Goal: Task Accomplishment & Management: Manage account settings

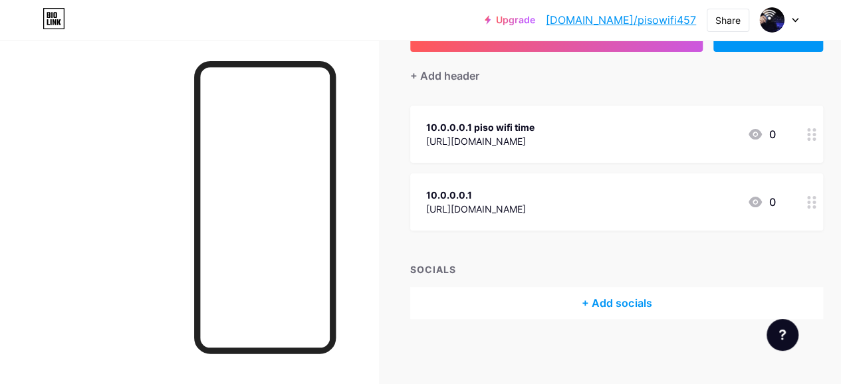
scroll to position [104, 0]
click at [810, 201] on circle at bounding box center [808, 201] width 3 height 3
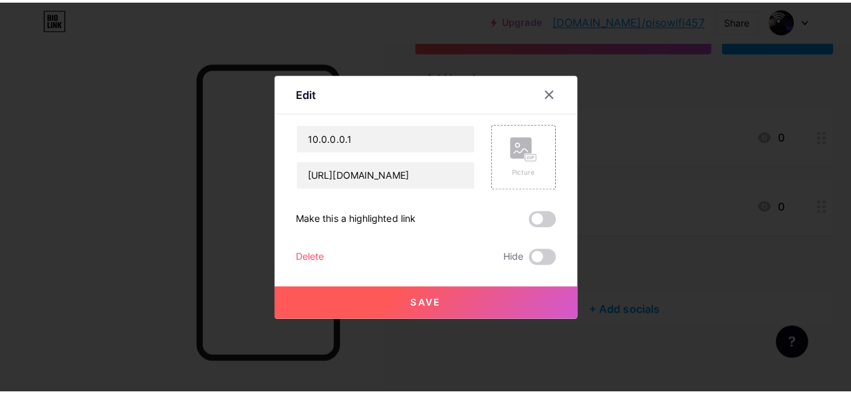
scroll to position [94, 0]
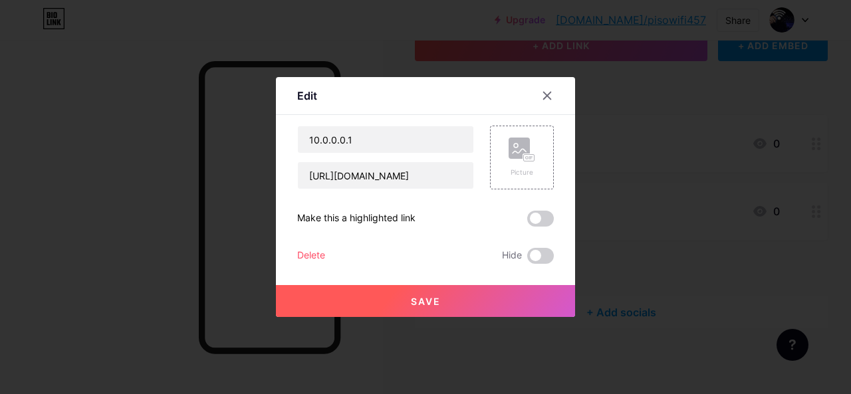
click at [356, 162] on div "10.0.0.0.1 https://100001.net/" at bounding box center [385, 158] width 177 height 64
click at [356, 171] on input "[URL][DOMAIN_NAME]" at bounding box center [385, 175] width 175 height 27
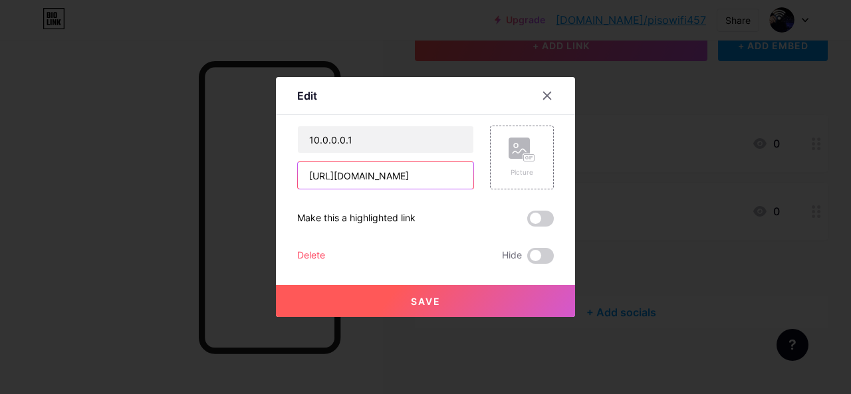
paste input "www.mangago.me/home/people/4410095/home"
click at [328, 177] on input "[URL][DOMAIN_NAME]" at bounding box center [385, 175] width 175 height 27
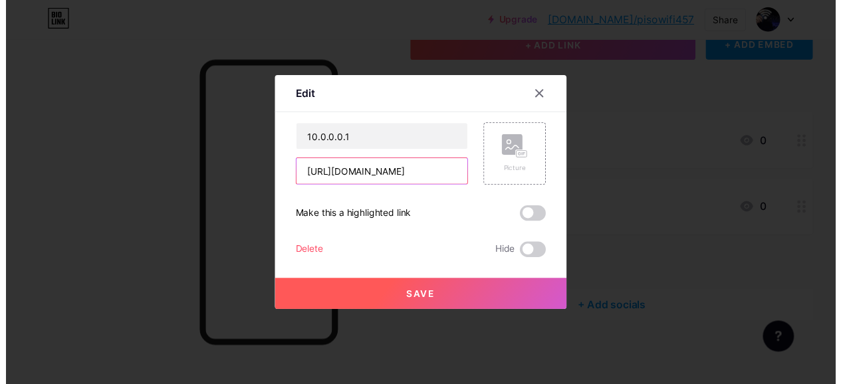
scroll to position [0, 0]
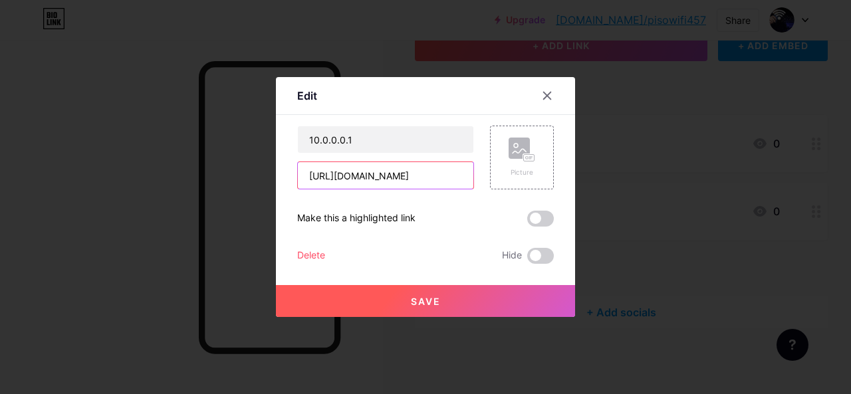
click at [382, 173] on input "[URL][DOMAIN_NAME]" at bounding box center [385, 175] width 175 height 27
type input "[URL][DOMAIN_NAME]"
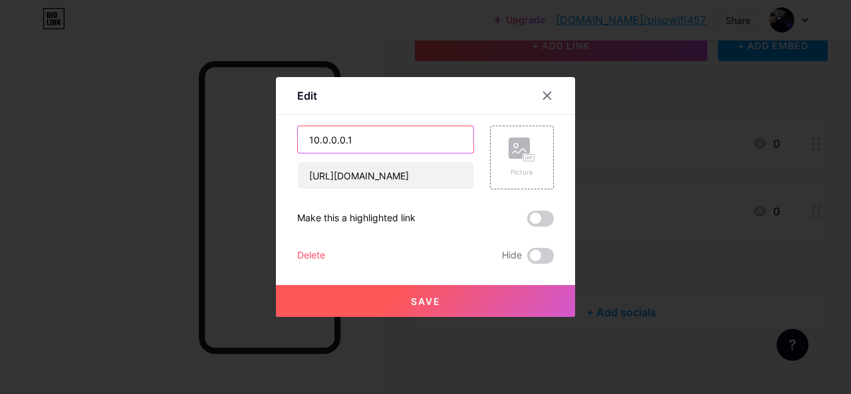
click at [358, 138] on input "10.0.0.0.1" at bounding box center [385, 139] width 175 height 27
paste input "mangago"
type input "mangago"
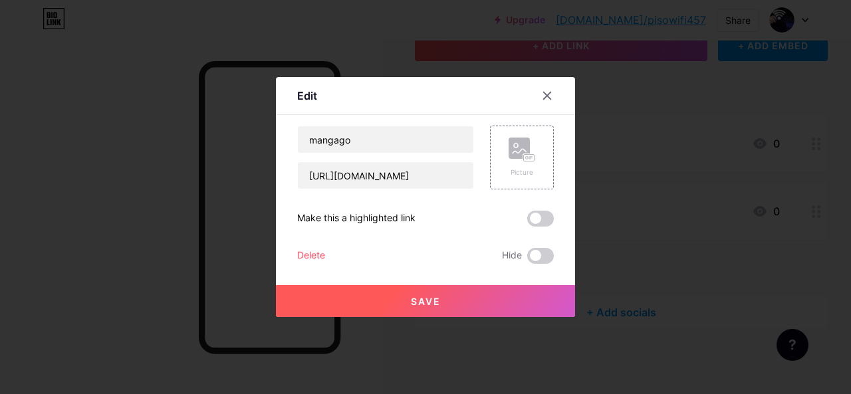
click at [413, 298] on span "Save" at bounding box center [426, 301] width 30 height 11
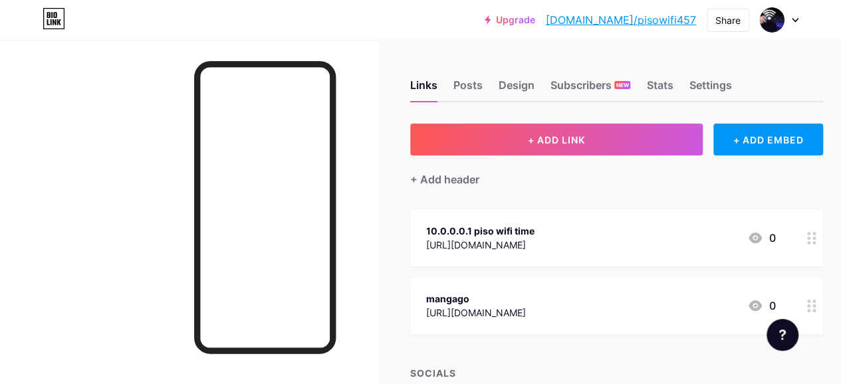
click at [576, 119] on div "Links Posts Design Subscribers NEW Stats Settings + ADD LINK + ADD EMBED + Add …" at bounding box center [439, 264] width 879 height 449
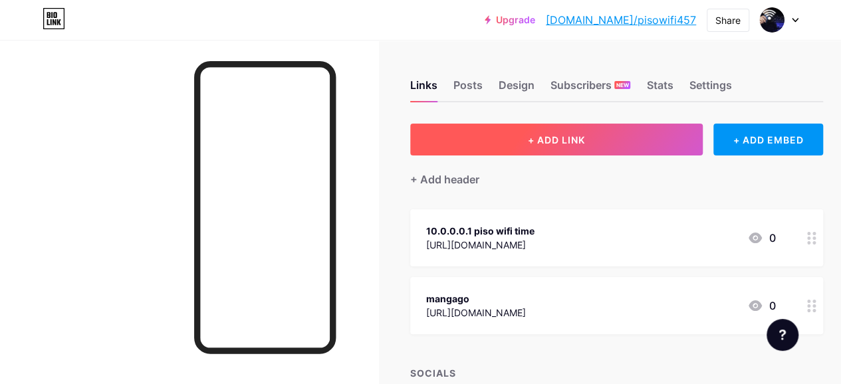
click at [574, 134] on span "+ ADD LINK" at bounding box center [556, 139] width 57 height 11
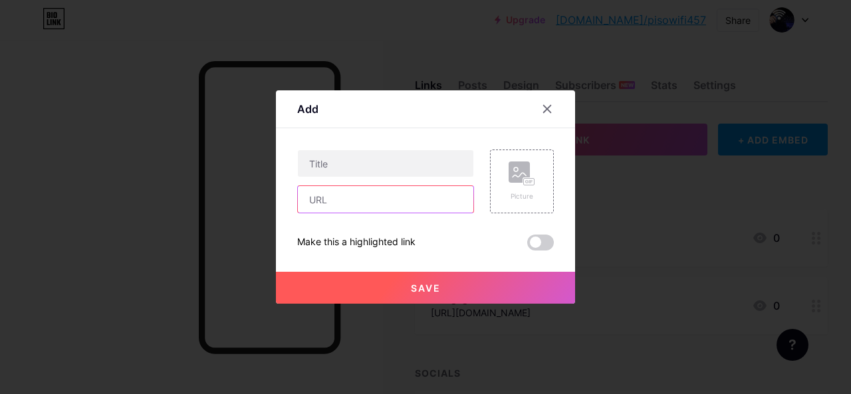
drag, startPoint x: 420, startPoint y: 192, endPoint x: 419, endPoint y: 199, distance: 6.8
click at [420, 196] on input "text" at bounding box center [385, 199] width 175 height 27
paste input "[URL][DOMAIN_NAME]"
click at [312, 203] on input "[URL][DOMAIN_NAME]" at bounding box center [385, 199] width 175 height 27
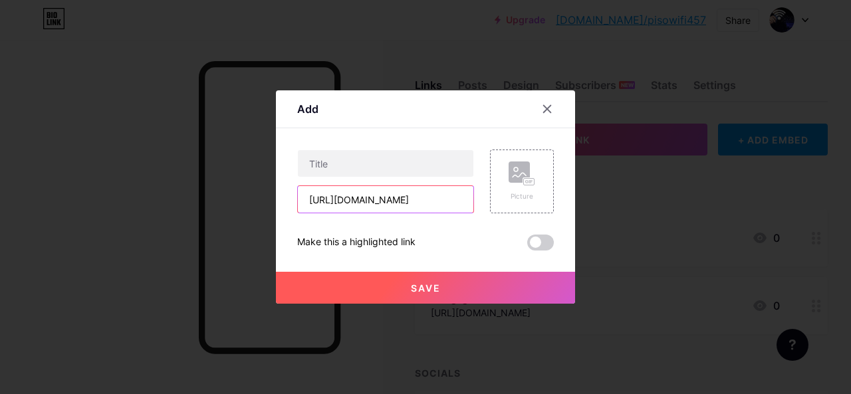
scroll to position [0, 0]
click at [358, 198] on input "[URL][DOMAIN_NAME]" at bounding box center [385, 199] width 175 height 27
click at [369, 202] on input "[URL][DOMAIN_NAME]" at bounding box center [385, 199] width 175 height 27
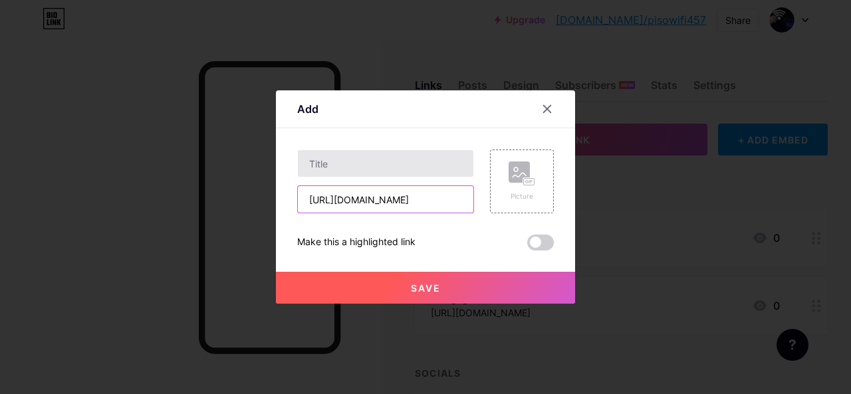
type input "[URL][DOMAIN_NAME]"
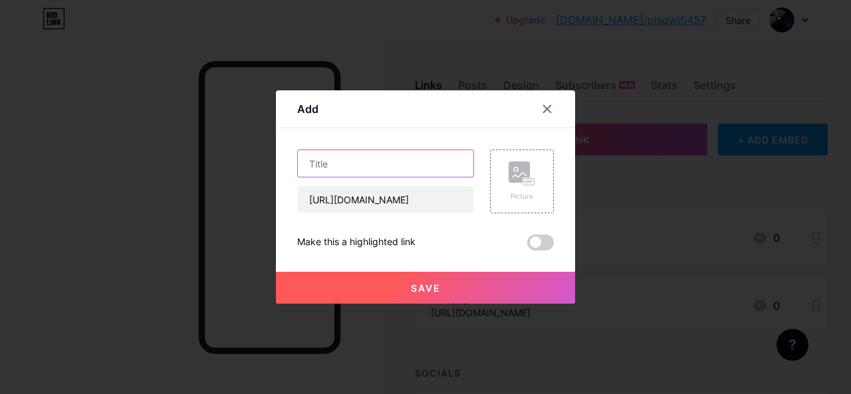
click at [350, 163] on input "text" at bounding box center [385, 163] width 175 height 27
paste input "inflearn"
type input "inflearn"
click at [406, 278] on button "Save" at bounding box center [425, 288] width 299 height 32
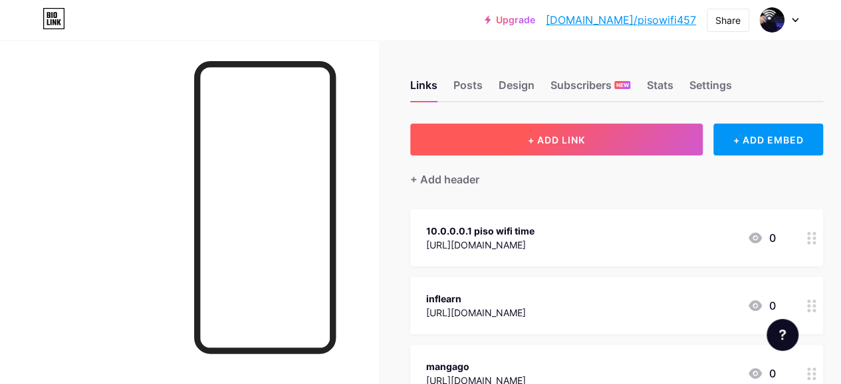
click at [568, 147] on button "+ ADD LINK" at bounding box center [556, 140] width 292 height 32
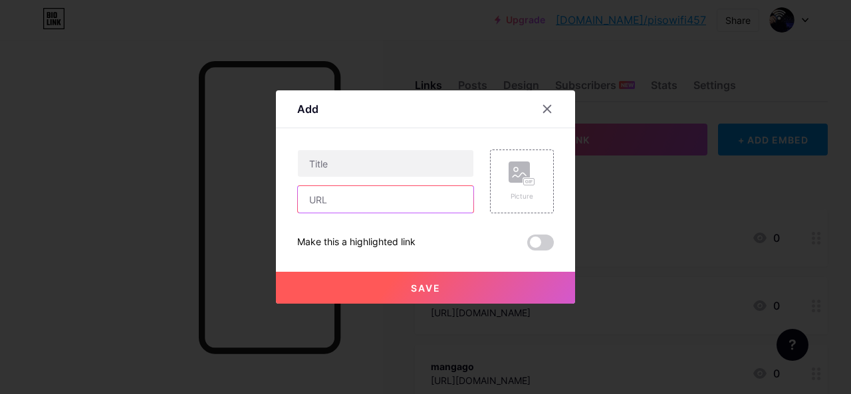
click at [384, 197] on input "text" at bounding box center [385, 199] width 175 height 27
paste input "[URL][DOMAIN_NAME]"
click at [348, 201] on input "[URL][DOMAIN_NAME]" at bounding box center [385, 199] width 175 height 27
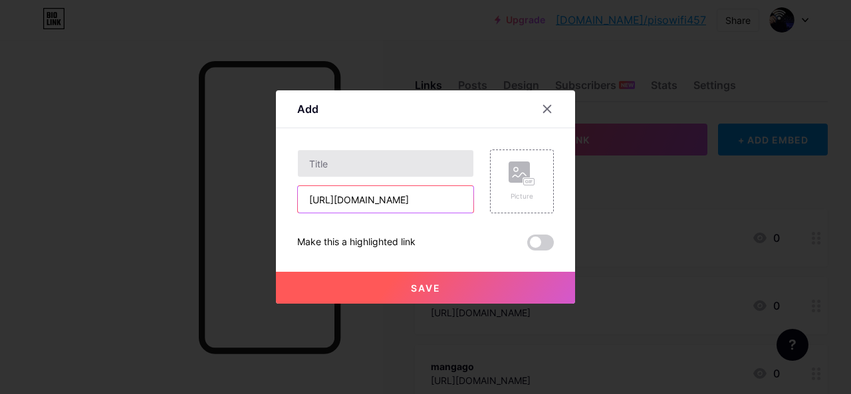
type input "[URL][DOMAIN_NAME]"
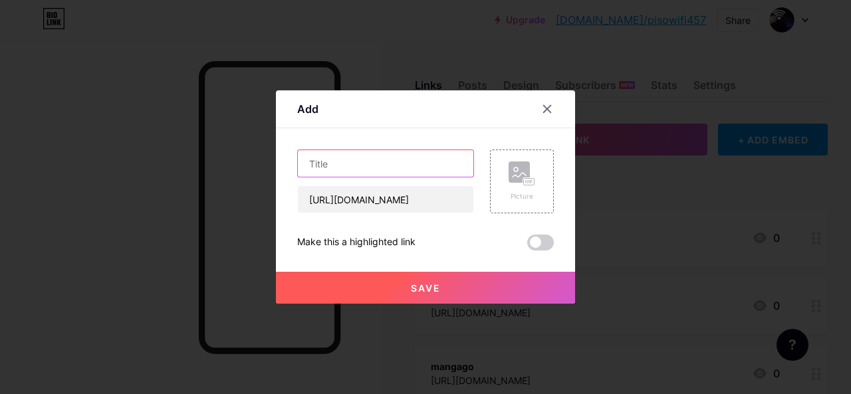
scroll to position [0, 0]
click at [362, 152] on input "text" at bounding box center [385, 163] width 175 height 27
paste input "wakelet"
type input "wakelet"
click at [411, 282] on span "Save" at bounding box center [426, 287] width 30 height 11
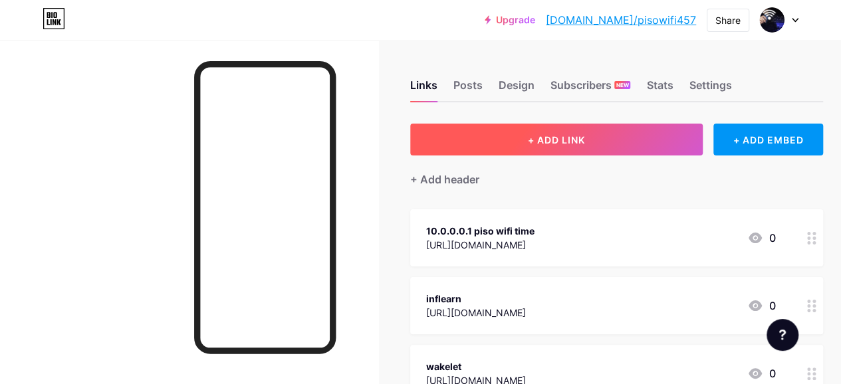
click at [521, 140] on button "+ ADD LINK" at bounding box center [556, 140] width 292 height 32
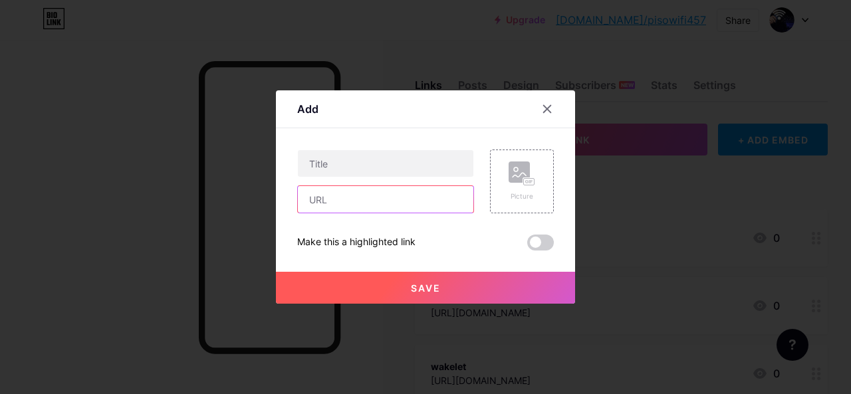
click at [409, 202] on input "text" at bounding box center [385, 199] width 175 height 27
paste input "[URL][DOMAIN_NAME]"
click at [355, 202] on input "[URL][DOMAIN_NAME]" at bounding box center [385, 199] width 175 height 27
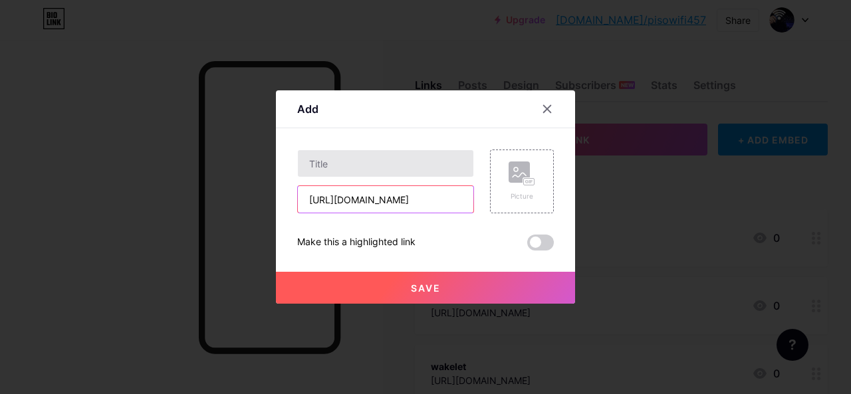
type input "[URL][DOMAIN_NAME]"
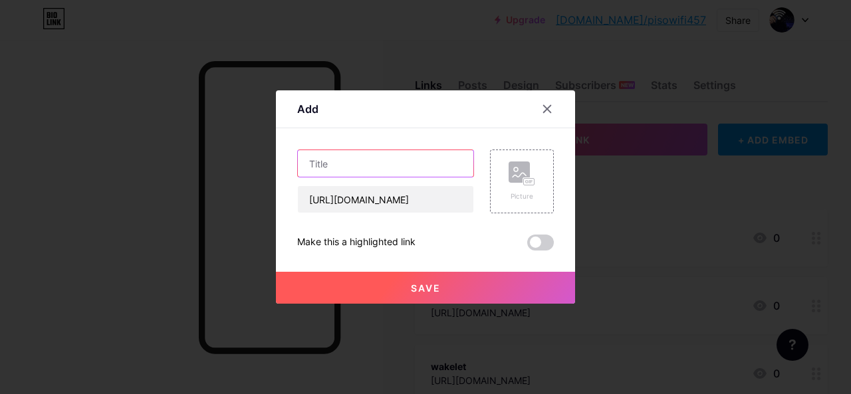
scroll to position [0, 0]
click at [350, 170] on input "text" at bounding box center [385, 163] width 175 height 27
paste input "mixcloud"
type input "mixcloud"
click at [412, 269] on div "Save" at bounding box center [425, 277] width 299 height 53
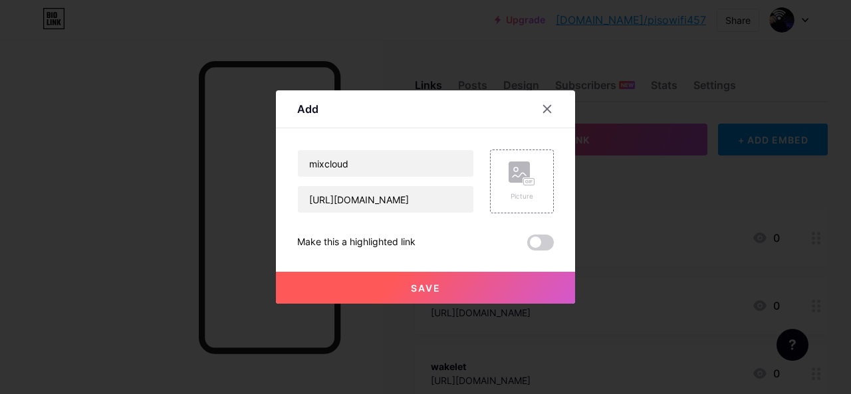
click at [416, 277] on button "Save" at bounding box center [425, 288] width 299 height 32
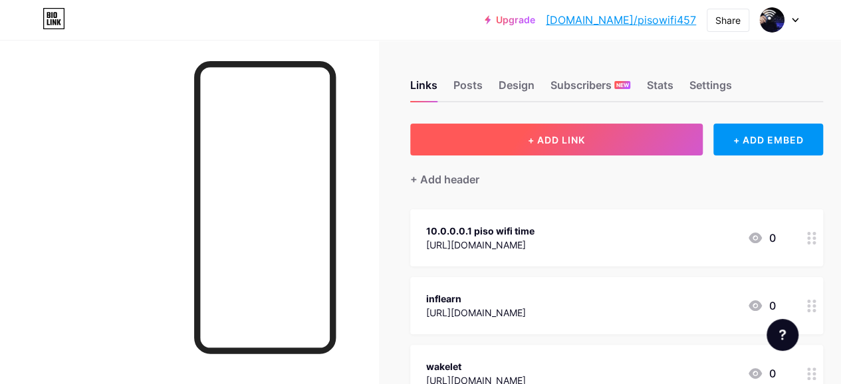
click at [535, 135] on span "+ ADD LINK" at bounding box center [556, 139] width 57 height 11
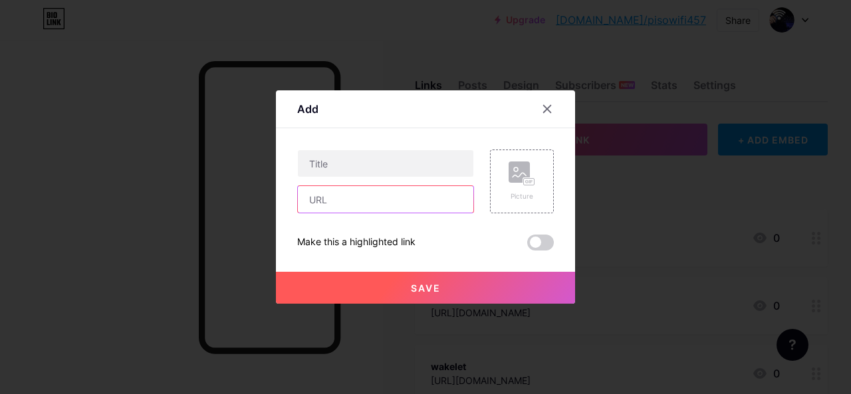
click at [412, 207] on input "text" at bounding box center [385, 199] width 175 height 27
paste input "[URL][DOMAIN_NAME]"
click at [342, 203] on input "[URL][DOMAIN_NAME]" at bounding box center [385, 199] width 175 height 27
click at [363, 201] on input "[URL][DOMAIN_NAME]" at bounding box center [385, 199] width 175 height 27
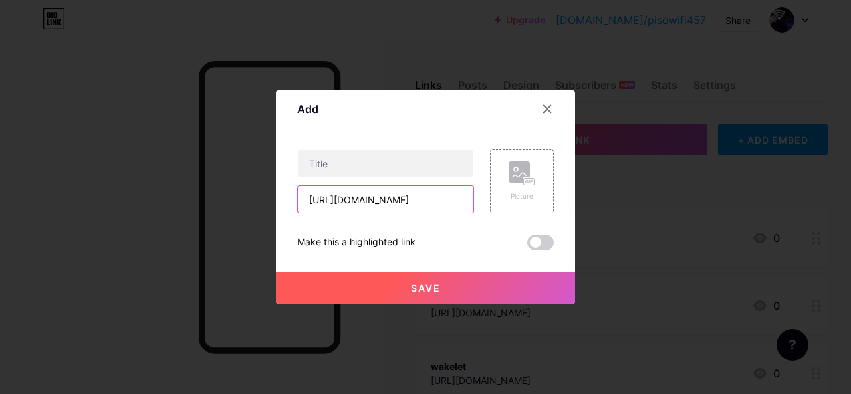
click at [363, 201] on input "[URL][DOMAIN_NAME]" at bounding box center [385, 199] width 175 height 27
type input "[URL][DOMAIN_NAME]"
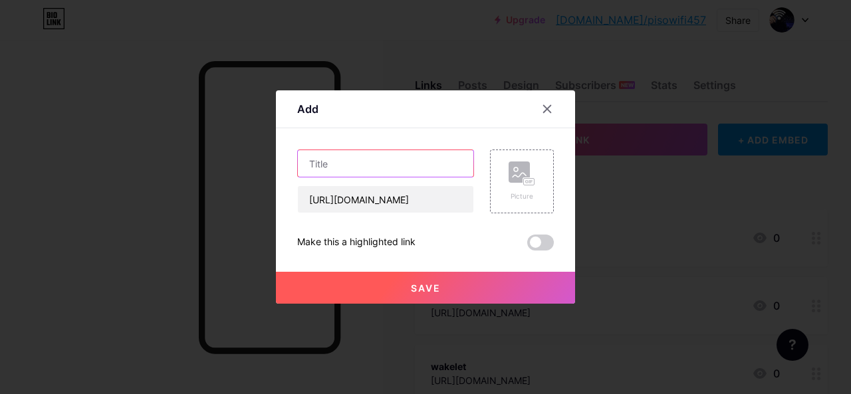
scroll to position [0, 0]
click at [358, 162] on input "text" at bounding box center [385, 163] width 175 height 27
paste input "checkli"
type input "checkli"
click at [383, 276] on button "Save" at bounding box center [425, 288] width 299 height 32
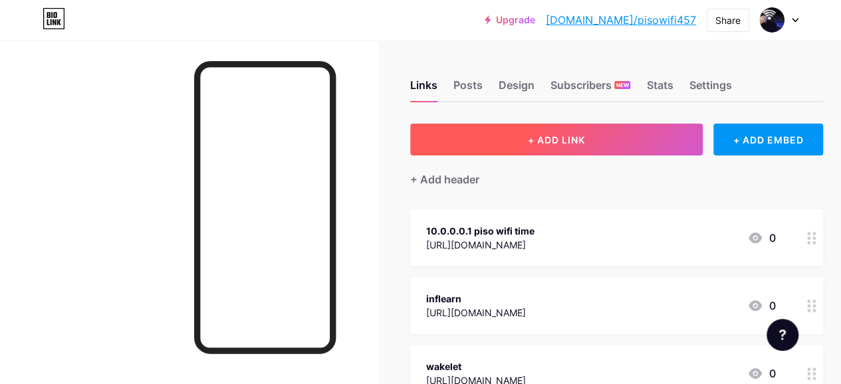
click at [513, 140] on button "+ ADD LINK" at bounding box center [556, 140] width 292 height 32
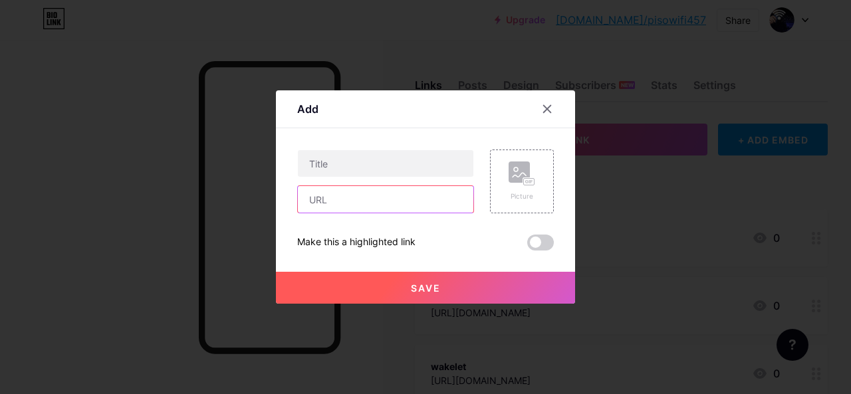
click at [380, 207] on input "text" at bounding box center [385, 199] width 175 height 27
paste input "[URL][DOMAIN_NAME]"
click at [364, 200] on input "[URL][DOMAIN_NAME]" at bounding box center [385, 199] width 175 height 27
type input "[URL][DOMAIN_NAME]"
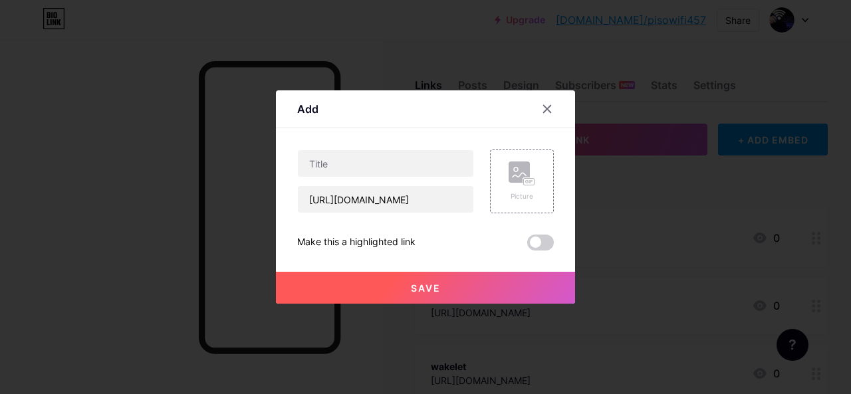
click at [369, 136] on div "Content YouTube Play YouTube video without leaving your page. ADD Vimeo Play Vi…" at bounding box center [425, 189] width 257 height 122
click at [366, 158] on input "text" at bounding box center [385, 163] width 175 height 27
paste input "plurk"
type input "plurk"
click at [401, 283] on button "Save" at bounding box center [425, 288] width 299 height 32
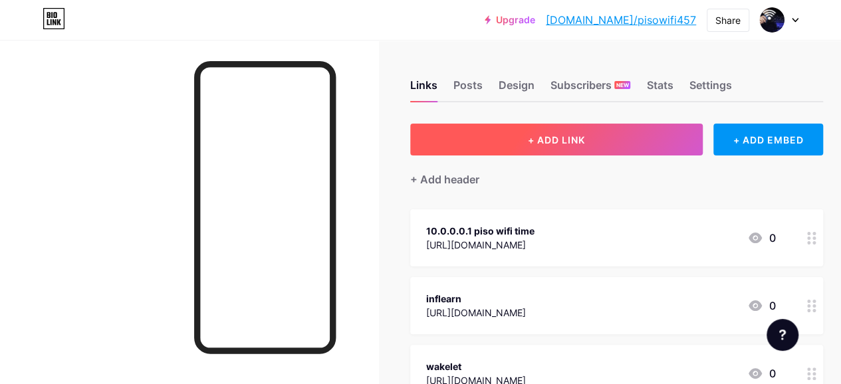
click at [541, 133] on button "+ ADD LINK" at bounding box center [556, 140] width 292 height 32
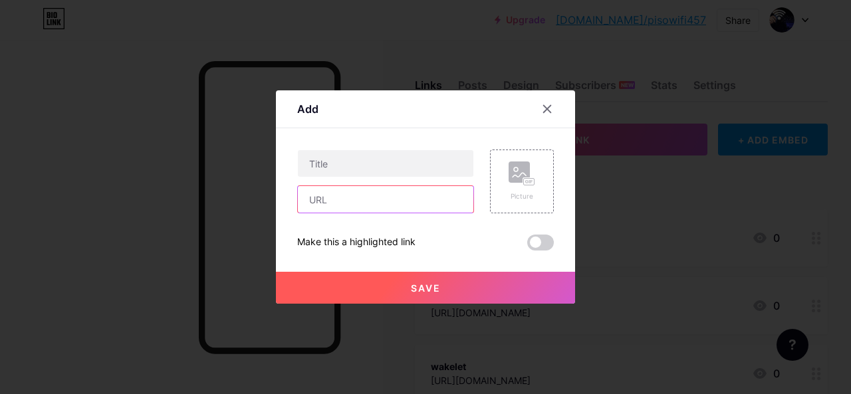
click at [386, 205] on input "text" at bounding box center [385, 199] width 175 height 27
paste input "[URL][DOMAIN_NAME]"
click at [363, 203] on input "[URL][DOMAIN_NAME]" at bounding box center [385, 199] width 175 height 27
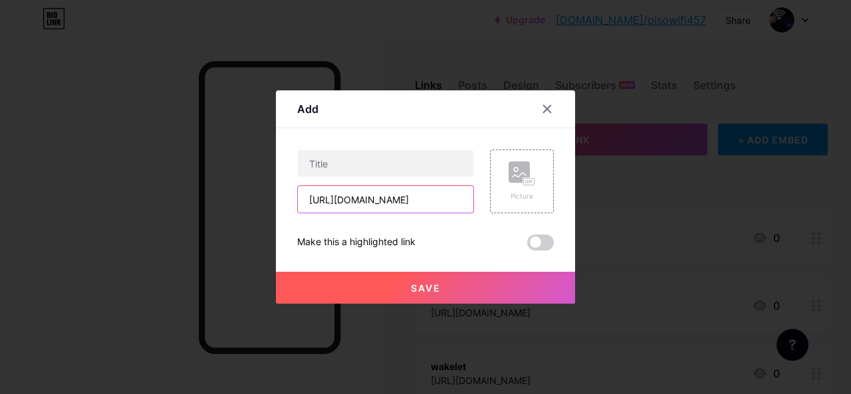
click at [314, 199] on input "[URL][DOMAIN_NAME]" at bounding box center [385, 199] width 175 height 27
type input "[URL][DOMAIN_NAME]"
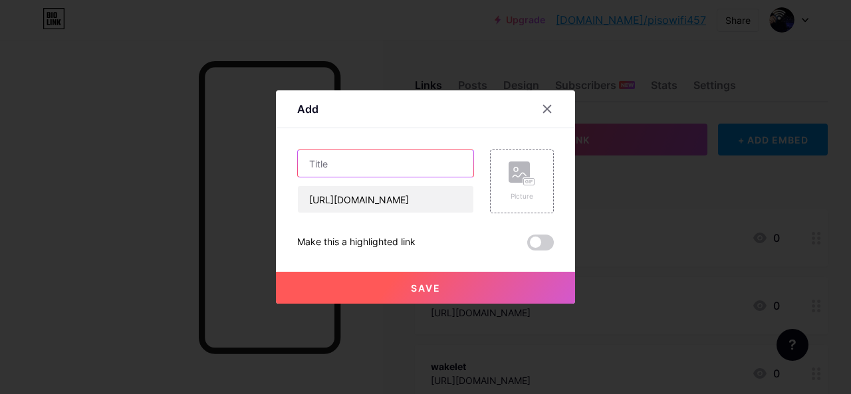
click at [339, 164] on input "text" at bounding box center [385, 163] width 175 height 27
paste input "meetup"
type input "meetup"
click at [411, 291] on span "Save" at bounding box center [426, 287] width 30 height 11
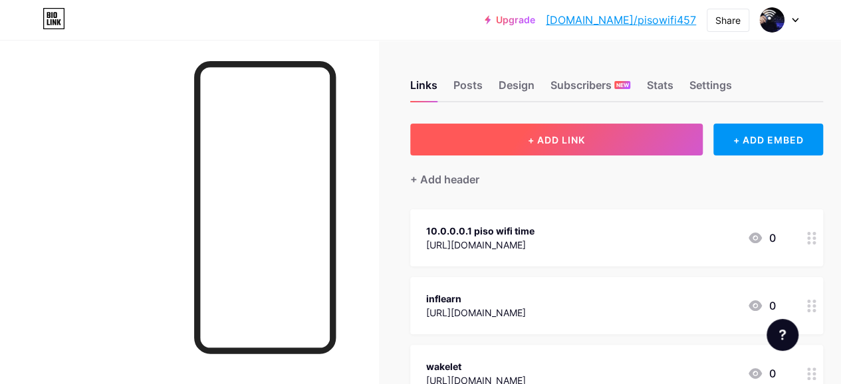
click at [505, 142] on button "+ ADD LINK" at bounding box center [556, 140] width 292 height 32
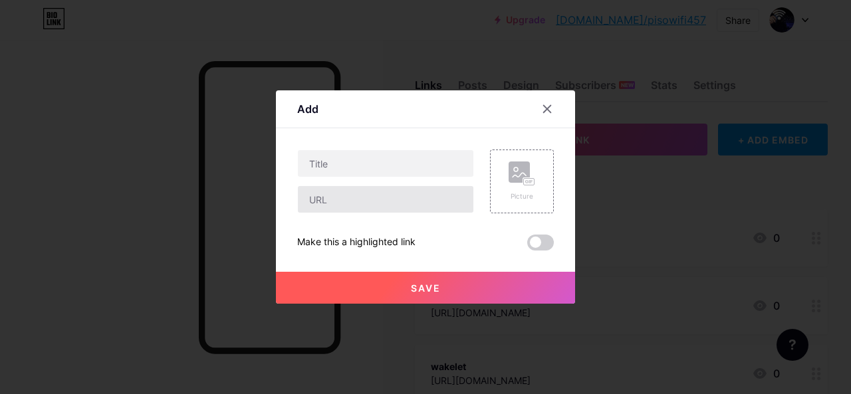
drag, startPoint x: 386, startPoint y: 213, endPoint x: 386, endPoint y: 199, distance: 14.6
click at [386, 211] on div "Picture Make this a highlighted link Save" at bounding box center [425, 200] width 257 height 101
click at [386, 199] on input "text" at bounding box center [385, 199] width 175 height 27
paste input "[URL][DOMAIN_NAME]"
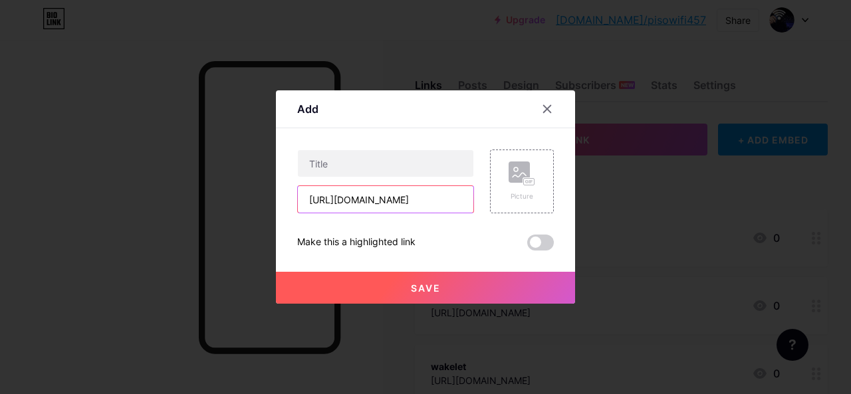
click at [347, 202] on input "[URL][DOMAIN_NAME]" at bounding box center [385, 199] width 175 height 27
type input "[URL][DOMAIN_NAME]"
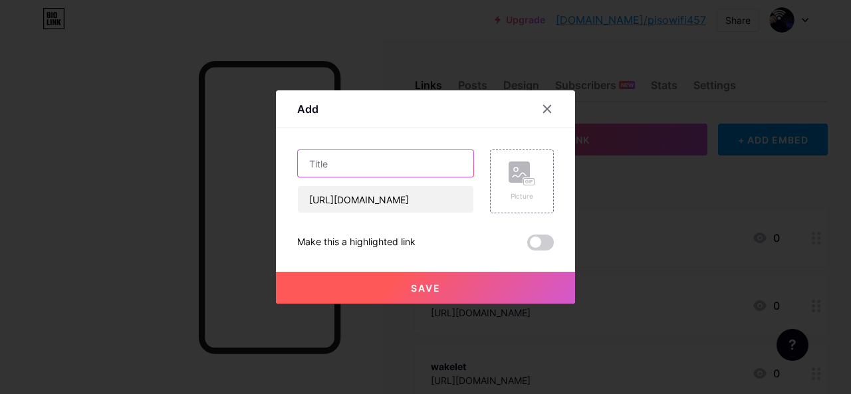
paste input "medium"
click at [354, 171] on input "medium" at bounding box center [385, 163] width 175 height 27
type input "medium"
click at [399, 324] on div at bounding box center [425, 197] width 851 height 394
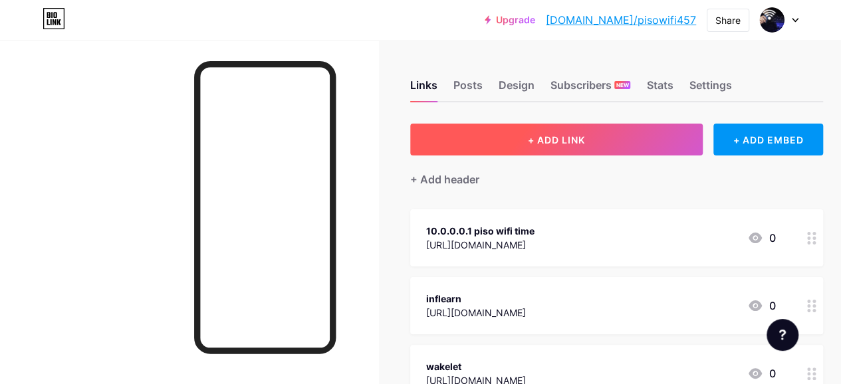
click at [494, 137] on button "+ ADD LINK" at bounding box center [556, 140] width 292 height 32
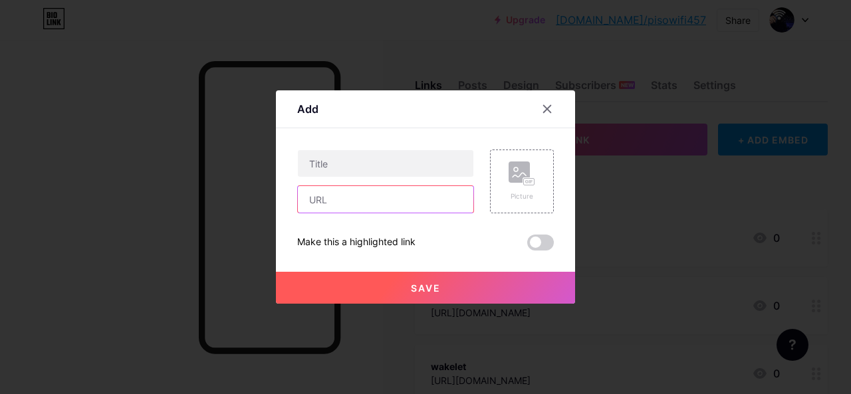
click at [339, 205] on input "text" at bounding box center [385, 199] width 175 height 27
paste input "medium"
type input "medium"
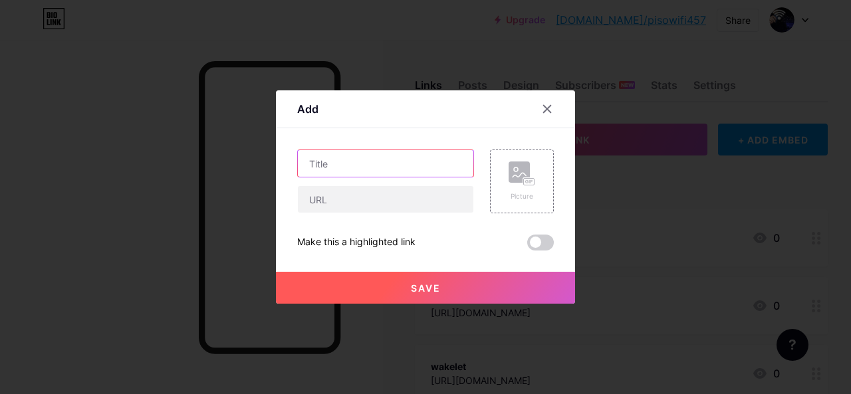
click at [334, 173] on input "text" at bounding box center [385, 163] width 175 height 27
paste input "medium"
type input "medium"
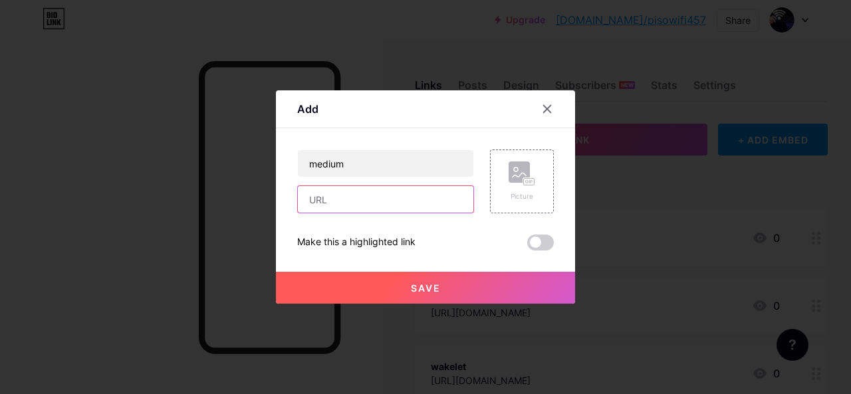
click at [331, 187] on input "text" at bounding box center [385, 199] width 175 height 27
paste input "[URL][DOMAIN_NAME]"
type input "[URL][DOMAIN_NAME]"
click at [403, 297] on button "Save" at bounding box center [425, 288] width 299 height 32
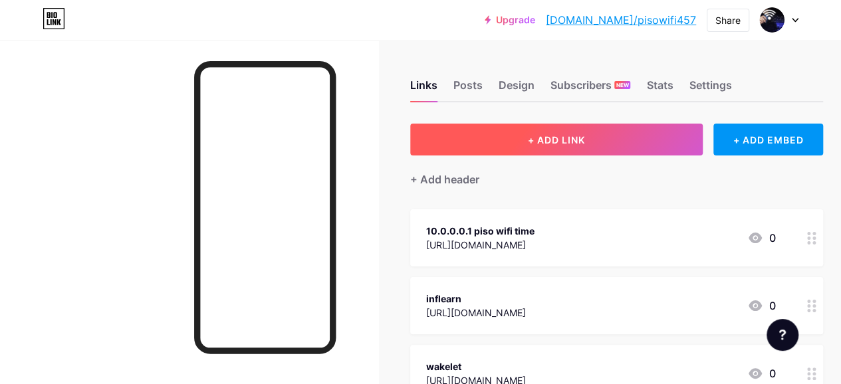
click at [480, 142] on button "+ ADD LINK" at bounding box center [556, 140] width 292 height 32
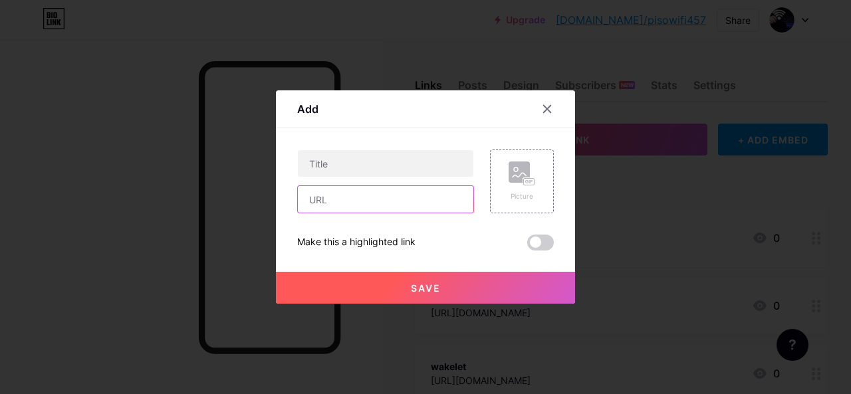
click at [376, 199] on input "text" at bounding box center [385, 199] width 175 height 27
paste input "[URL][DOMAIN_NAME]"
click at [342, 197] on input "[URL][DOMAIN_NAME]" at bounding box center [385, 199] width 175 height 27
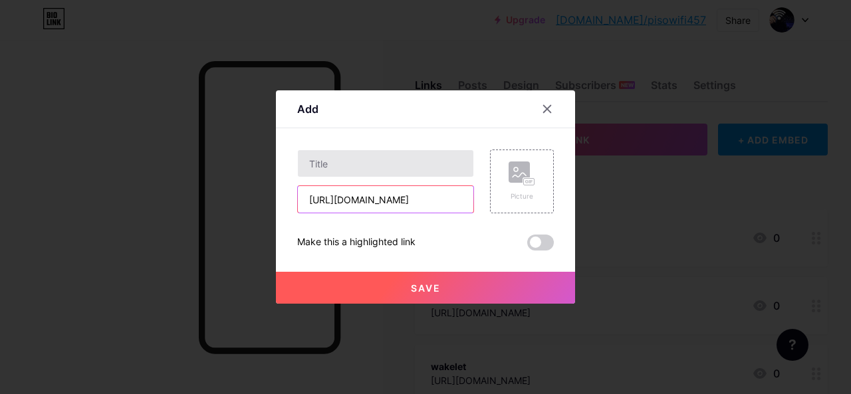
type input "[URL][DOMAIN_NAME]"
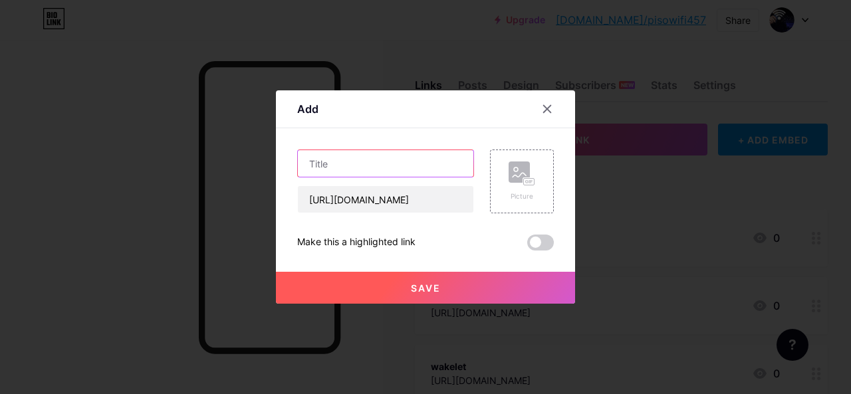
scroll to position [0, 0]
click at [363, 159] on input "text" at bounding box center [385, 163] width 175 height 27
paste input "leetcode"
type input "leetcode"
click at [405, 282] on button "Save" at bounding box center [425, 288] width 299 height 32
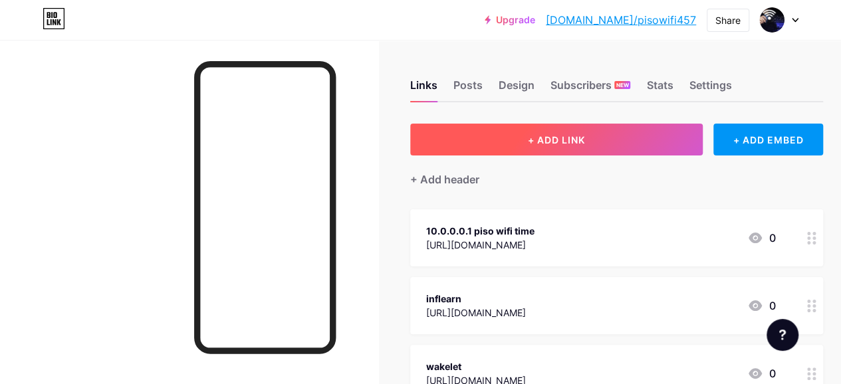
click at [468, 129] on button "+ ADD LINK" at bounding box center [556, 140] width 292 height 32
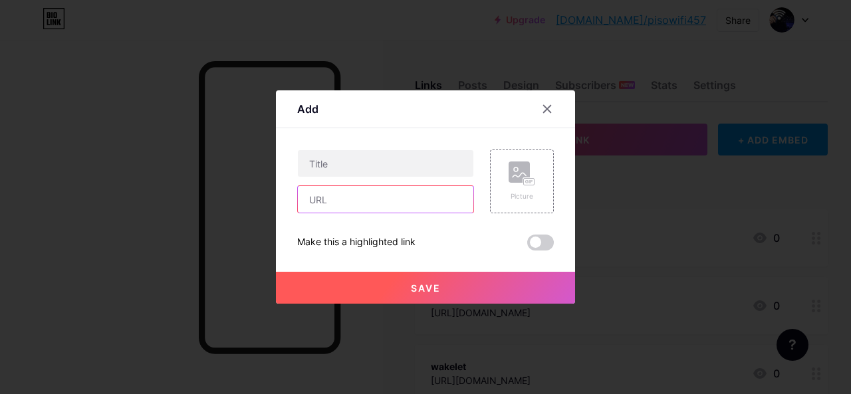
click at [360, 209] on input "text" at bounding box center [385, 199] width 175 height 27
paste input "[URL][DOMAIN_NAME]"
click at [355, 208] on input "[URL][DOMAIN_NAME]" at bounding box center [385, 199] width 175 height 27
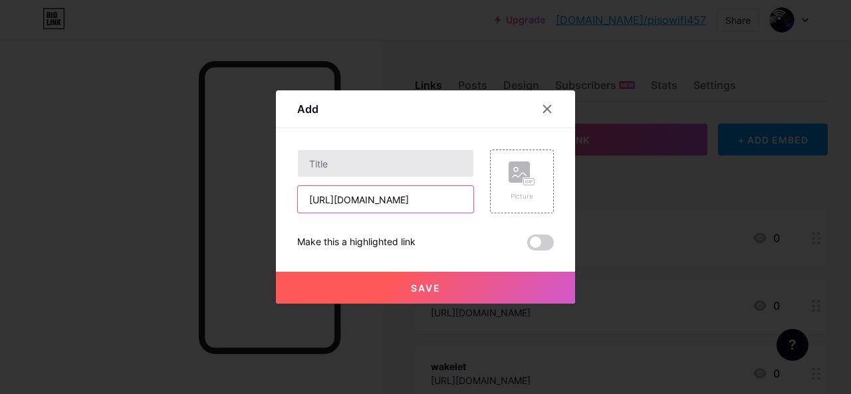
type input "[URL][DOMAIN_NAME]"
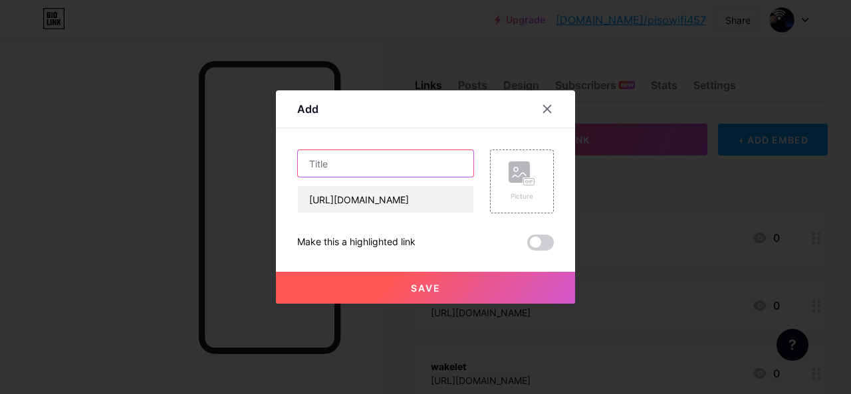
scroll to position [0, 0]
click at [364, 160] on input "text" at bounding box center [385, 163] width 175 height 27
paste input "yumpu"
type input "yumpu"
click at [374, 280] on button "Save" at bounding box center [425, 288] width 299 height 32
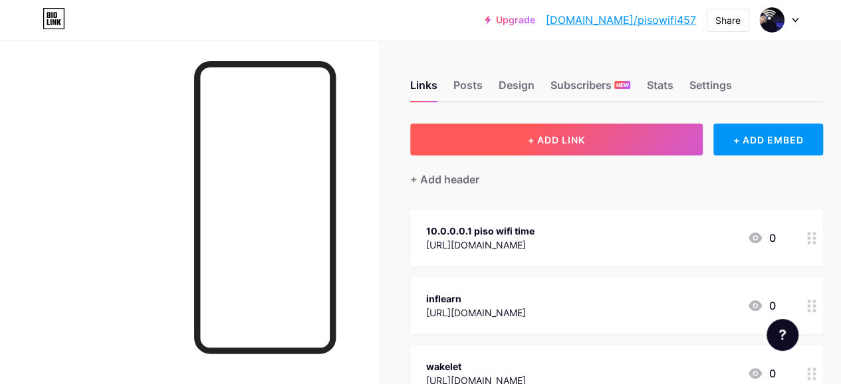
click at [485, 130] on button "+ ADD LINK" at bounding box center [556, 140] width 292 height 32
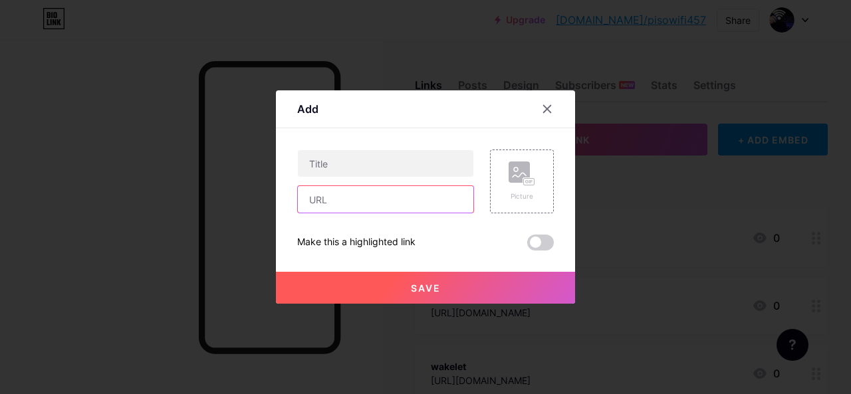
click at [393, 194] on input "text" at bounding box center [385, 199] width 175 height 27
paste input "[URL][DOMAIN_NAME]"
click at [362, 205] on input "[URL][DOMAIN_NAME]" at bounding box center [385, 199] width 175 height 27
click at [353, 205] on input "[URL][DOMAIN_NAME]" at bounding box center [385, 199] width 175 height 27
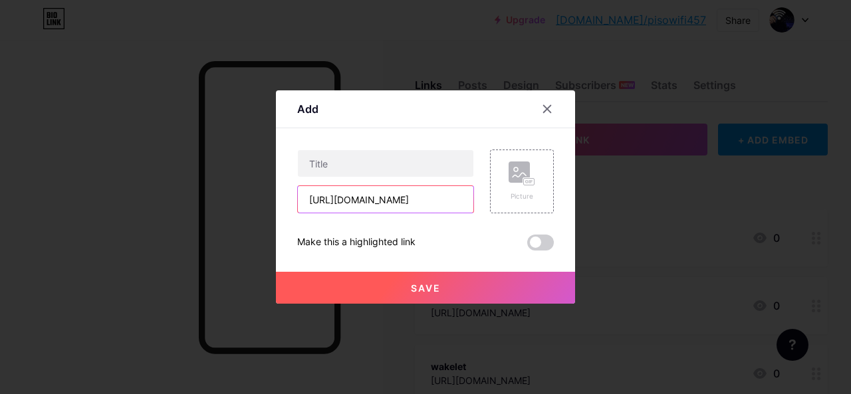
click at [340, 205] on input "[URL][DOMAIN_NAME]" at bounding box center [385, 199] width 175 height 27
click at [392, 192] on input "[URL][DOMAIN_NAME]" at bounding box center [385, 199] width 175 height 27
type input "[URL][DOMAIN_NAME]"
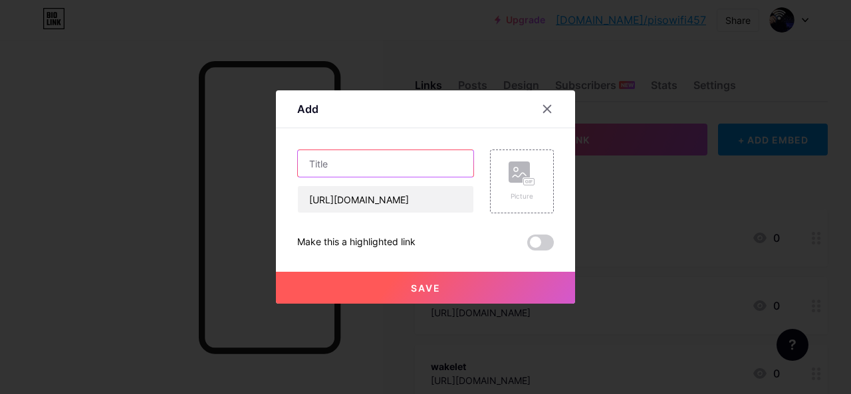
click at [362, 169] on input "text" at bounding box center [385, 163] width 175 height 27
paste input "callupcontact"
type input "callupcontact"
click at [411, 282] on span "Save" at bounding box center [426, 287] width 30 height 11
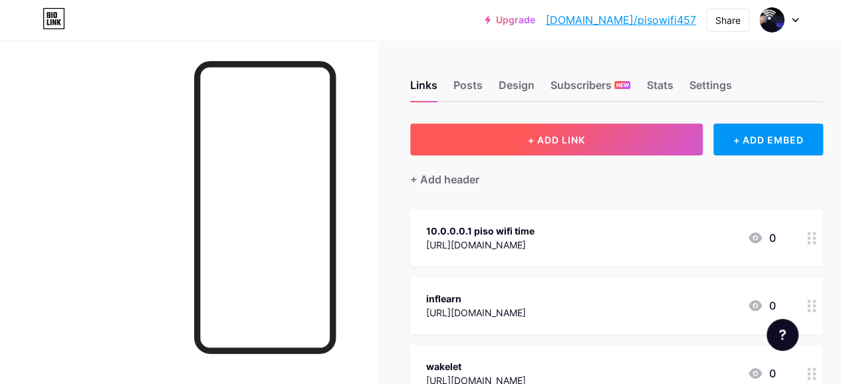
click at [502, 140] on button "+ ADD LINK" at bounding box center [556, 140] width 292 height 32
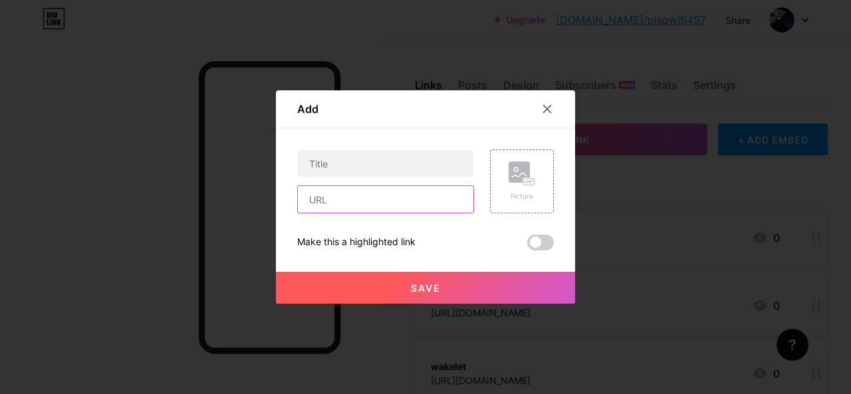
click at [386, 191] on input "text" at bounding box center [385, 199] width 175 height 27
paste input "[URL][DOMAIN_NAME]"
click at [357, 198] on input "[URL][DOMAIN_NAME]" at bounding box center [385, 199] width 175 height 27
click at [314, 198] on input "[URL][DOMAIN_NAME]" at bounding box center [385, 199] width 175 height 27
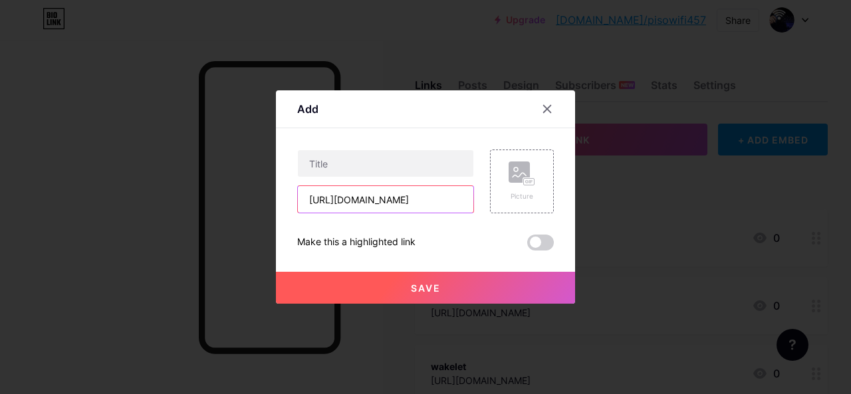
click at [314, 198] on input "[URL][DOMAIN_NAME]" at bounding box center [385, 199] width 175 height 27
type input "[URL][DOMAIN_NAME]"
click at [342, 146] on div "Content YouTube Play YouTube video without leaving your page. ADD Vimeo Play Vi…" at bounding box center [425, 189] width 257 height 122
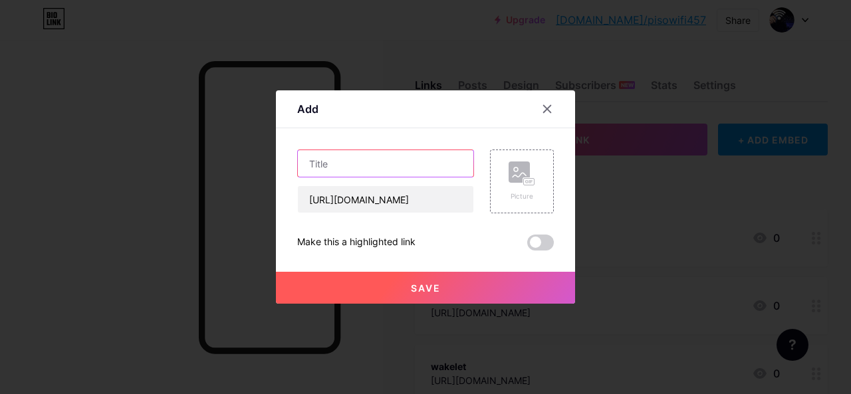
click at [340, 154] on input "text" at bounding box center [385, 163] width 175 height 27
paste input "houzz"
type input "houzz"
click at [386, 278] on button "Save" at bounding box center [425, 288] width 299 height 32
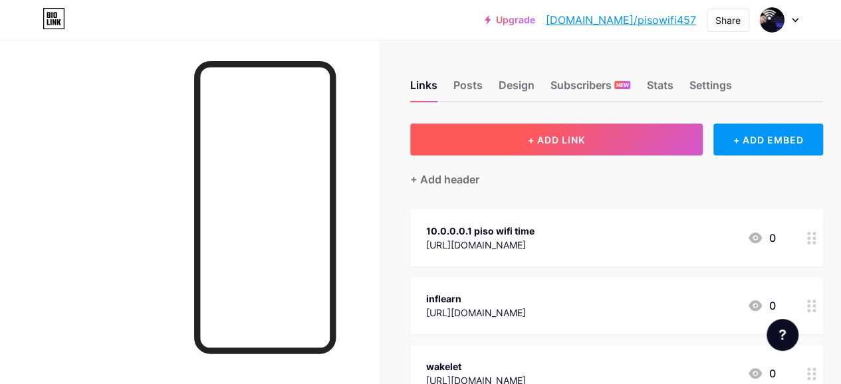
click at [498, 148] on button "+ ADD LINK" at bounding box center [556, 140] width 292 height 32
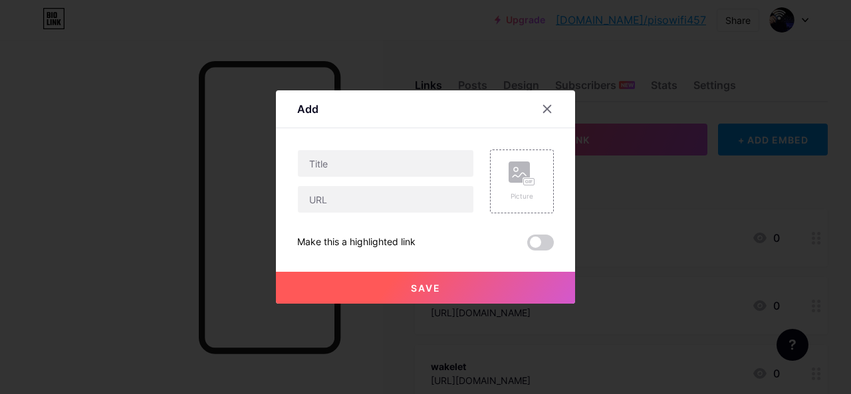
click at [367, 223] on div "Picture Make this a highlighted link Save" at bounding box center [425, 200] width 257 height 101
click at [368, 201] on input "text" at bounding box center [385, 199] width 175 height 27
paste input "[URL][DOMAIN_NAME]"
click at [344, 201] on input "[URL][DOMAIN_NAME]" at bounding box center [385, 199] width 175 height 27
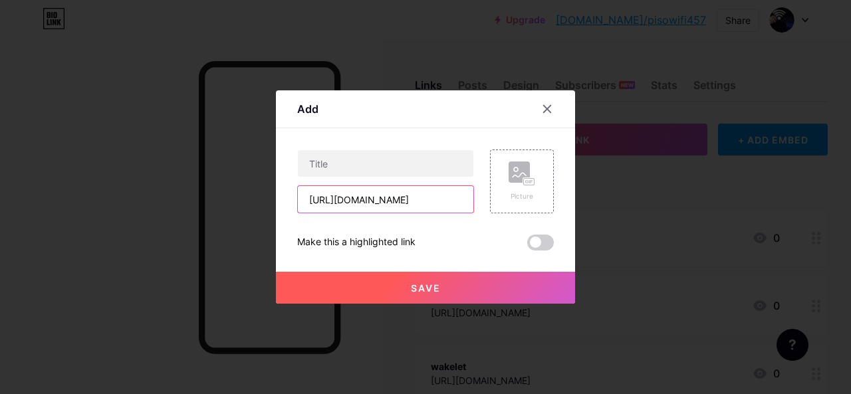
click at [344, 201] on input "[URL][DOMAIN_NAME]" at bounding box center [385, 199] width 175 height 27
type input "[URL][DOMAIN_NAME]"
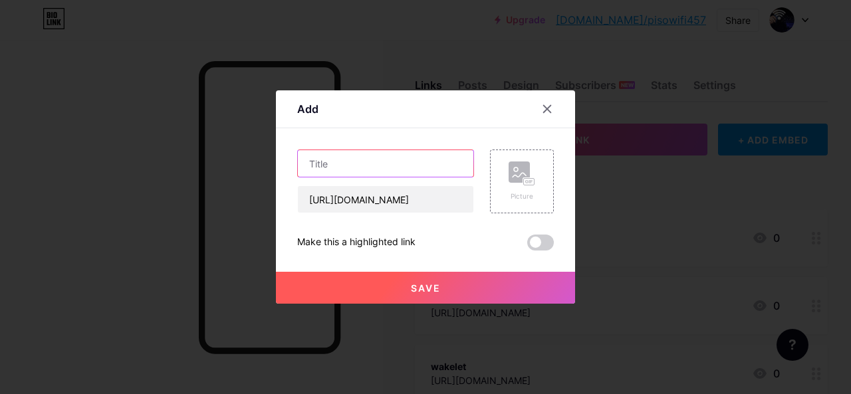
scroll to position [0, 0]
paste input "fanfiction"
click at [362, 163] on input "text" at bounding box center [385, 163] width 175 height 27
type input "fanfiction"
click at [388, 284] on button "Save" at bounding box center [425, 288] width 299 height 32
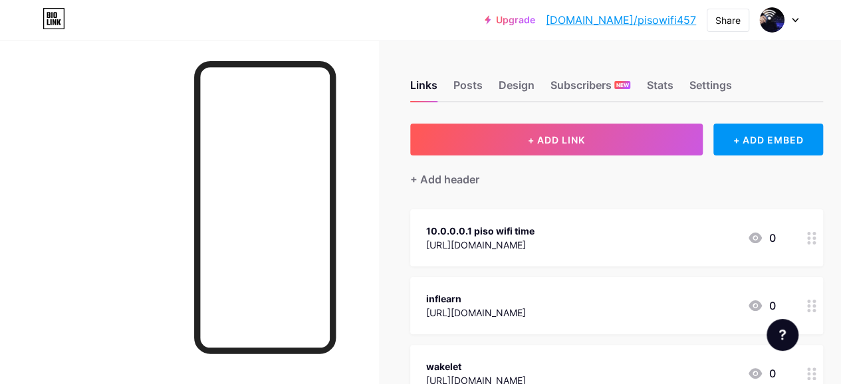
click at [542, 160] on div "+ Add header" at bounding box center [616, 172] width 413 height 33
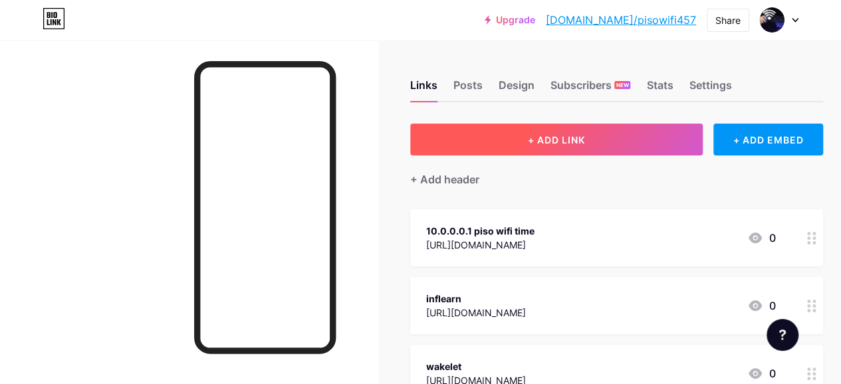
click at [548, 143] on span "+ ADD LINK" at bounding box center [556, 139] width 57 height 11
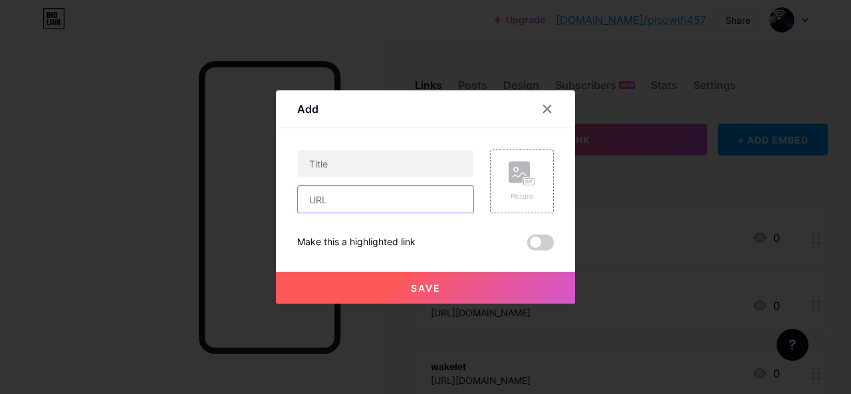
click at [378, 191] on input "text" at bounding box center [385, 199] width 175 height 27
paste input "[URL][DOMAIN_NAME]"
click at [358, 203] on input "[URL][DOMAIN_NAME]" at bounding box center [385, 199] width 175 height 27
click at [338, 201] on input "[URL][DOMAIN_NAME]" at bounding box center [385, 199] width 175 height 27
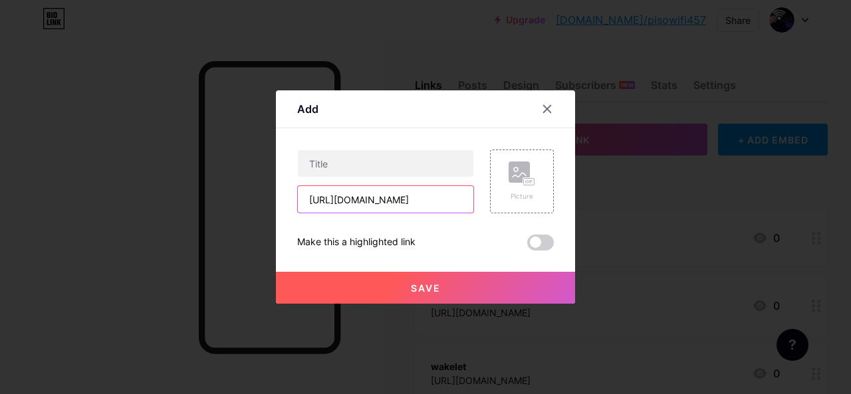
scroll to position [0, 0]
click at [381, 202] on input "[URL][DOMAIN_NAME]" at bounding box center [385, 199] width 175 height 27
type input "[URL][DOMAIN_NAME]"
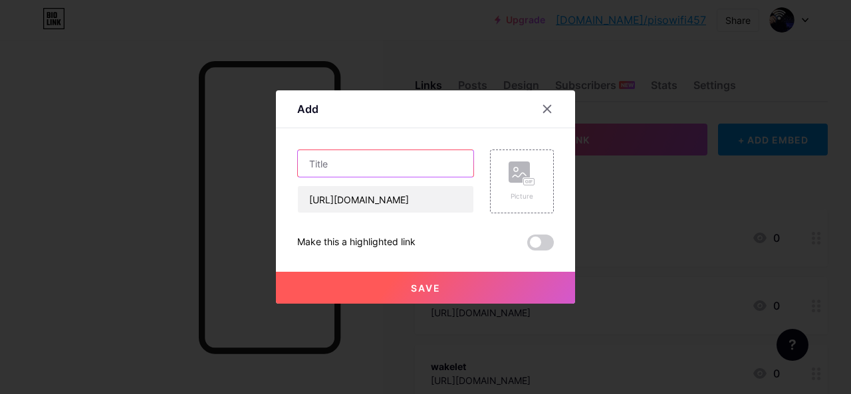
click at [362, 162] on input "text" at bounding box center [385, 163] width 175 height 27
paste input "doctissimo"
type input "doctissimo"
click at [412, 280] on button "Save" at bounding box center [425, 288] width 299 height 32
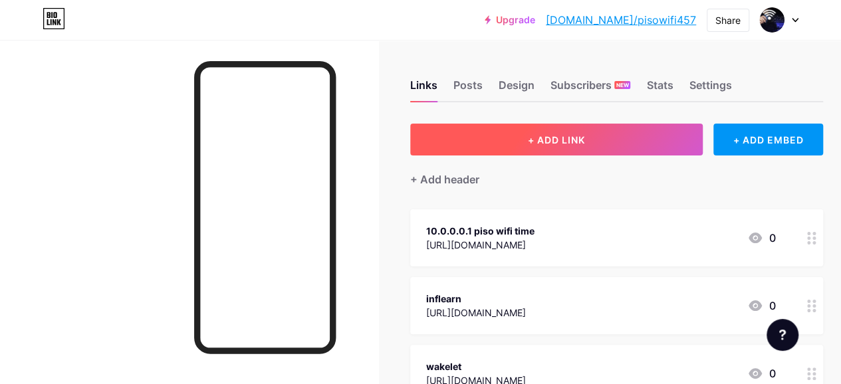
click at [570, 142] on span "+ ADD LINK" at bounding box center [556, 139] width 57 height 11
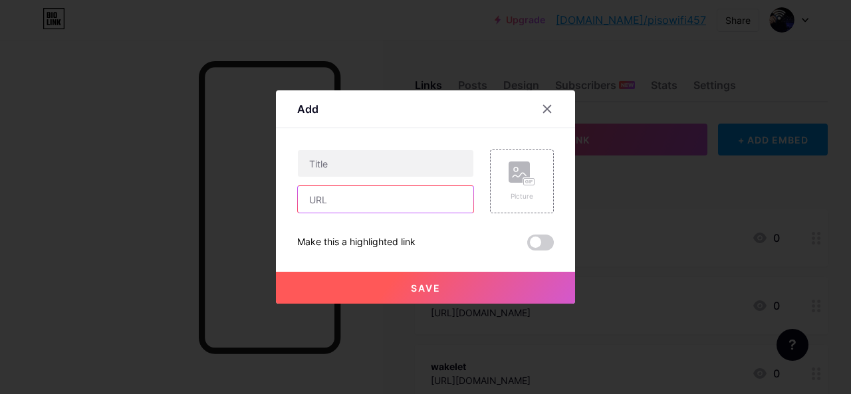
click at [411, 197] on input "text" at bounding box center [385, 199] width 175 height 27
paste input "[URL][DOMAIN_NAME]"
click at [351, 202] on input "[URL][DOMAIN_NAME]" at bounding box center [385, 199] width 175 height 27
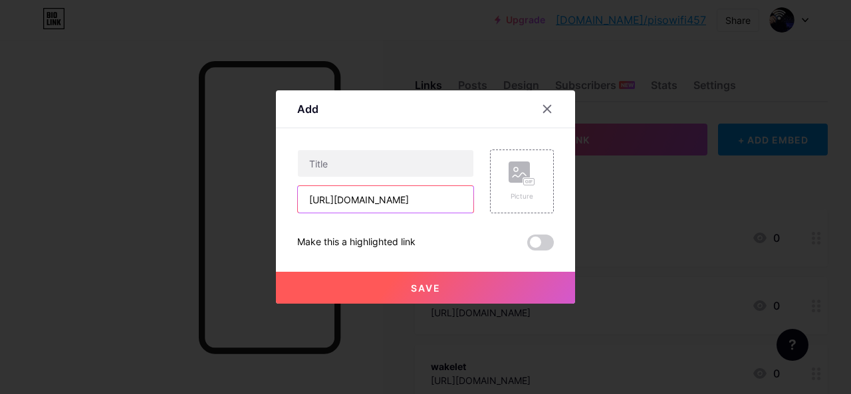
click at [356, 202] on input "[URL][DOMAIN_NAME]" at bounding box center [385, 199] width 175 height 27
type input "[URL][DOMAIN_NAME]"
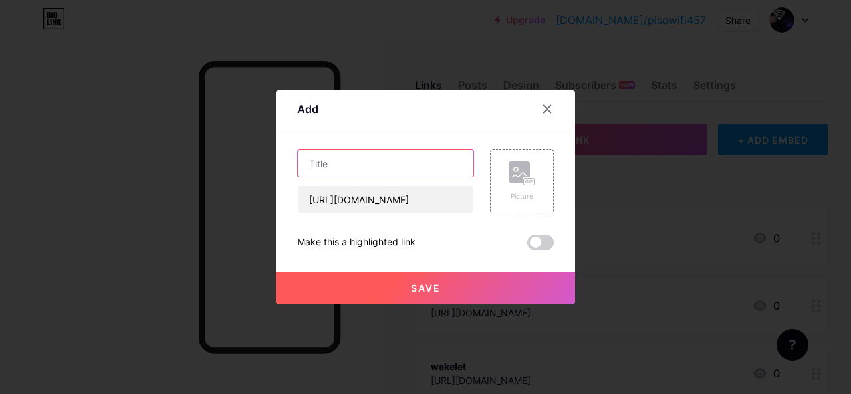
click at [357, 167] on input "text" at bounding box center [385, 163] width 175 height 27
paste input "kaggle"
type input "kaggle"
click at [386, 291] on button "Save" at bounding box center [425, 288] width 299 height 32
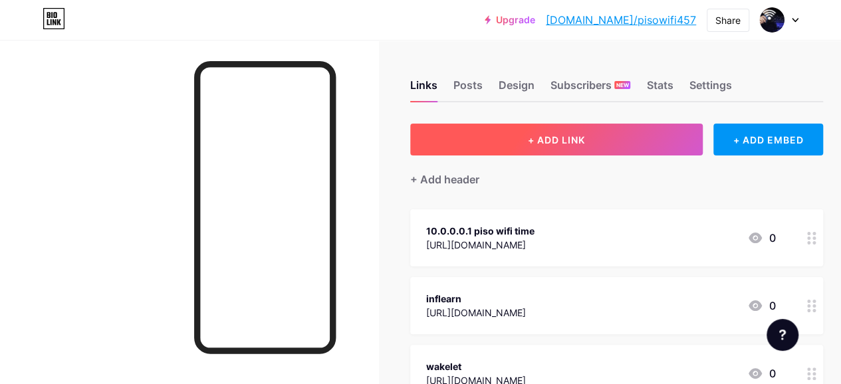
click at [568, 128] on button "+ ADD LINK" at bounding box center [556, 140] width 292 height 32
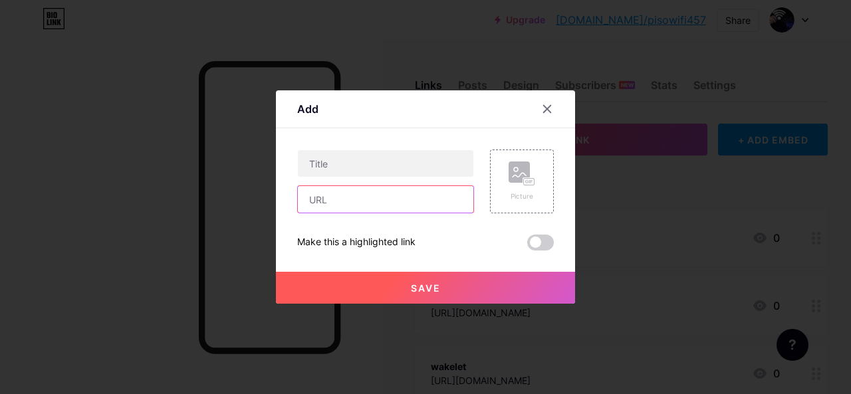
click at [401, 211] on input "text" at bounding box center [385, 199] width 175 height 27
paste input "[URL][DOMAIN_NAME]"
click at [342, 205] on input "[URL][DOMAIN_NAME]" at bounding box center [385, 199] width 175 height 27
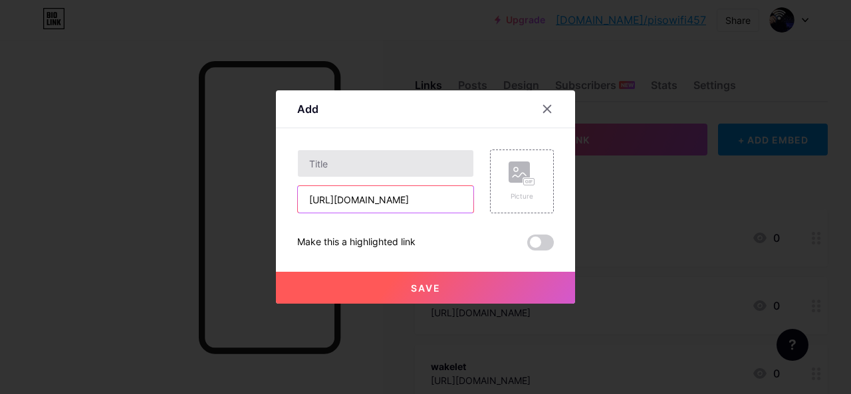
type input "[URL][DOMAIN_NAME]"
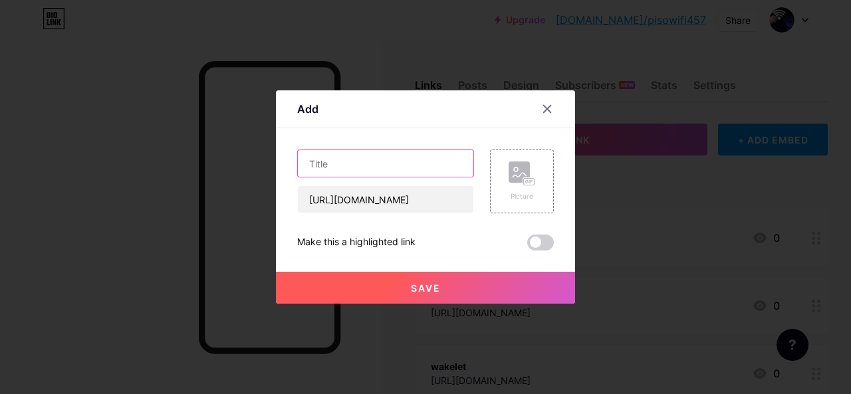
scroll to position [0, 0]
click at [343, 169] on input "text" at bounding box center [385, 163] width 175 height 27
paste input "nexusmods"
type input "nexusmods"
click at [389, 286] on button "Save" at bounding box center [425, 288] width 299 height 32
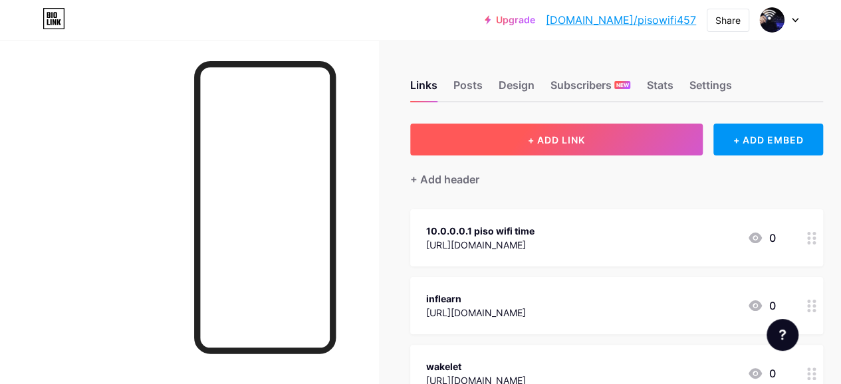
click at [501, 131] on button "+ ADD LINK" at bounding box center [556, 140] width 292 height 32
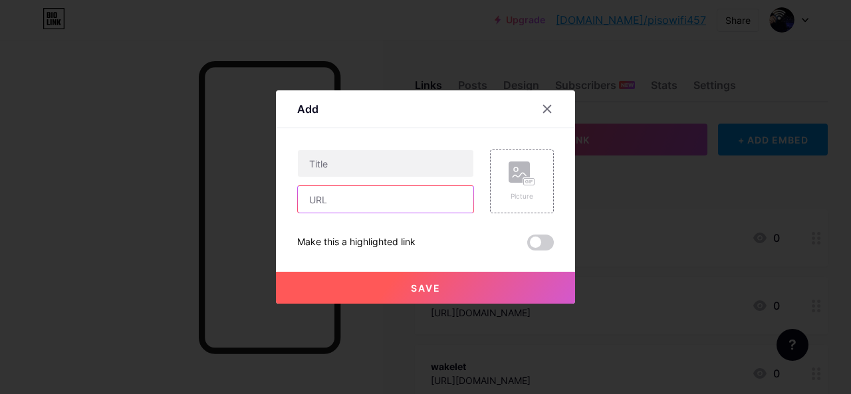
drag, startPoint x: 380, startPoint y: 188, endPoint x: 368, endPoint y: 209, distance: 24.7
click at [380, 188] on input "text" at bounding box center [385, 199] width 175 height 27
paste input "[URL][DOMAIN_NAME]"
click at [350, 204] on input "[URL][DOMAIN_NAME]" at bounding box center [385, 199] width 175 height 27
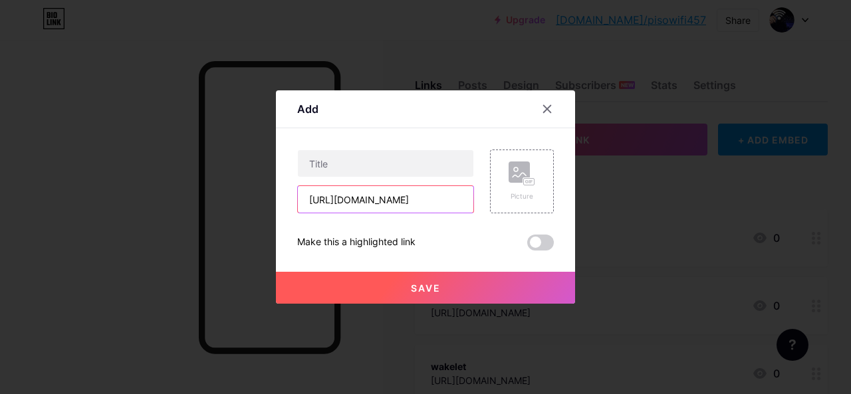
click at [350, 204] on input "[URL][DOMAIN_NAME]" at bounding box center [385, 199] width 175 height 27
type input "[URL][DOMAIN_NAME]"
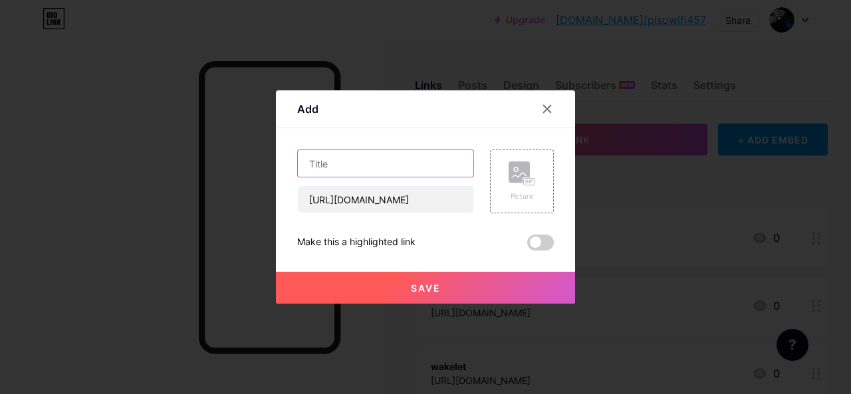
scroll to position [0, 0]
click at [352, 164] on input "text" at bounding box center [385, 163] width 175 height 27
paste input "dreamstime"
type input "dreamstime"
click at [384, 282] on button "Save" at bounding box center [425, 288] width 299 height 32
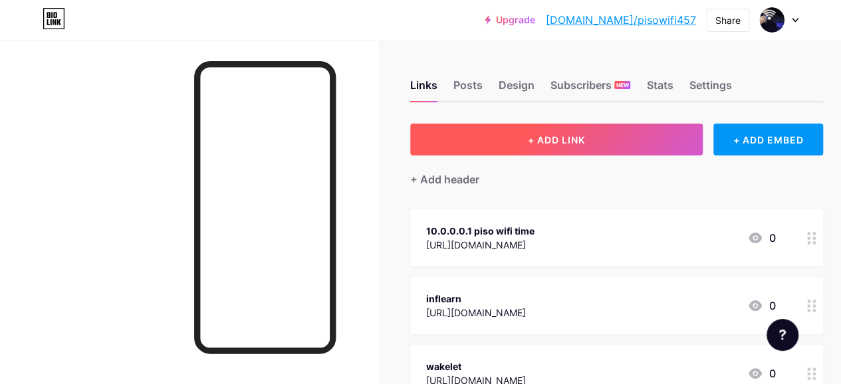
click at [477, 154] on button "+ ADD LINK" at bounding box center [556, 140] width 292 height 32
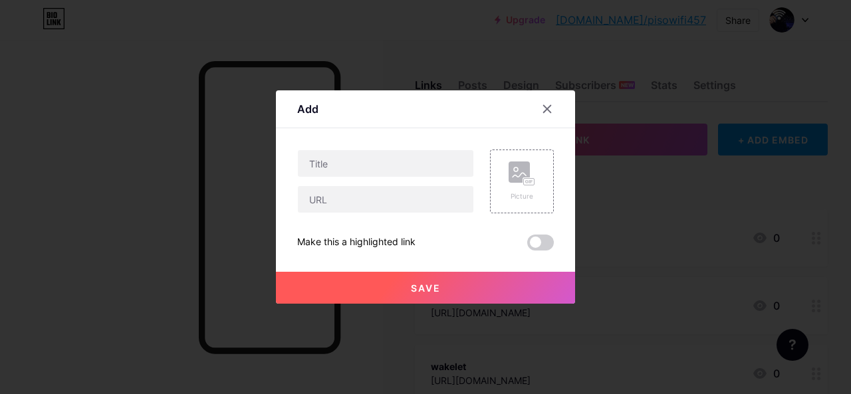
click at [393, 218] on div "Picture Make this a highlighted link Save" at bounding box center [425, 200] width 257 height 101
click at [384, 209] on input "text" at bounding box center [385, 199] width 175 height 27
paste input "[URL][DOMAIN_NAME]"
click at [345, 207] on input "[URL][DOMAIN_NAME]" at bounding box center [385, 199] width 175 height 27
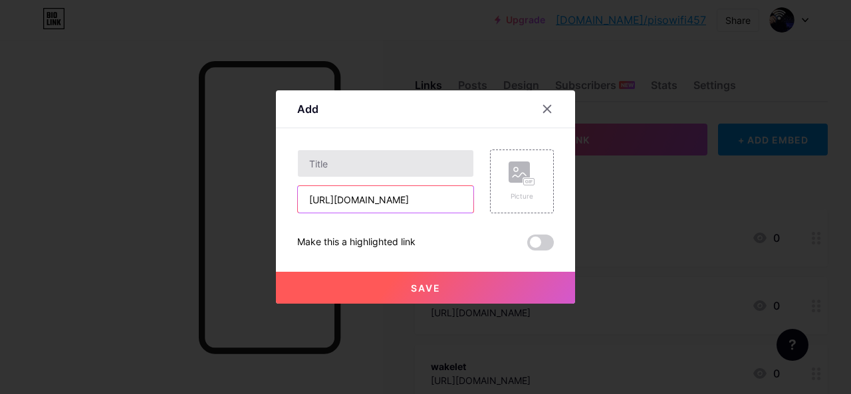
type input "[URL][DOMAIN_NAME]"
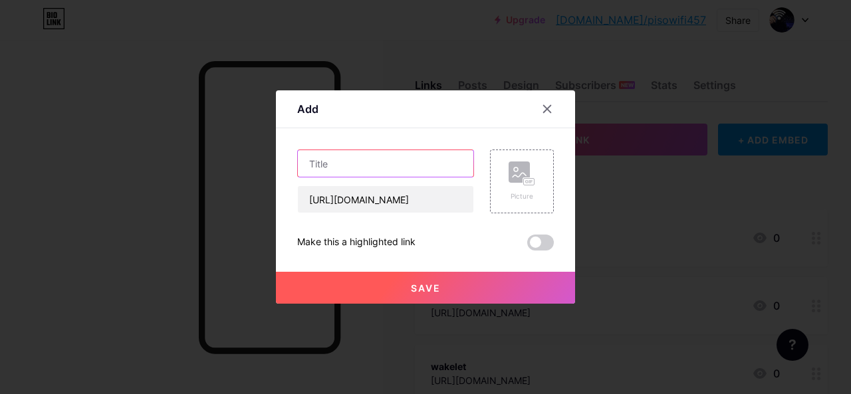
click at [345, 152] on input "text" at bounding box center [385, 163] width 175 height 27
paste input "pastelink"
type input "pastelink"
click at [389, 277] on button "Save" at bounding box center [425, 288] width 299 height 32
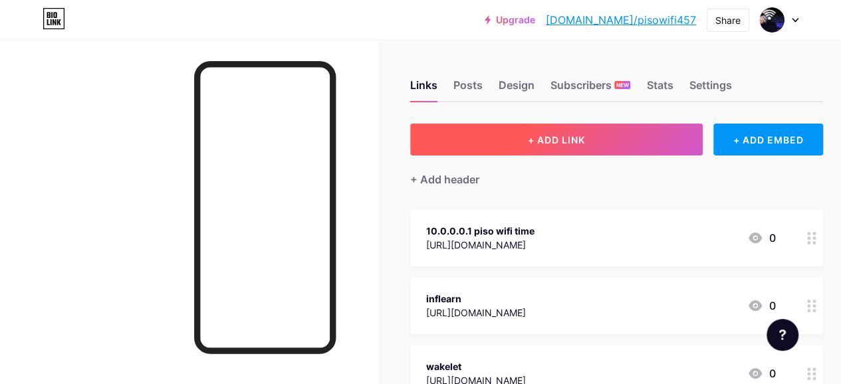
click at [474, 135] on button "+ ADD LINK" at bounding box center [556, 140] width 292 height 32
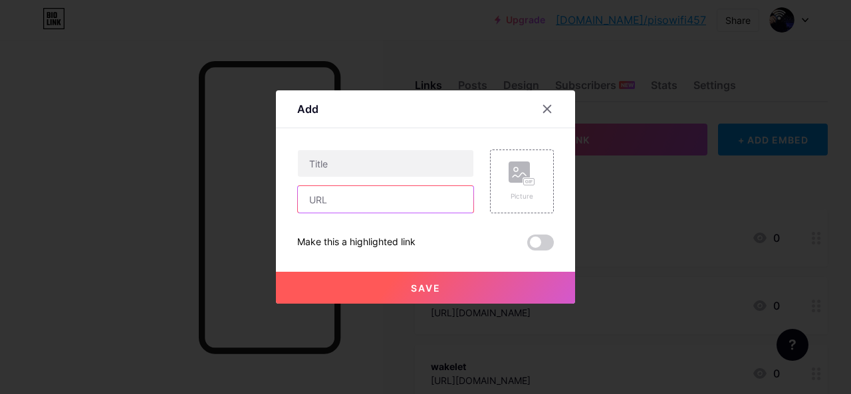
click at [343, 203] on input "text" at bounding box center [385, 199] width 175 height 27
paste input "[URL][DOMAIN_NAME]"
click at [352, 208] on input "[URL][DOMAIN_NAME]" at bounding box center [385, 199] width 175 height 27
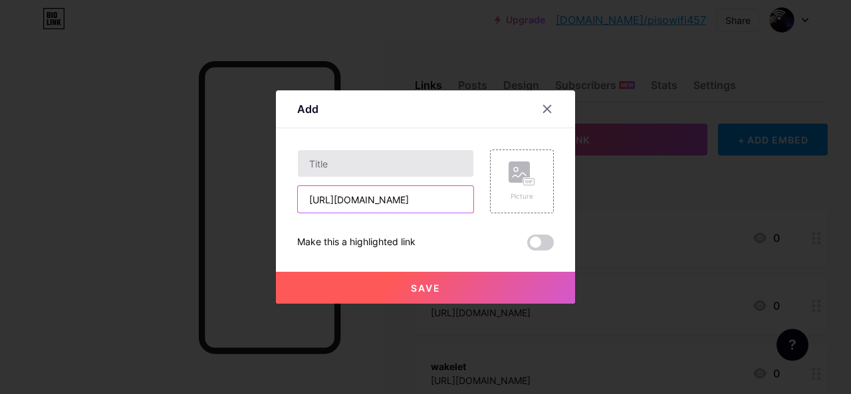
type input "[URL][DOMAIN_NAME]"
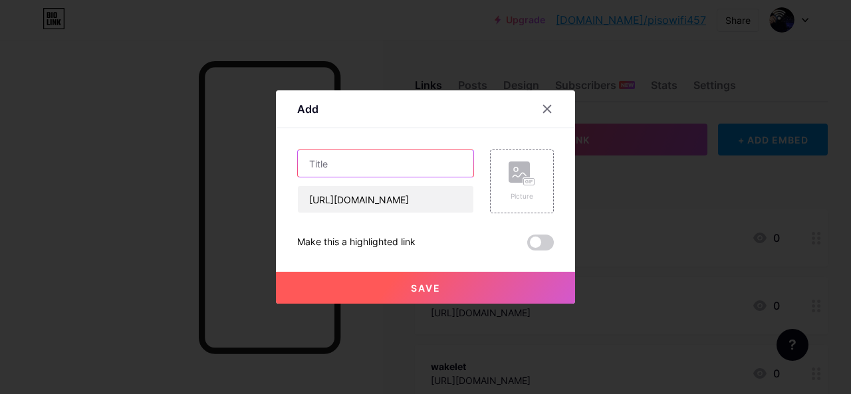
paste input "simplified"
click at [362, 176] on input "text" at bounding box center [385, 163] width 175 height 27
type input "simplified"
click at [391, 243] on div "Make this a highlighted link" at bounding box center [356, 243] width 118 height 16
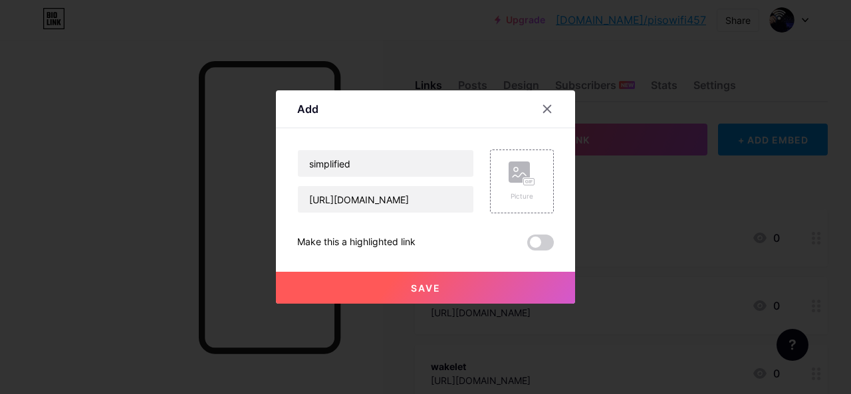
click at [424, 300] on button "Save" at bounding box center [425, 288] width 299 height 32
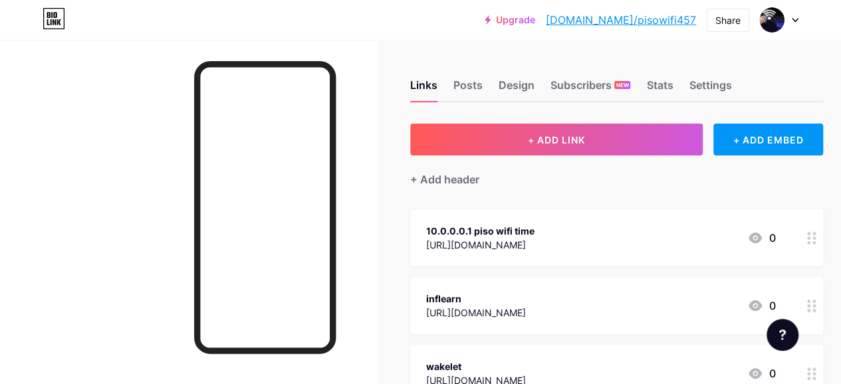
click at [498, 232] on div "10.0.0.0.1 piso wifi time" at bounding box center [480, 231] width 108 height 14
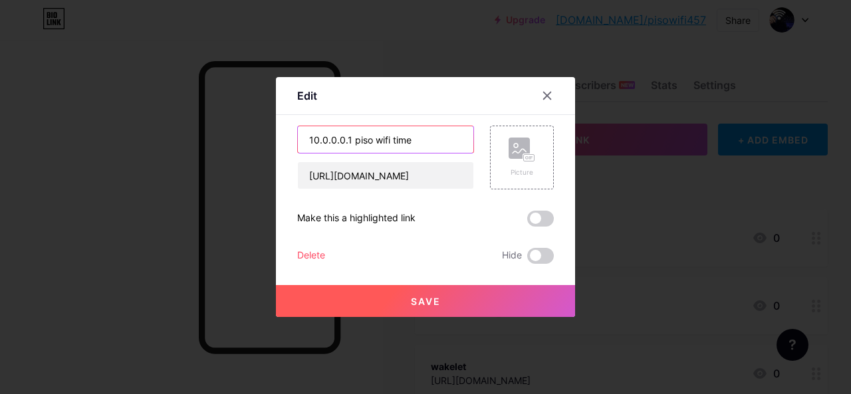
drag, startPoint x: 382, startPoint y: 136, endPoint x: 615, endPoint y: 164, distance: 234.9
click at [615, 164] on div "Edit Content YouTube Play YouTube video without leaving your page. ADD Vimeo Pl…" at bounding box center [425, 197] width 851 height 394
type input "10.0.0.0.1 piso wifi"
click at [391, 300] on button "Save" at bounding box center [425, 301] width 299 height 32
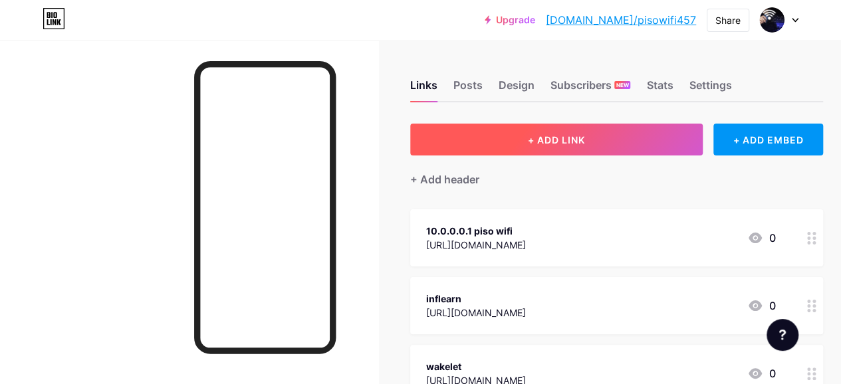
click at [548, 151] on button "+ ADD LINK" at bounding box center [556, 140] width 292 height 32
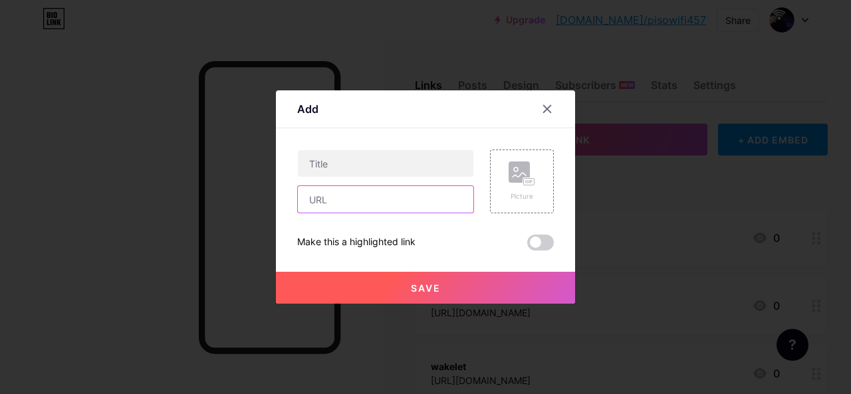
click at [354, 208] on input "text" at bounding box center [385, 199] width 175 height 27
paste input "[URL][DOMAIN_NAME]"
click at [350, 196] on input "[URL][DOMAIN_NAME]" at bounding box center [385, 199] width 175 height 27
type input "[URL][DOMAIN_NAME]"
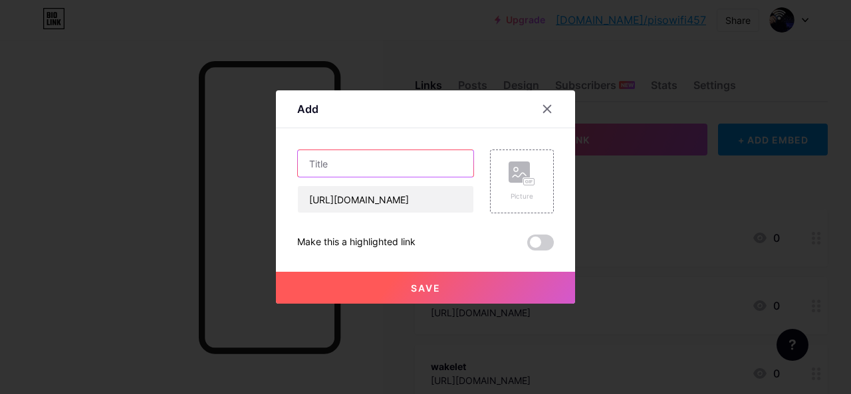
click at [350, 171] on input "text" at bounding box center [385, 163] width 175 height 27
click at [350, 168] on input "text" at bounding box center [385, 163] width 175 height 27
paste input "xoops"
type input "xoops"
click at [384, 278] on button "Save" at bounding box center [425, 288] width 299 height 32
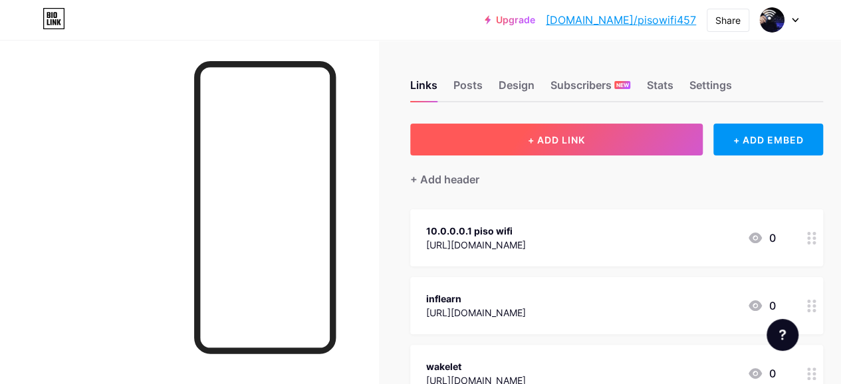
click at [558, 134] on span "+ ADD LINK" at bounding box center [556, 139] width 57 height 11
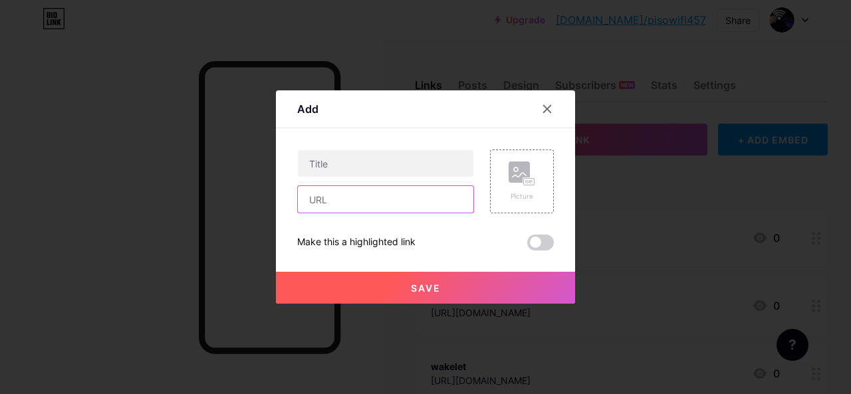
click at [372, 207] on input "text" at bounding box center [385, 199] width 175 height 27
paste input "[URL][DOMAIN_NAME]"
click at [355, 202] on input "[URL][DOMAIN_NAME]" at bounding box center [385, 199] width 175 height 27
click at [312, 200] on input "[URL][DOMAIN_NAME]" at bounding box center [385, 199] width 175 height 27
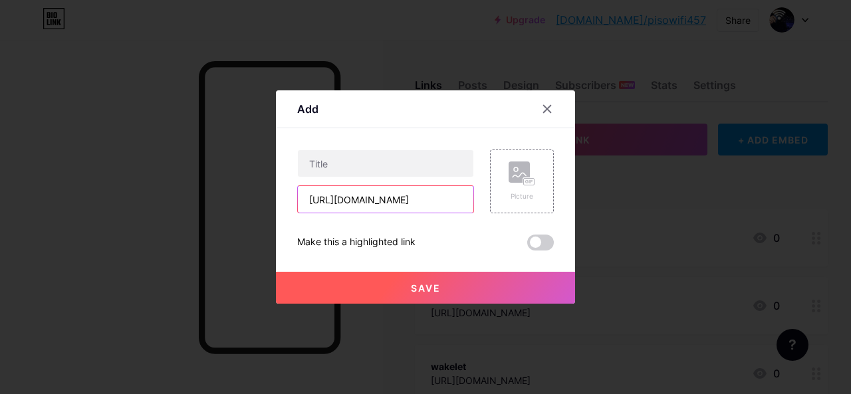
click at [312, 200] on input "[URL][DOMAIN_NAME]" at bounding box center [385, 199] width 175 height 27
type input "[URL][DOMAIN_NAME]"
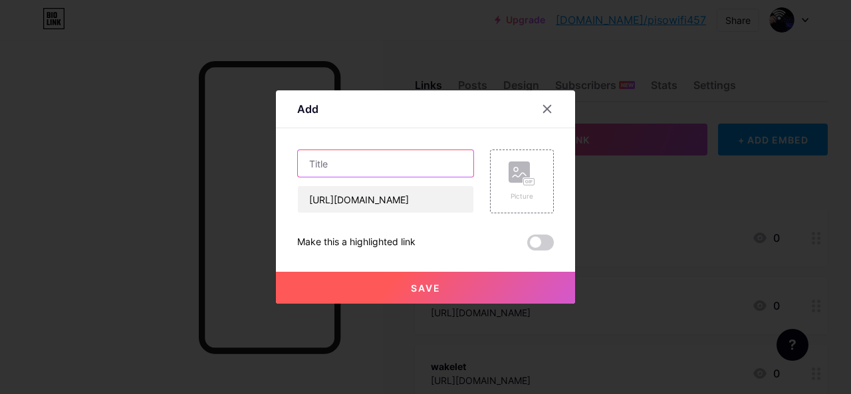
scroll to position [0, 0]
click at [346, 165] on input "text" at bounding box center [385, 163] width 175 height 27
paste input "getinkspired"
type input "getinkspired"
click at [411, 285] on span "Save" at bounding box center [426, 287] width 30 height 11
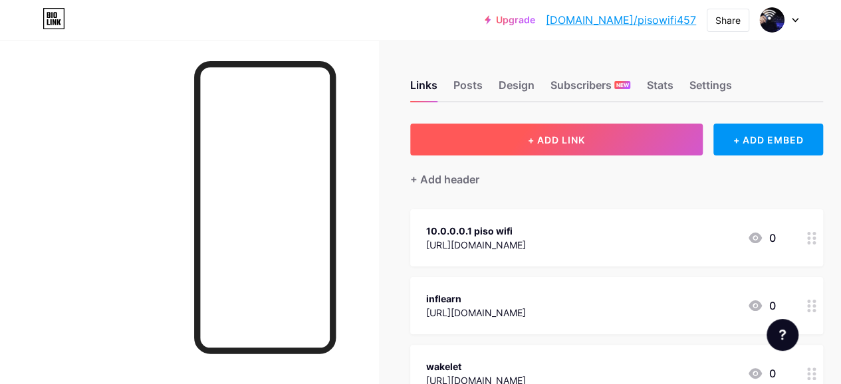
click at [468, 141] on button "+ ADD LINK" at bounding box center [556, 140] width 292 height 32
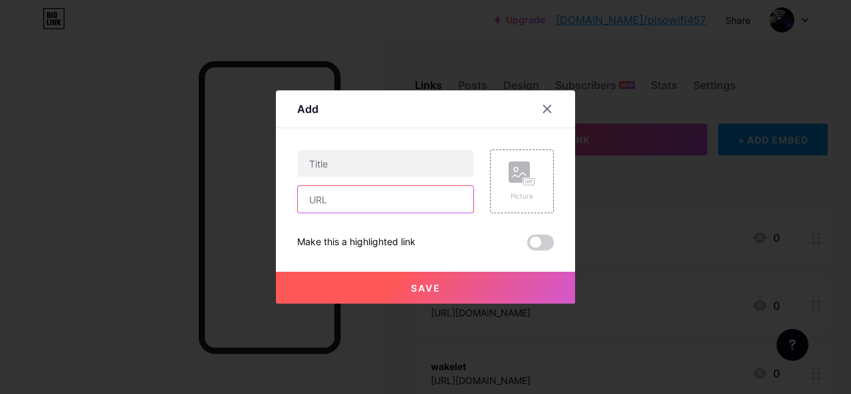
click at [352, 200] on input "text" at bounding box center [385, 199] width 175 height 27
click at [327, 201] on input "text" at bounding box center [385, 199] width 175 height 27
paste input "[URL][DOMAIN_NAME]"
click at [327, 201] on input "[URL][DOMAIN_NAME]" at bounding box center [385, 199] width 175 height 27
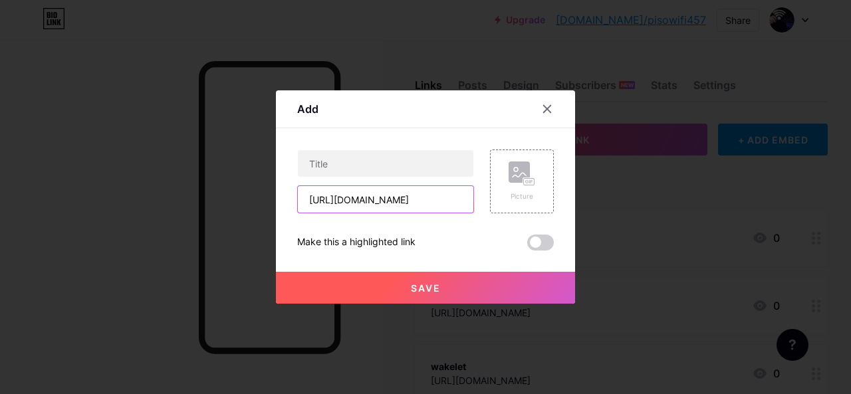
scroll to position [0, 0]
click at [356, 207] on input "[URL][DOMAIN_NAME]" at bounding box center [385, 199] width 175 height 27
type input "[URL][DOMAIN_NAME]"
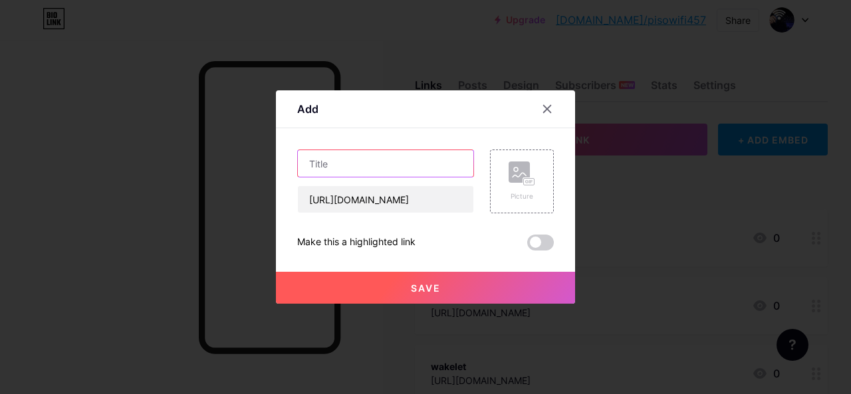
click at [365, 159] on input "text" at bounding box center [385, 163] width 175 height 27
click at [351, 172] on input "text" at bounding box center [385, 163] width 175 height 27
click at [356, 161] on input "text" at bounding box center [385, 163] width 175 height 27
paste input "[URL][DOMAIN_NAME]"
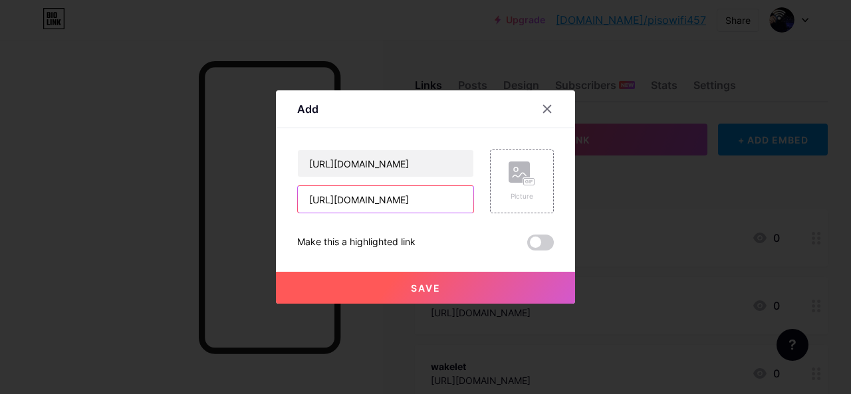
click at [349, 205] on input "[URL][DOMAIN_NAME]" at bounding box center [385, 199] width 175 height 27
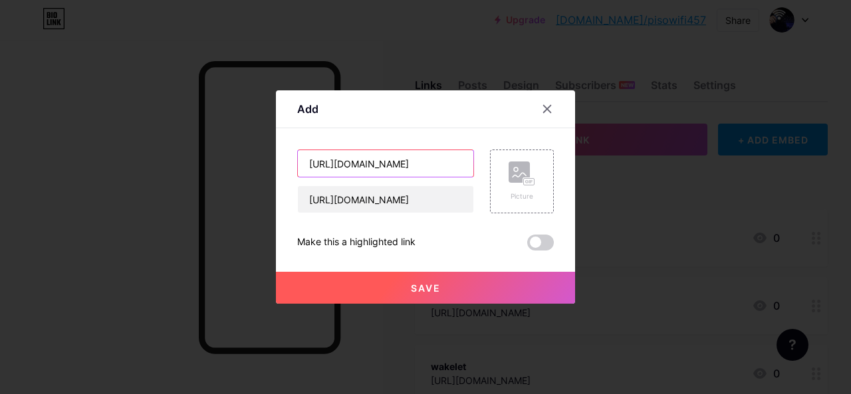
click at [346, 166] on input "[URL][DOMAIN_NAME]" at bounding box center [385, 163] width 175 height 27
paste input "findaspring"
type input "findaspring"
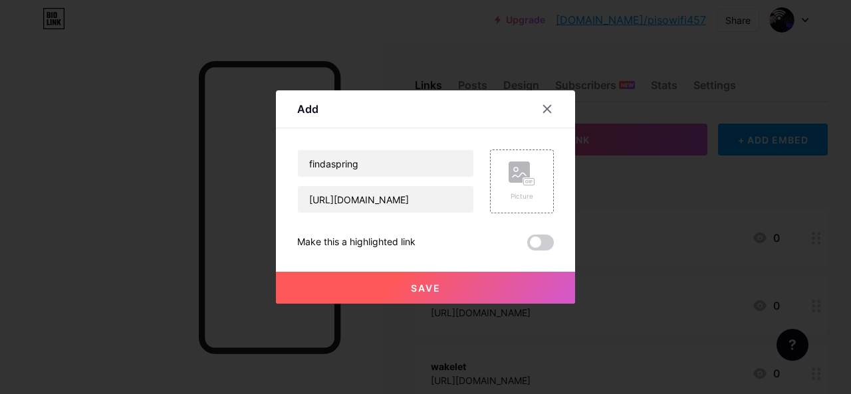
click at [425, 287] on span "Save" at bounding box center [426, 287] width 30 height 11
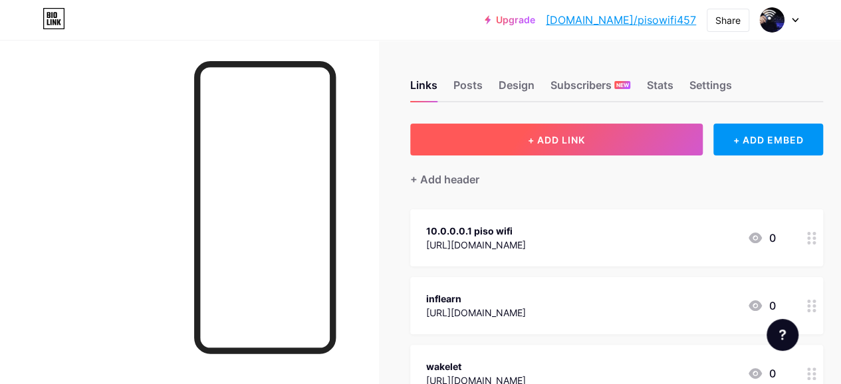
click at [480, 145] on button "+ ADD LINK" at bounding box center [556, 140] width 292 height 32
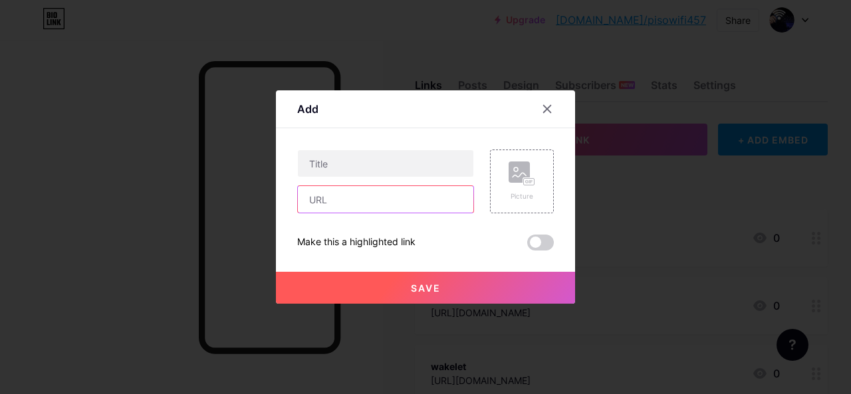
click at [364, 193] on input "text" at bounding box center [385, 199] width 175 height 27
paste input "[URL][DOMAIN_NAME]"
click at [344, 195] on input "[URL][DOMAIN_NAME]" at bounding box center [385, 199] width 175 height 27
type input "[URL][DOMAIN_NAME]"
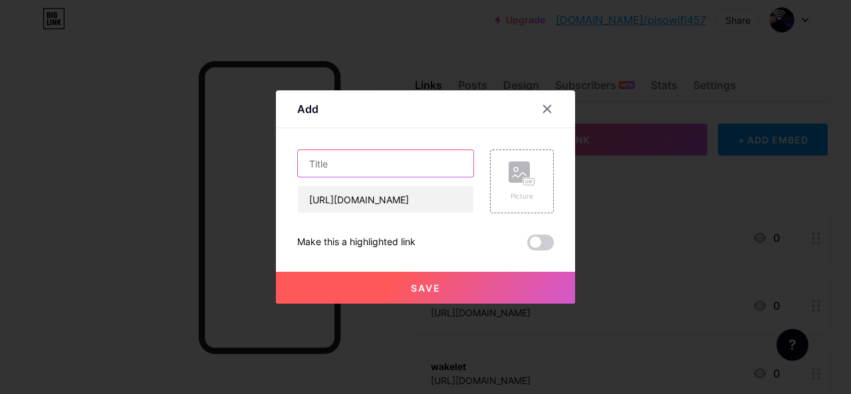
click at [358, 164] on input "text" at bounding box center [385, 163] width 175 height 27
paste input "freeicons"
type input "freeicons"
click at [379, 278] on button "Save" at bounding box center [425, 288] width 299 height 32
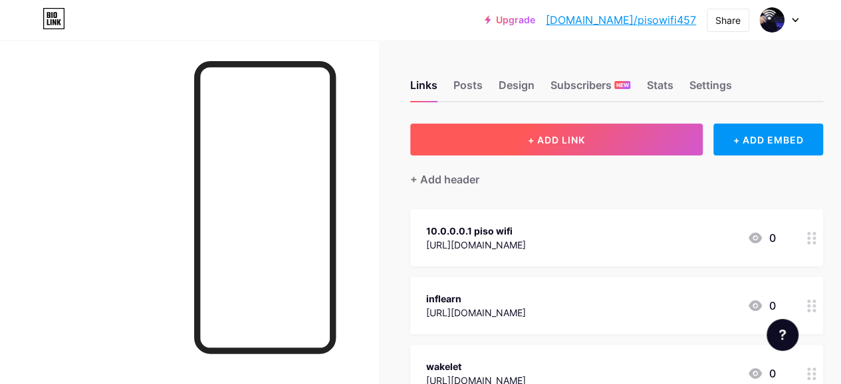
click at [500, 144] on button "+ ADD LINK" at bounding box center [556, 140] width 292 height 32
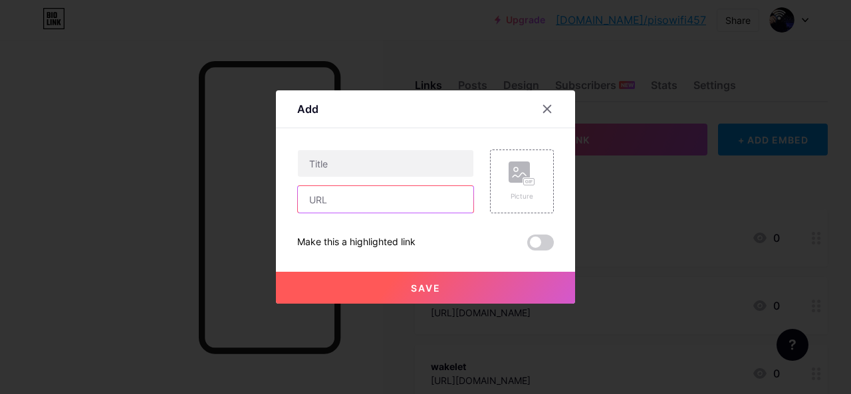
paste input "[URL][DOMAIN_NAME]"
click at [373, 211] on input "[URL][DOMAIN_NAME]" at bounding box center [385, 199] width 175 height 27
click at [356, 208] on input "[URL][DOMAIN_NAME]" at bounding box center [385, 199] width 175 height 27
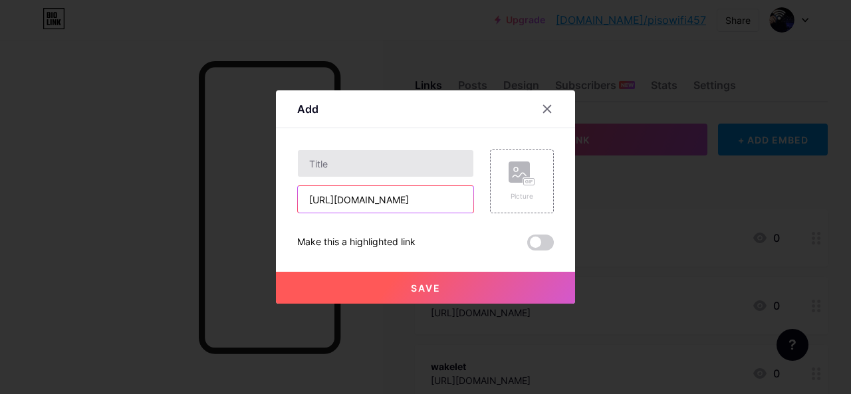
type input "[URL][DOMAIN_NAME]"
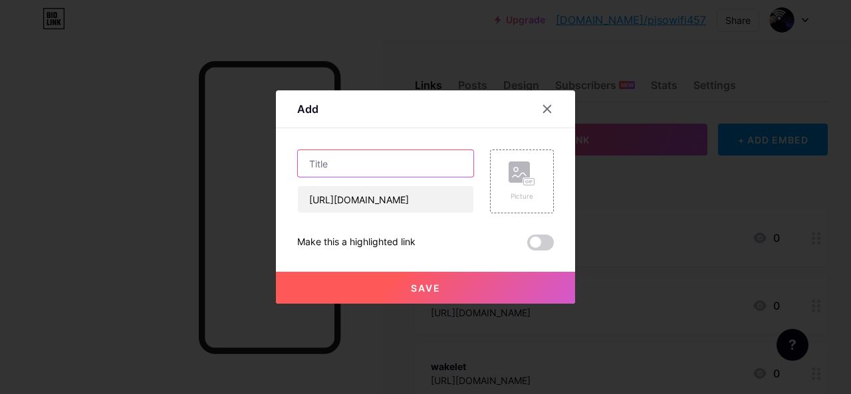
scroll to position [0, 0]
click at [358, 169] on input "text" at bounding box center [385, 163] width 175 height 27
paste input "grepmed"
type input "grepmed"
click at [375, 272] on button "Save" at bounding box center [425, 288] width 299 height 32
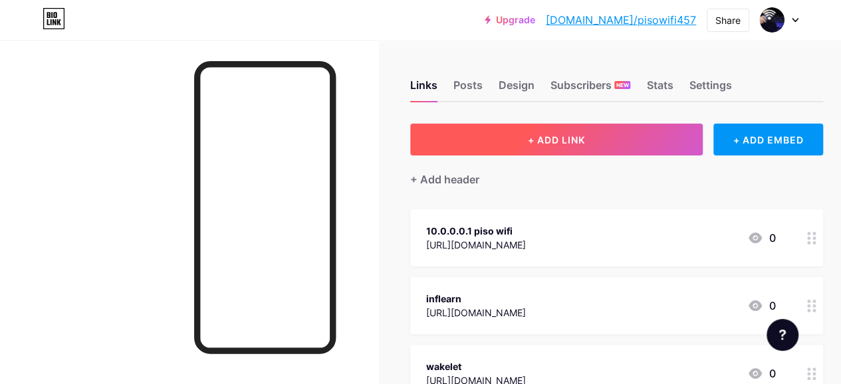
click at [497, 132] on button "+ ADD LINK" at bounding box center [556, 140] width 292 height 32
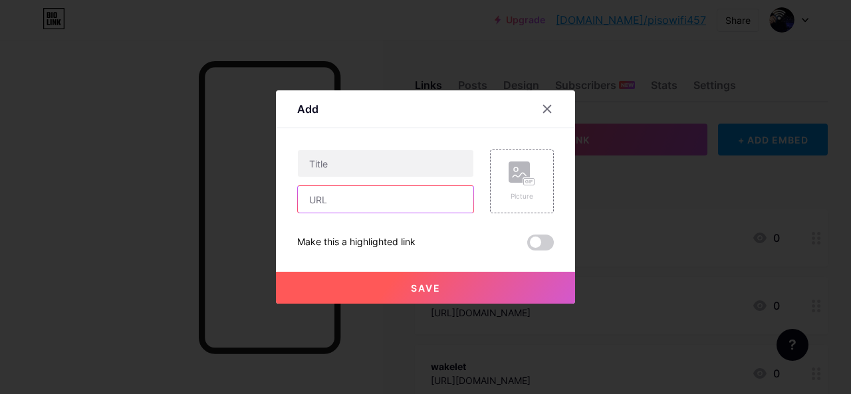
click at [336, 212] on input "text" at bounding box center [385, 199] width 175 height 27
paste input "[URL][DOMAIN_NAME]"
click at [347, 206] on input "[URL][DOMAIN_NAME]" at bounding box center [385, 199] width 175 height 27
type input "[URL][DOMAIN_NAME]"
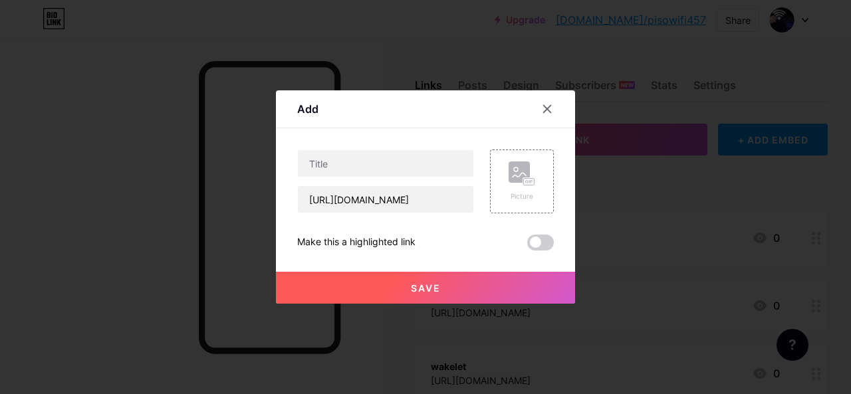
click at [282, 196] on div "Add Content YouTube Play YouTube video without leaving your page. ADD Vimeo Pla…" at bounding box center [425, 196] width 299 height 213
click at [309, 197] on input "[URL][DOMAIN_NAME]" at bounding box center [385, 199] width 175 height 27
click at [353, 193] on input "[URL][DOMAIN_NAME]" at bounding box center [385, 199] width 175 height 27
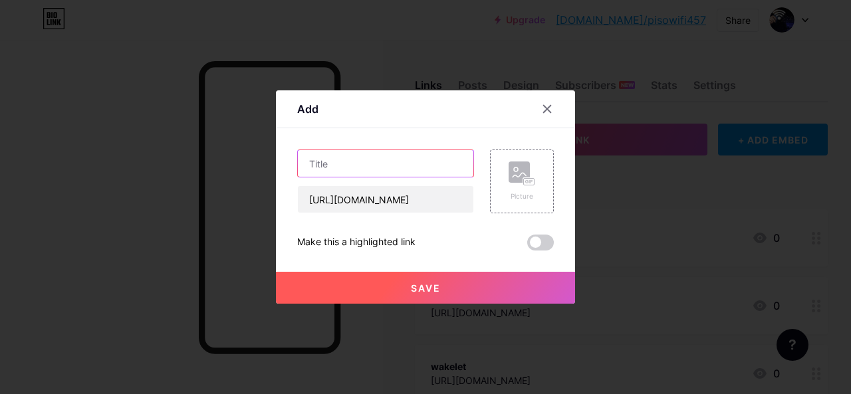
click at [372, 169] on input "text" at bounding box center [385, 163] width 175 height 27
paste input "talkmarkets"
type input "talkmarkets"
click at [382, 273] on button "Save" at bounding box center [425, 288] width 299 height 32
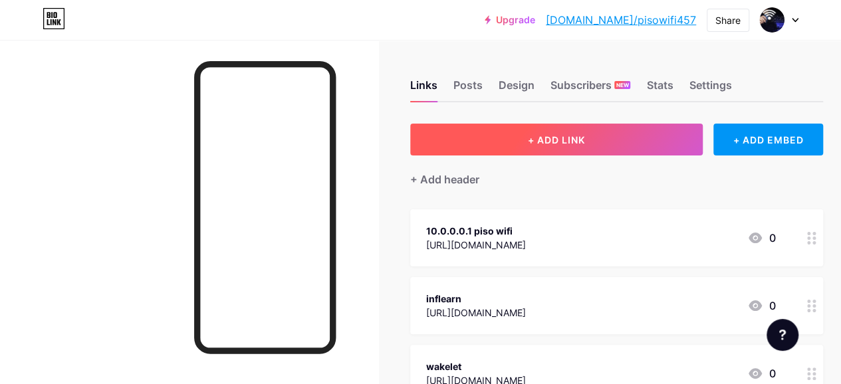
click at [510, 132] on button "+ ADD LINK" at bounding box center [556, 140] width 292 height 32
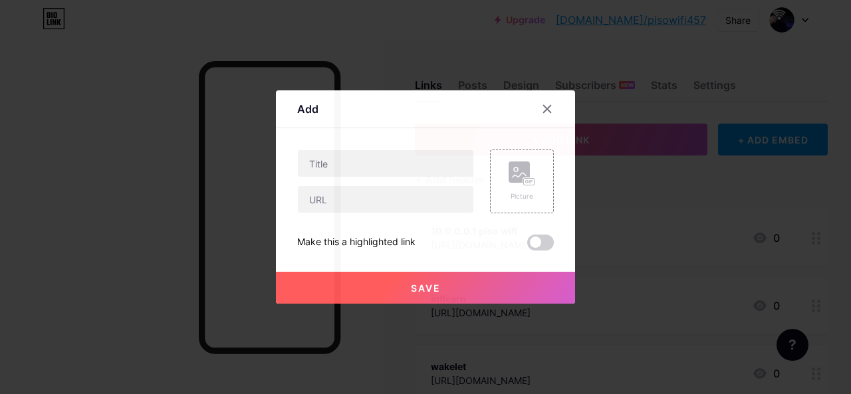
click at [348, 213] on div "Picture Make this a highlighted link Save" at bounding box center [425, 200] width 257 height 101
click at [352, 199] on input "text" at bounding box center [385, 199] width 175 height 27
paste input "[URL][DOMAIN_NAME]"
click at [343, 199] on input "[URL][DOMAIN_NAME]" at bounding box center [385, 199] width 175 height 27
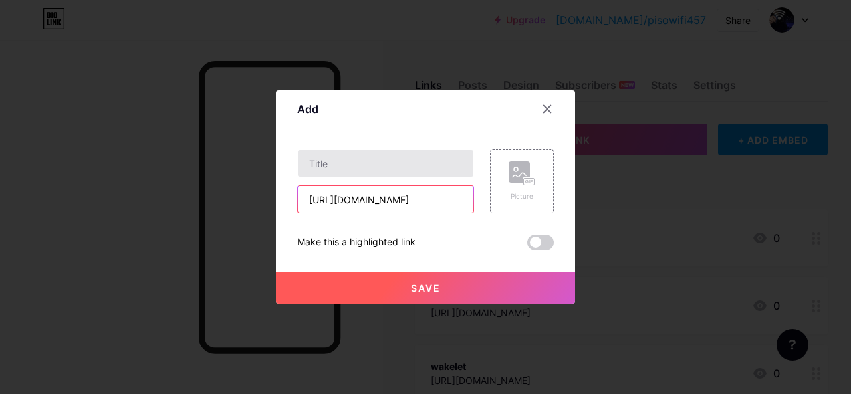
type input "[URL][DOMAIN_NAME]"
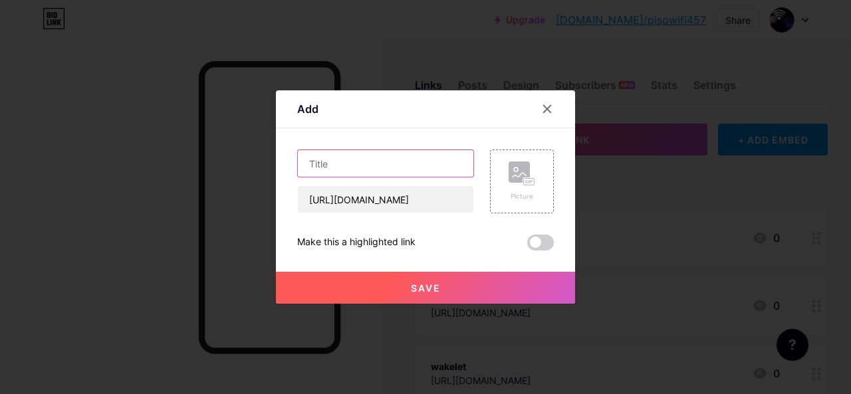
click at [349, 167] on input "text" at bounding box center [385, 163] width 175 height 27
paste input "vjudge"
type input "vjudge"
click at [413, 274] on button "Save" at bounding box center [425, 288] width 299 height 32
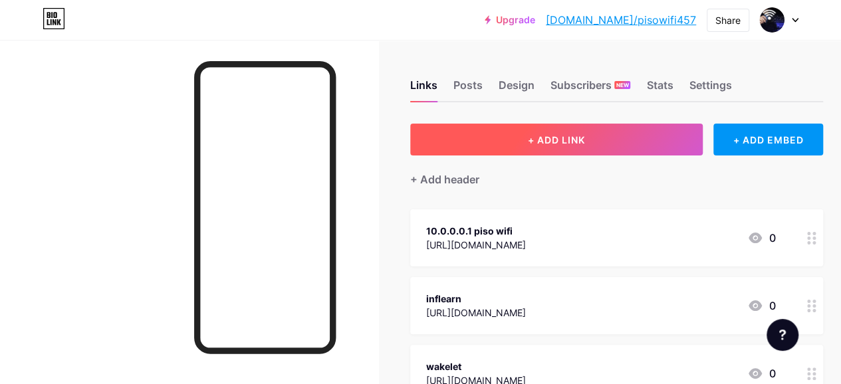
click at [508, 138] on button "+ ADD LINK" at bounding box center [556, 140] width 292 height 32
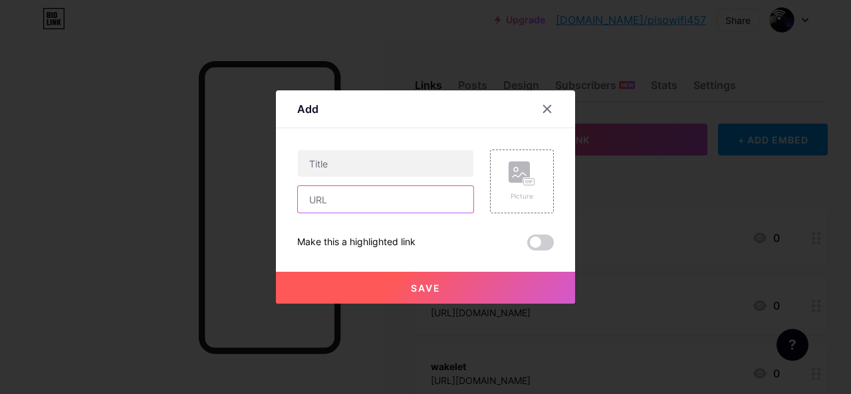
click at [402, 212] on input "text" at bounding box center [385, 199] width 175 height 27
paste input "[URL][DOMAIN_NAME]"
click at [342, 203] on input "[URL][DOMAIN_NAME]" at bounding box center [385, 199] width 175 height 27
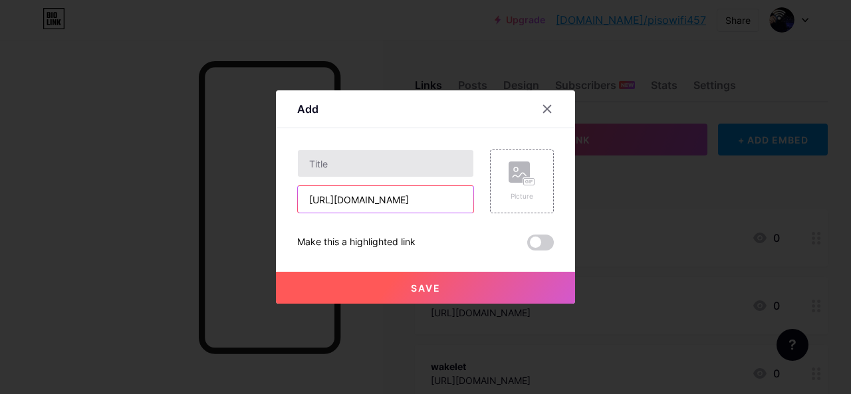
type input "[URL][DOMAIN_NAME]"
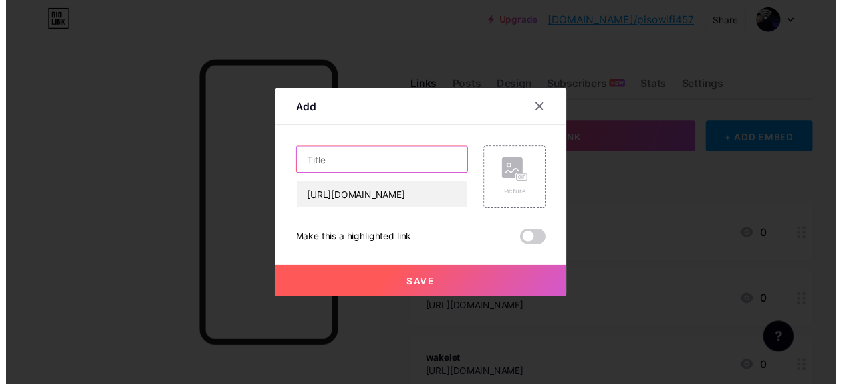
scroll to position [0, 0]
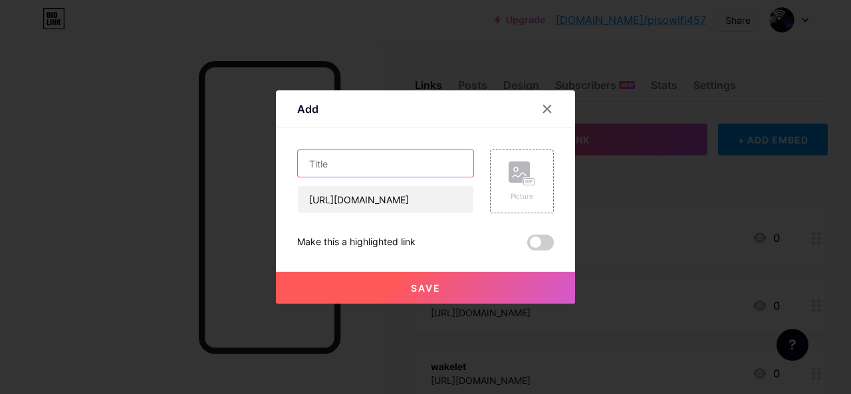
click at [363, 168] on input "text" at bounding box center [385, 163] width 175 height 27
paste input "ohay"
type input "ohay"
click at [397, 273] on button "Save" at bounding box center [425, 288] width 299 height 32
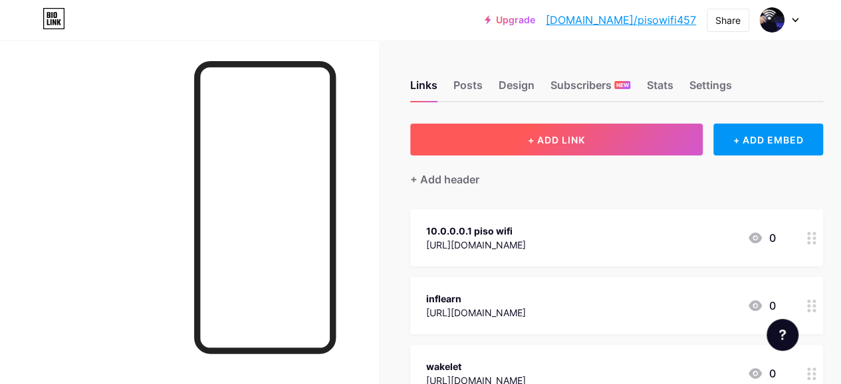
click at [489, 146] on button "+ ADD LINK" at bounding box center [556, 140] width 292 height 32
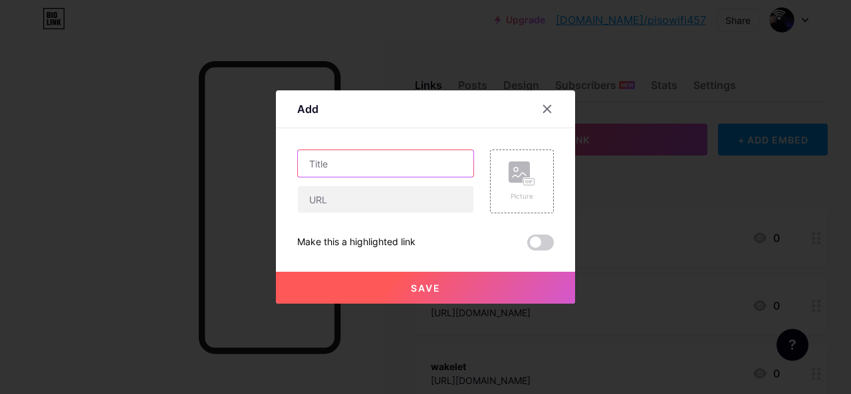
click at [379, 160] on input "text" at bounding box center [385, 163] width 175 height 27
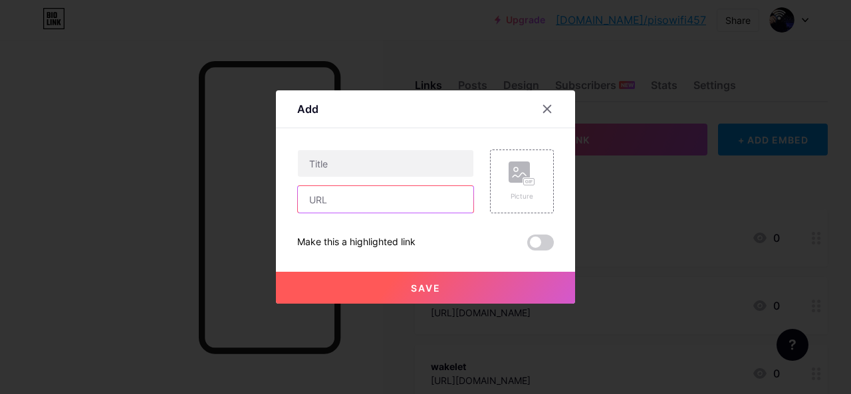
click at [374, 204] on input "text" at bounding box center [385, 199] width 175 height 27
paste input "https://www.suara.com/"
click at [379, 204] on input "https://www.suara.com/" at bounding box center [385, 199] width 175 height 27
type input "https://www.suara.com/"
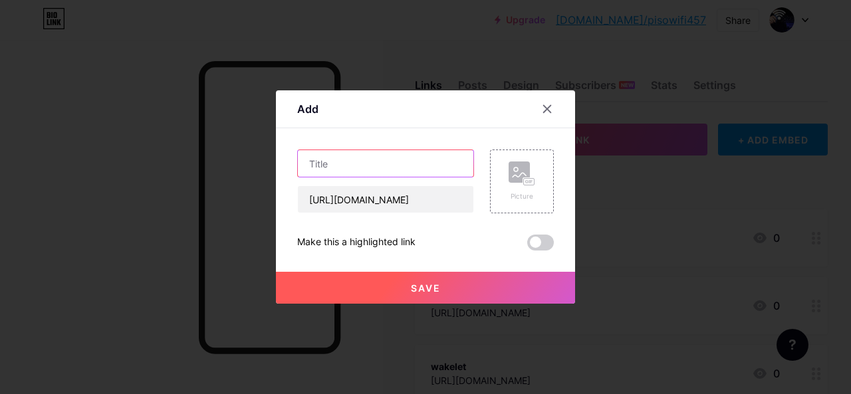
click at [370, 165] on input "text" at bounding box center [385, 163] width 175 height 27
paste input "suara"
type input "suara"
click at [385, 271] on div "Save" at bounding box center [425, 277] width 299 height 53
click at [386, 281] on button "Save" at bounding box center [425, 288] width 299 height 32
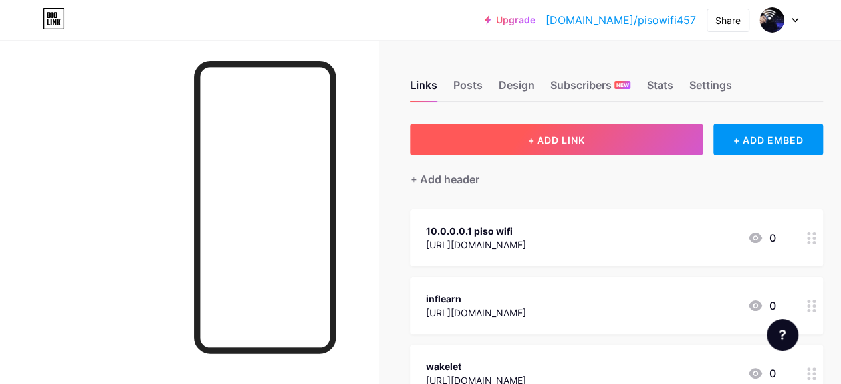
click at [489, 128] on button "+ ADD LINK" at bounding box center [556, 140] width 292 height 32
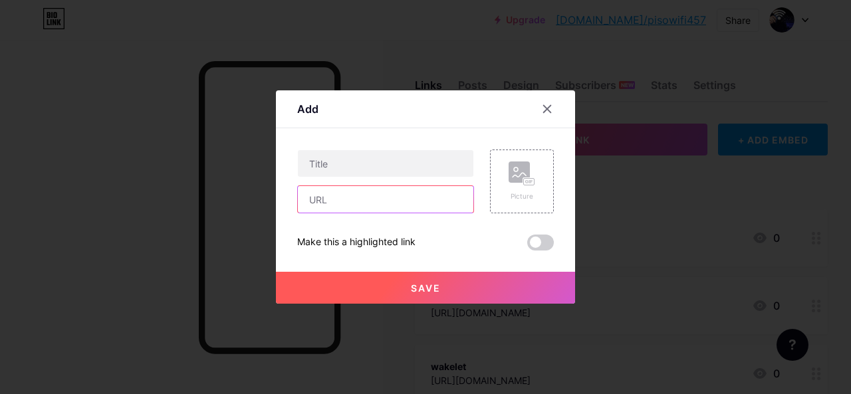
click at [373, 197] on input "text" at bounding box center [385, 199] width 175 height 27
paste input "https://bonapeti.net/u-347444"
click at [350, 203] on input "https://bonapeti.net/u-347444" at bounding box center [385, 199] width 175 height 27
type input "https://bonapeti.net/u-347444"
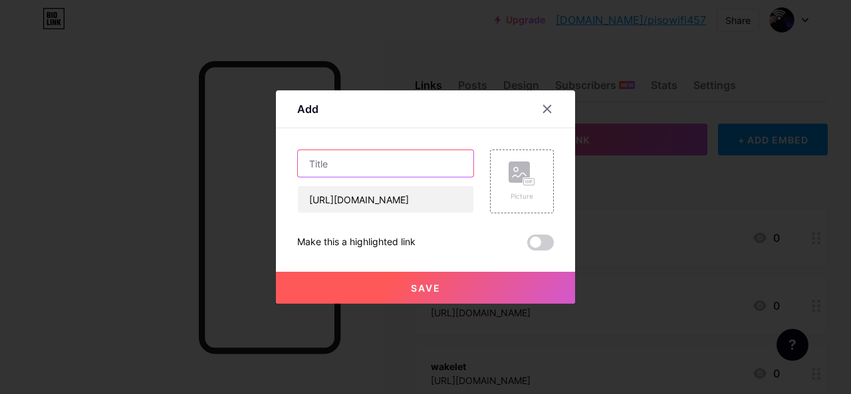
click at [348, 164] on input "text" at bounding box center [385, 163] width 175 height 27
paste input "https://bonapeti.net/u-347444"
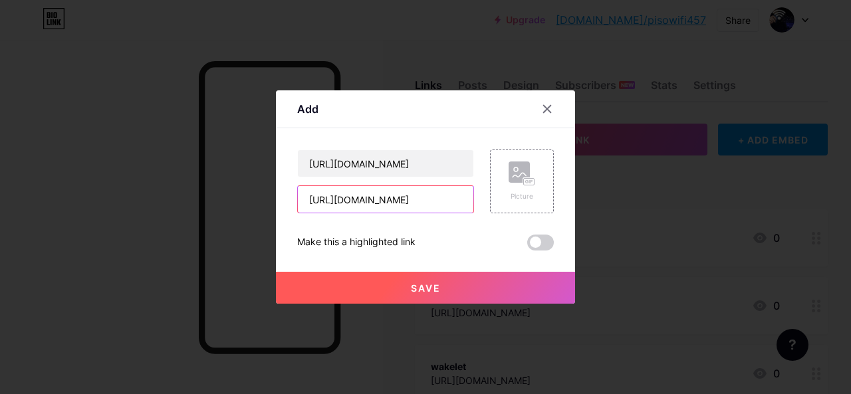
click at [342, 207] on input "https://bonapeti.net/u-347444" at bounding box center [385, 199] width 175 height 27
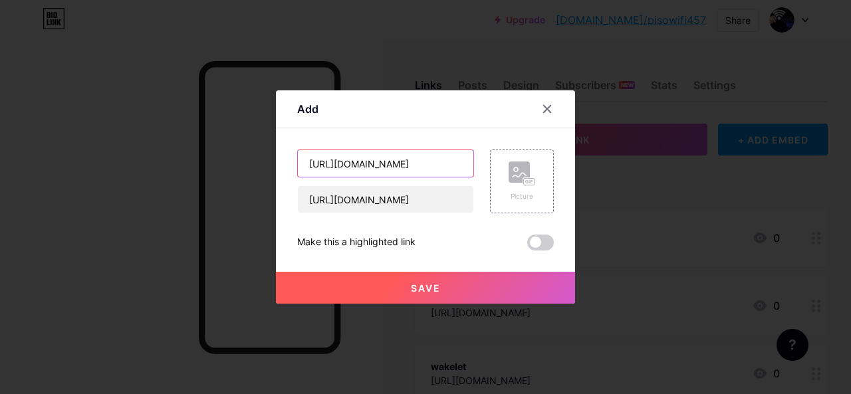
click at [359, 160] on input "https://bonapeti.net/u-347444" at bounding box center [385, 163] width 175 height 27
paste input "bonapeti"
type input "bonapeti"
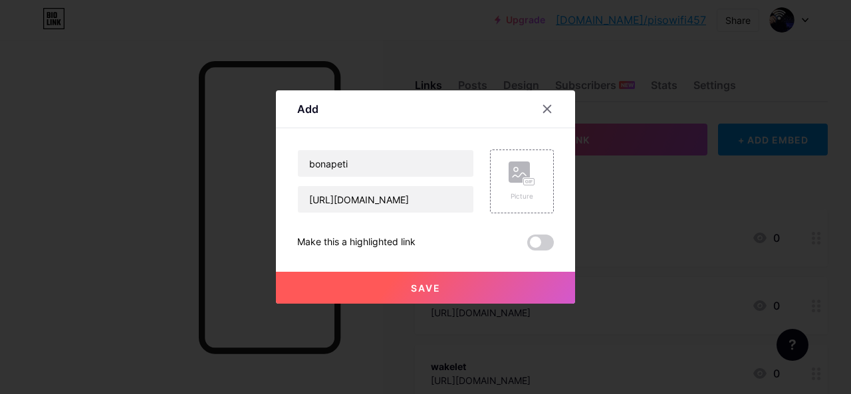
click at [413, 281] on button "Save" at bounding box center [425, 288] width 299 height 32
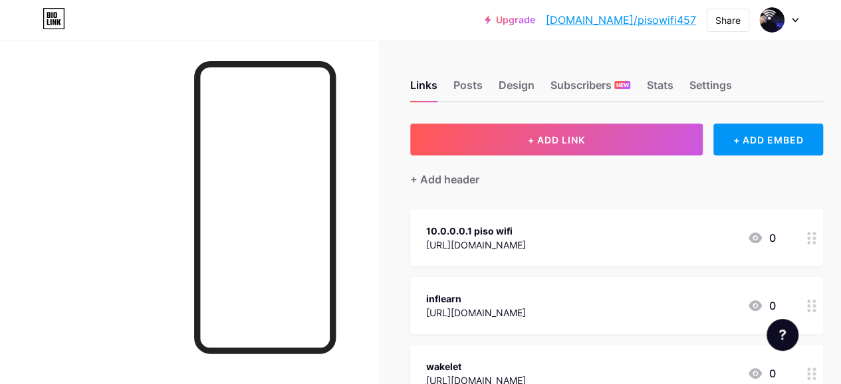
click at [661, 16] on link "[DOMAIN_NAME]/pisowifi457" at bounding box center [621, 20] width 150 height 16
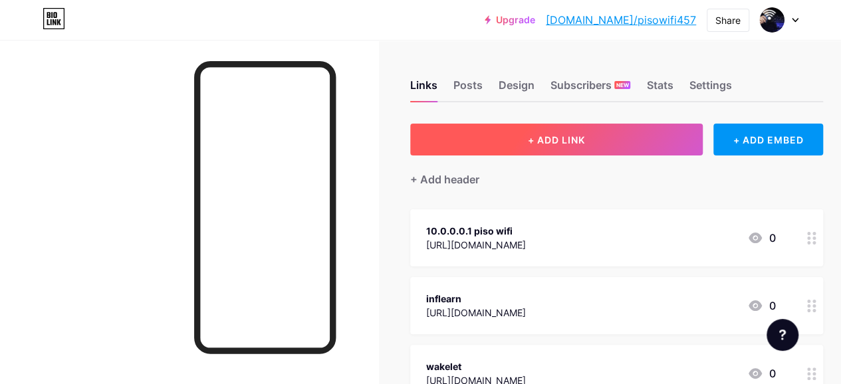
click at [500, 136] on button "+ ADD LINK" at bounding box center [556, 140] width 292 height 32
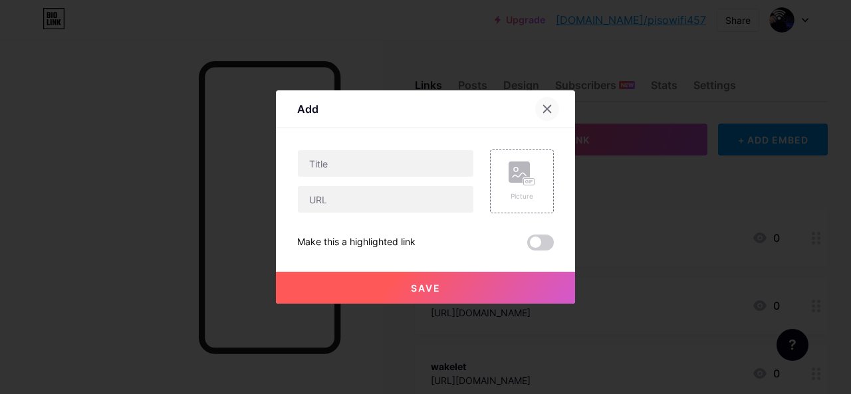
click at [540, 115] on div at bounding box center [547, 109] width 24 height 24
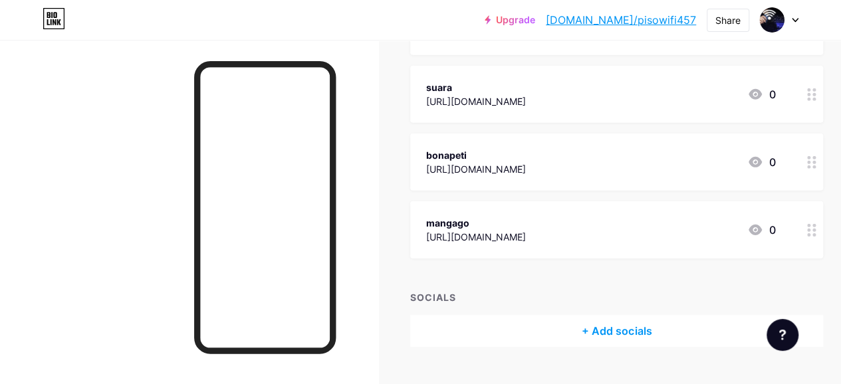
scroll to position [2003, 0]
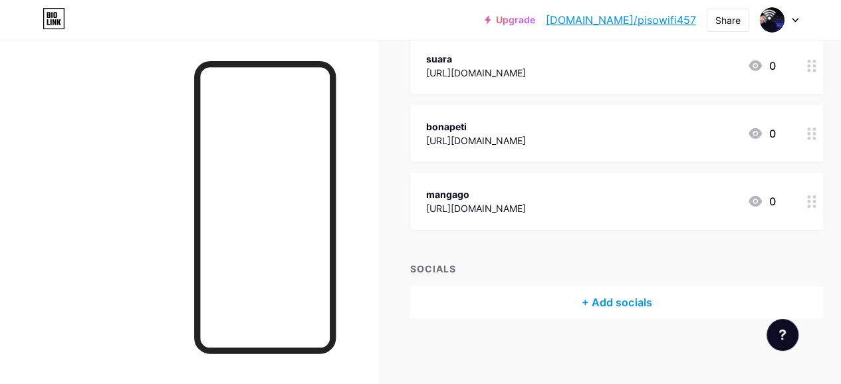
click at [820, 73] on div at bounding box center [811, 65] width 23 height 57
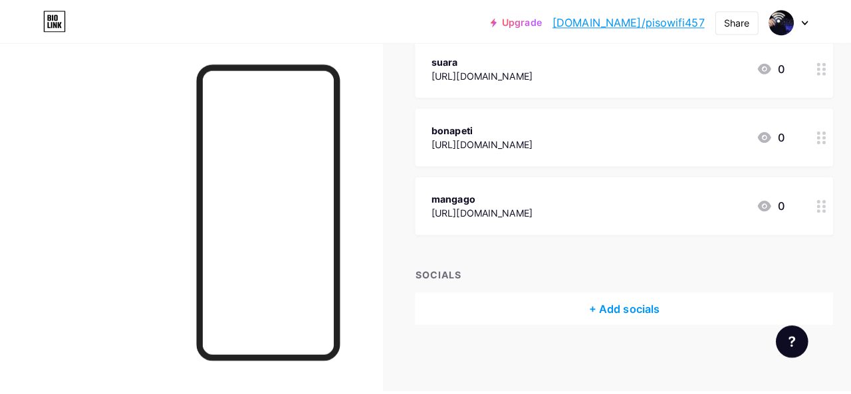
scroll to position [1993, 0]
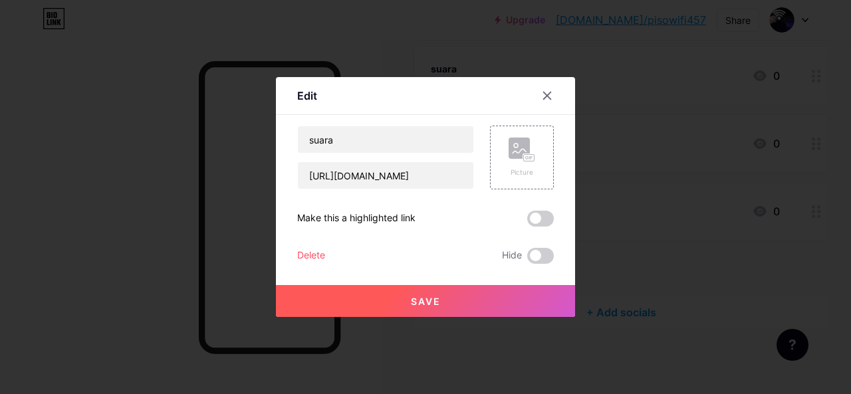
click at [299, 261] on div "Delete" at bounding box center [311, 256] width 28 height 16
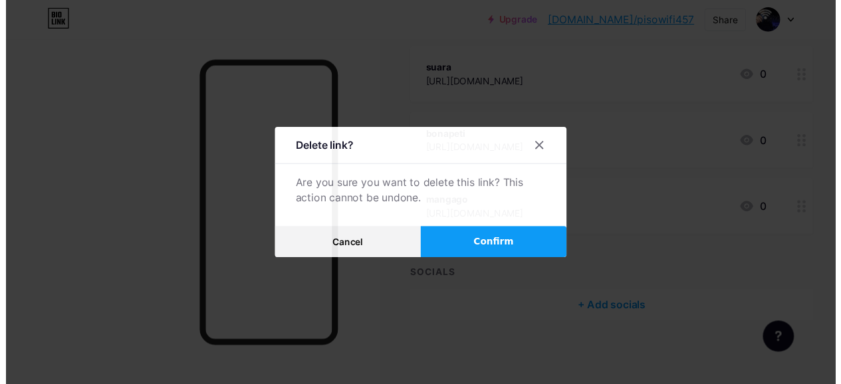
scroll to position [2003, 0]
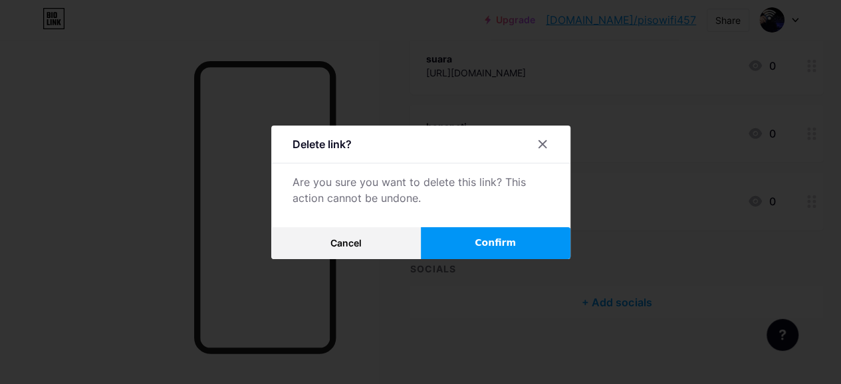
click at [498, 250] on span "Confirm" at bounding box center [495, 243] width 41 height 14
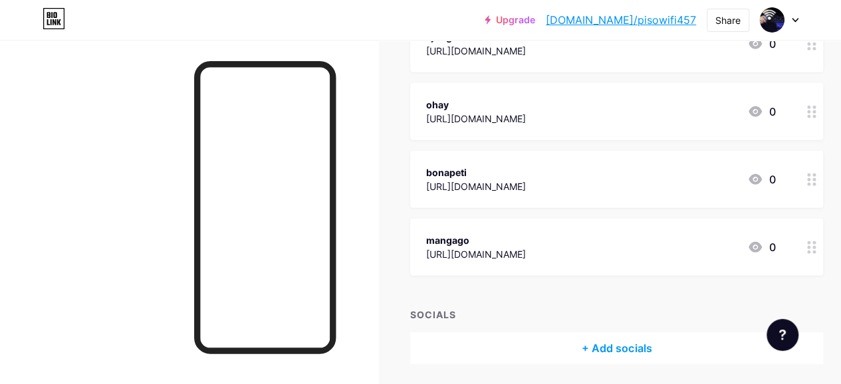
scroll to position [1868, 0]
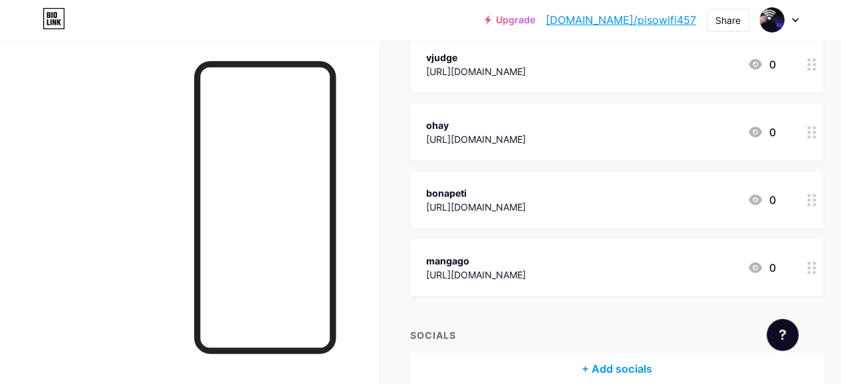
click at [823, 208] on div at bounding box center [811, 199] width 23 height 57
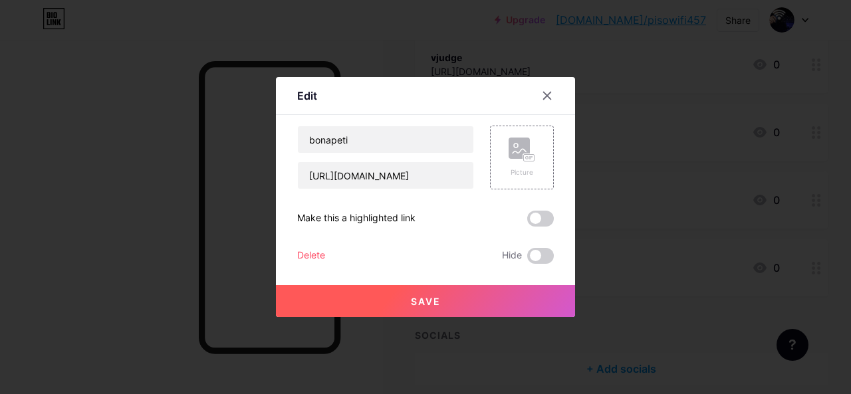
click at [313, 255] on div "Delete" at bounding box center [311, 256] width 28 height 16
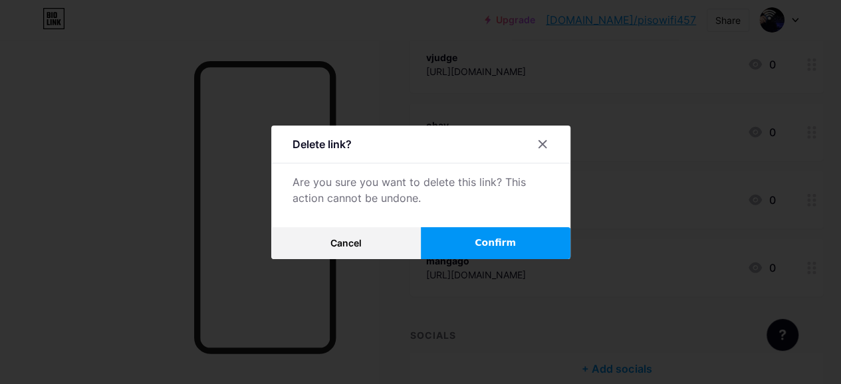
click at [461, 237] on button "Confirm" at bounding box center [496, 243] width 150 height 32
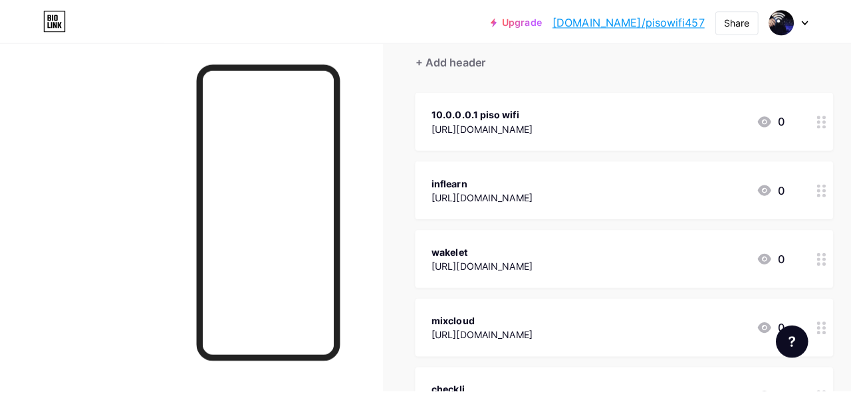
scroll to position [0, 0]
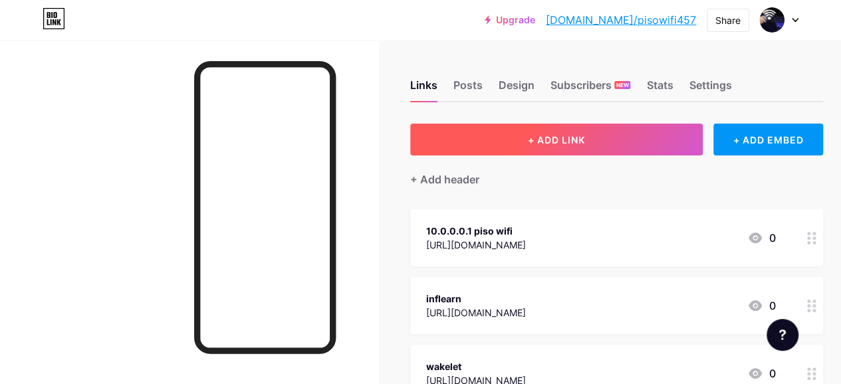
click at [577, 138] on span "+ ADD LINK" at bounding box center [556, 139] width 57 height 11
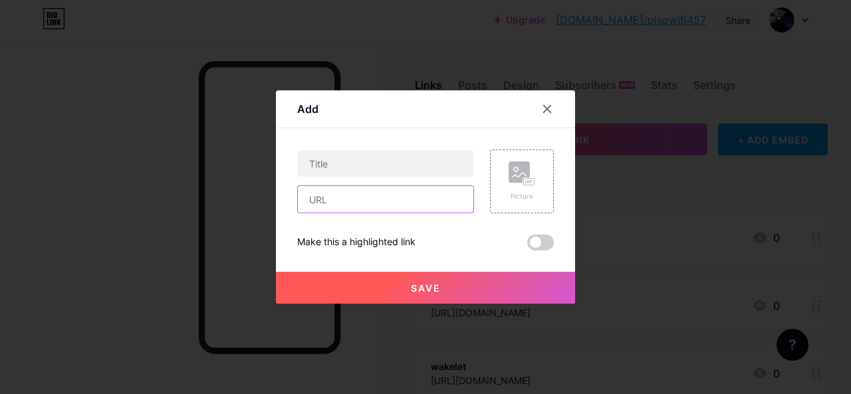
click at [371, 203] on input "text" at bounding box center [385, 199] width 175 height 27
paste input "[URL][DOMAIN_NAME]"
click at [348, 207] on input "[URL][DOMAIN_NAME]" at bounding box center [385, 199] width 175 height 27
type input "[URL][DOMAIN_NAME]"
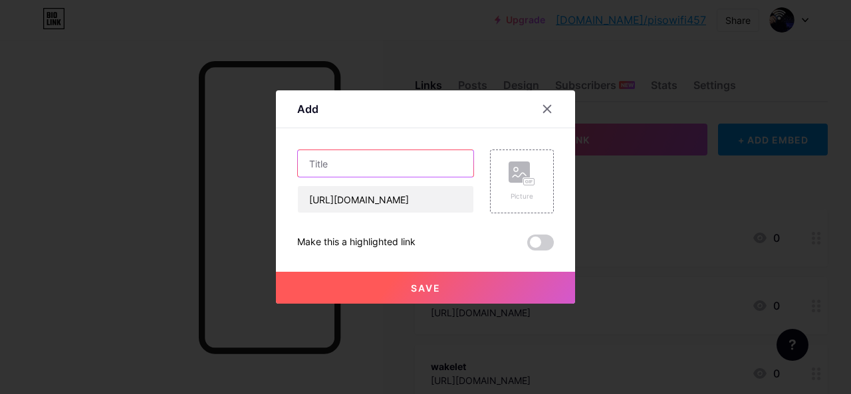
click at [356, 173] on input "text" at bounding box center [385, 163] width 175 height 27
paste input "potofu"
type input "potofu"
click at [400, 290] on button "Save" at bounding box center [425, 288] width 299 height 32
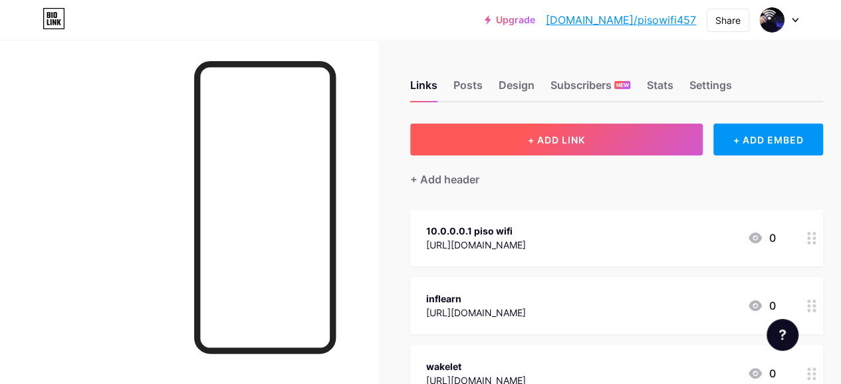
click at [510, 139] on button "+ ADD LINK" at bounding box center [556, 140] width 292 height 32
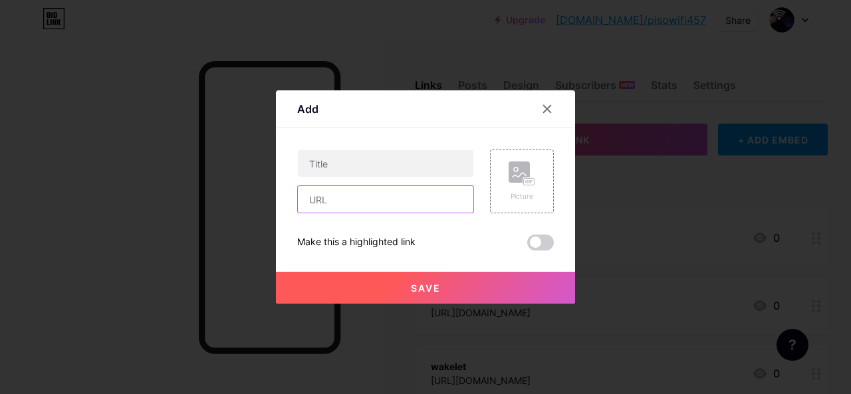
click at [403, 201] on input "text" at bounding box center [385, 199] width 175 height 27
paste input "[URL][DOMAIN_NAME]"
click at [352, 209] on input "[URL][DOMAIN_NAME]" at bounding box center [385, 199] width 175 height 27
type input "[URL][DOMAIN_NAME]"
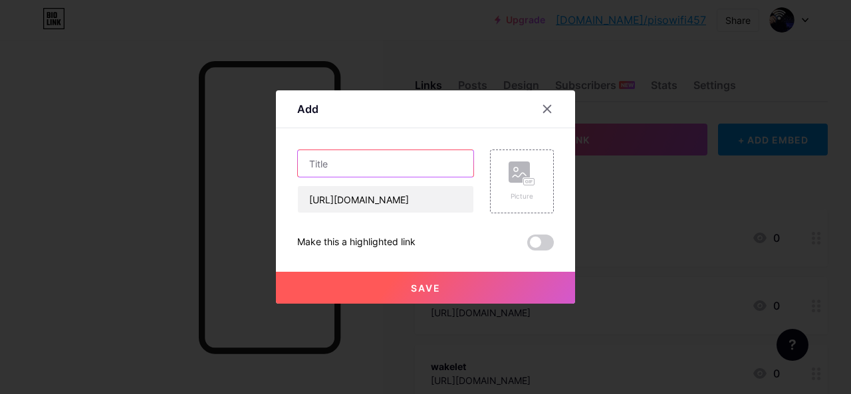
click at [352, 173] on input "text" at bounding box center [385, 163] width 175 height 27
paste input "hacksnation"
type input "hacksnation"
click at [389, 277] on button "Save" at bounding box center [425, 288] width 299 height 32
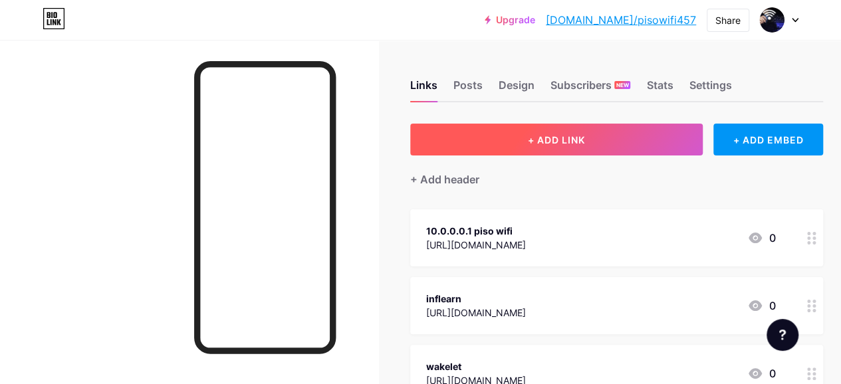
click at [498, 127] on button "+ ADD LINK" at bounding box center [556, 140] width 292 height 32
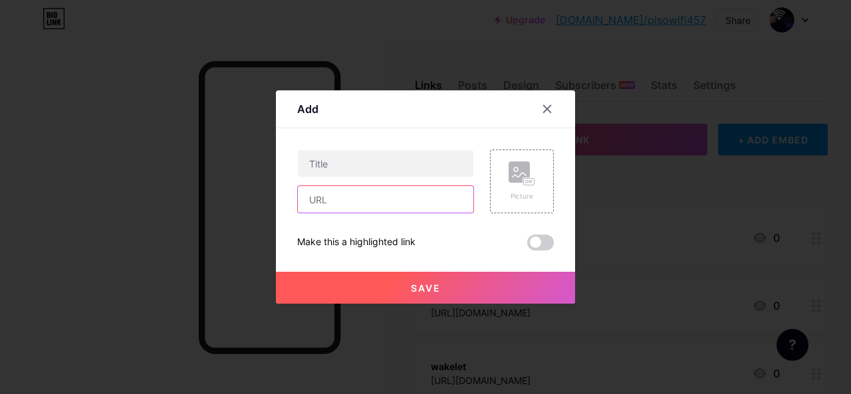
click at [349, 199] on input "text" at bounding box center [385, 199] width 175 height 27
paste input "[URL][DOMAIN_NAME]"
click at [349, 199] on input "[URL][DOMAIN_NAME]" at bounding box center [385, 199] width 175 height 27
click at [368, 200] on input "[URL][DOMAIN_NAME]" at bounding box center [385, 199] width 175 height 27
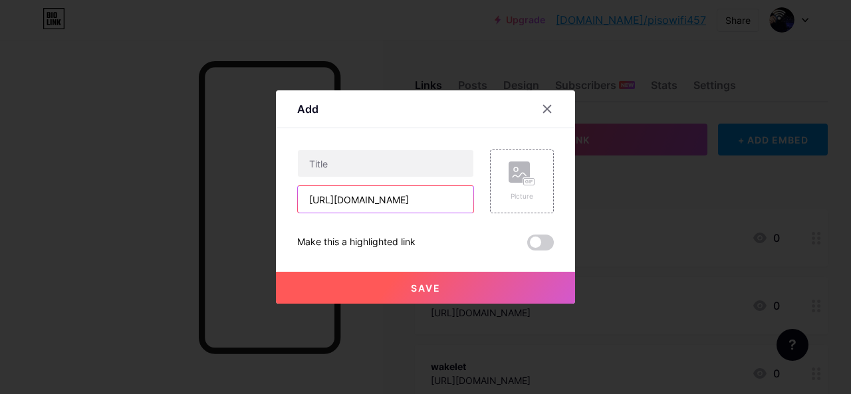
click at [368, 200] on input "[URL][DOMAIN_NAME]" at bounding box center [385, 199] width 175 height 27
type input "[URL][DOMAIN_NAME]"
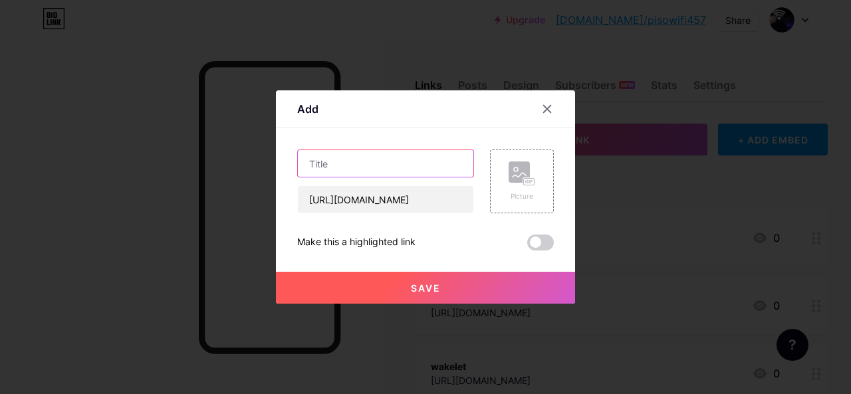
click at [355, 167] on input "text" at bounding box center [385, 163] width 175 height 27
paste input "telix"
type input "telix"
click at [411, 283] on span "Save" at bounding box center [426, 287] width 30 height 11
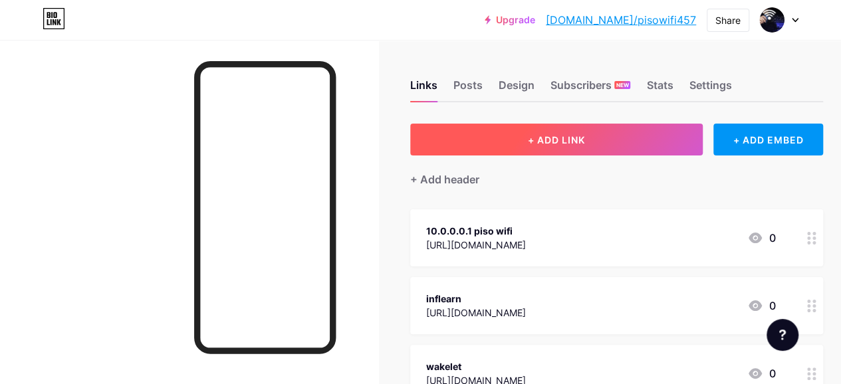
click at [504, 146] on button "+ ADD LINK" at bounding box center [556, 140] width 292 height 32
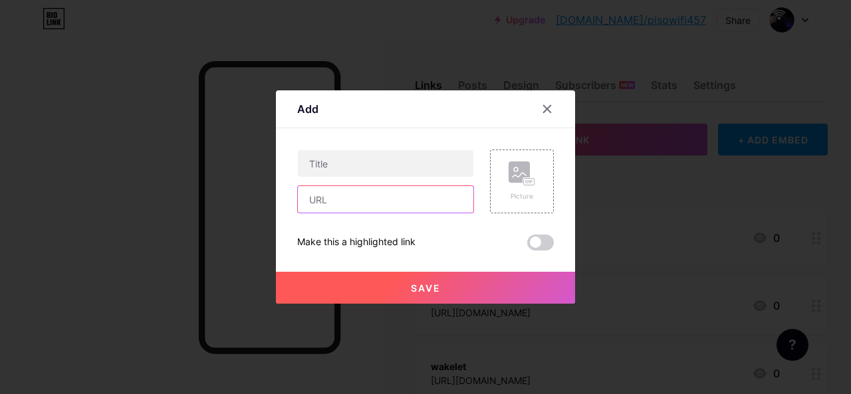
click at [356, 197] on input "text" at bounding box center [385, 199] width 175 height 27
paste input "[URL][DOMAIN_NAME]"
click at [350, 202] on input "[URL][DOMAIN_NAME]" at bounding box center [385, 199] width 175 height 27
click at [312, 200] on input "[URL][DOMAIN_NAME]" at bounding box center [385, 199] width 175 height 27
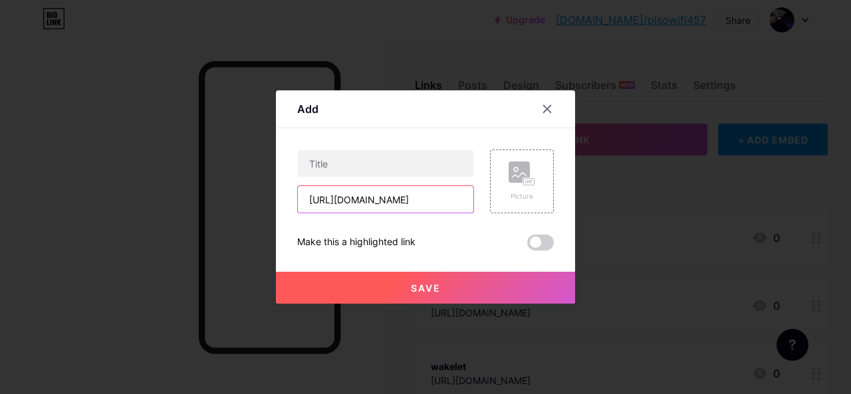
click at [312, 200] on input "[URL][DOMAIN_NAME]" at bounding box center [385, 199] width 175 height 27
type input "[URL][DOMAIN_NAME]"
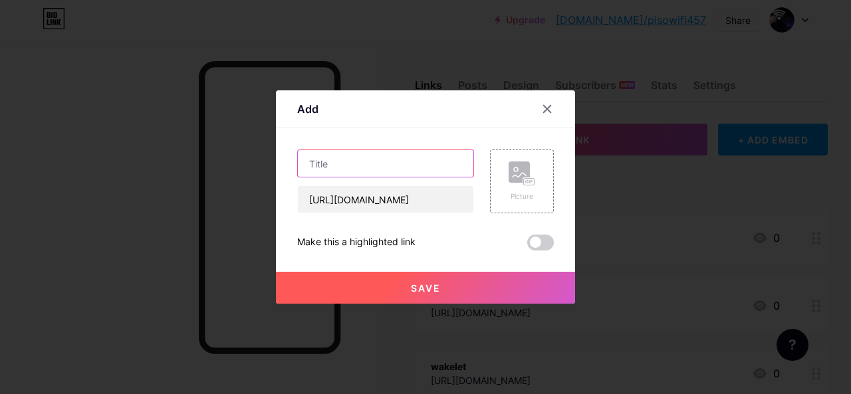
scroll to position [0, 0]
click at [357, 162] on input "text" at bounding box center [385, 163] width 175 height 27
paste input "whyp"
type input "whyp"
click at [427, 281] on button "Save" at bounding box center [425, 288] width 299 height 32
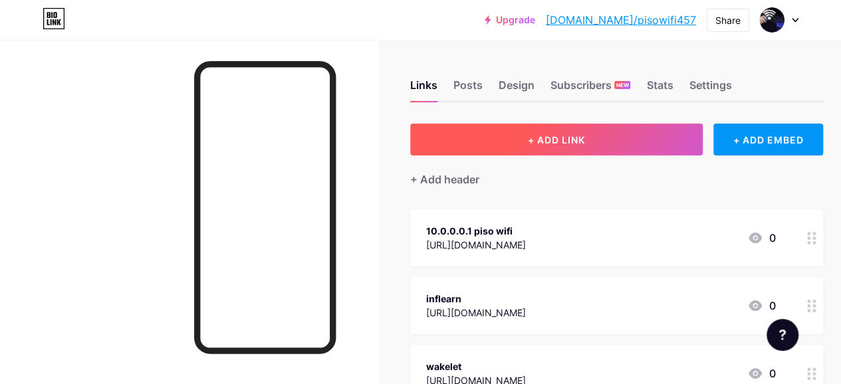
click at [451, 147] on button "+ ADD LINK" at bounding box center [556, 140] width 292 height 32
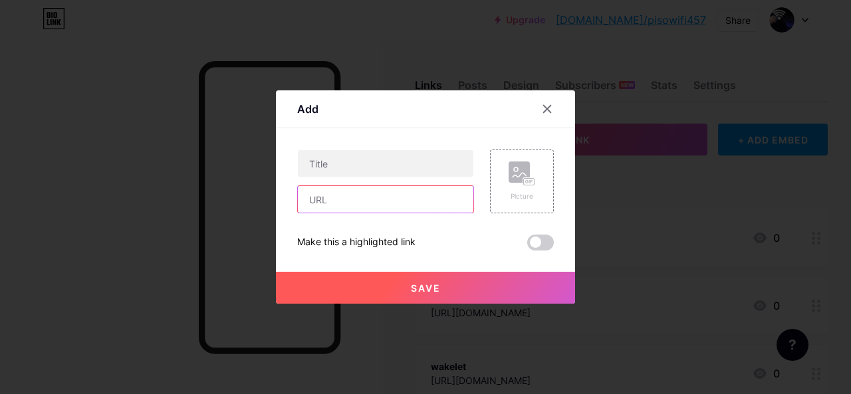
click at [347, 203] on input "text" at bounding box center [385, 199] width 175 height 27
paste input "[URL][DOMAIN_NAME]"
click at [347, 203] on input "[URL][DOMAIN_NAME]" at bounding box center [385, 199] width 175 height 27
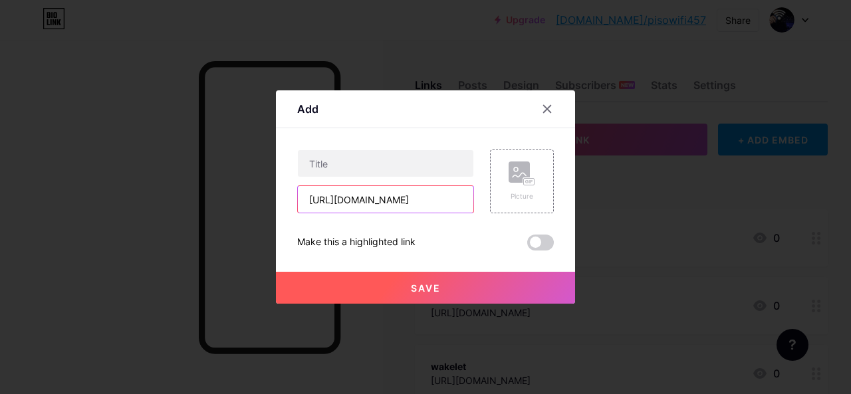
click at [352, 200] on input "[URL][DOMAIN_NAME]" at bounding box center [385, 199] width 175 height 27
type input "[URL][DOMAIN_NAME]"
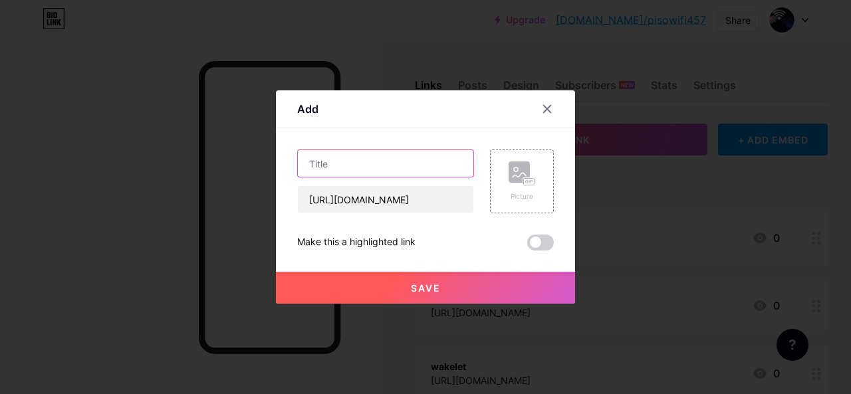
click at [348, 169] on input "text" at bounding box center [385, 163] width 175 height 27
paste input "etextpad"
type input "etextpad"
drag, startPoint x: 380, startPoint y: 267, endPoint x: 397, endPoint y: 288, distance: 27.8
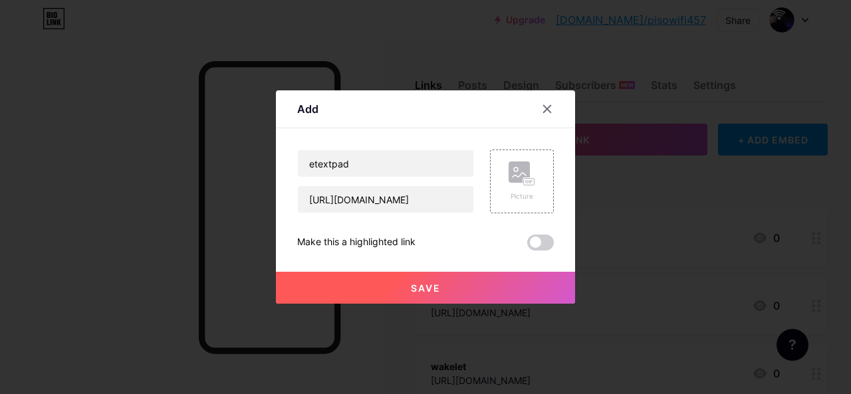
click at [380, 267] on div "Save" at bounding box center [425, 277] width 299 height 53
click at [398, 288] on button "Save" at bounding box center [425, 288] width 299 height 32
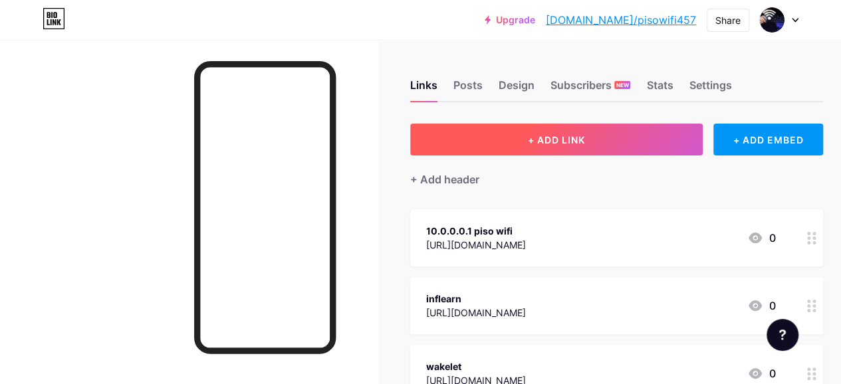
click at [524, 140] on button "+ ADD LINK" at bounding box center [556, 140] width 292 height 32
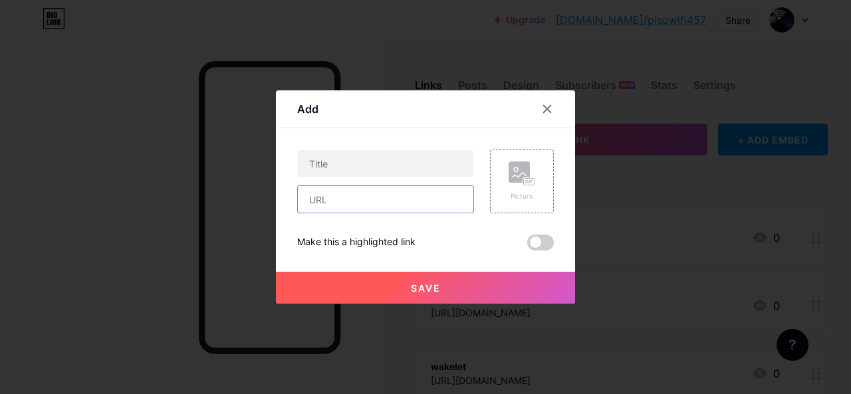
click at [391, 203] on input "text" at bounding box center [385, 199] width 175 height 27
paste input "http://vetstate.ru/forum/?PAGE_NAME=profile_view&UID=200409&fref=gc&dti=4353028…"
click at [354, 208] on input "http://vetstate.ru/forum/?PAGE_NAME=profile_view&UID=200409&fref=gc&dti=4353028…" at bounding box center [385, 199] width 175 height 27
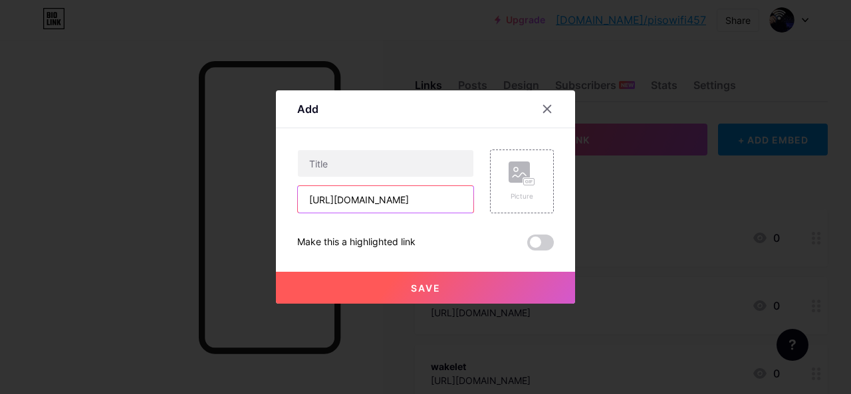
click at [358, 204] on input "http://vetstate.ru/forum/?PAGE_NAME=profile_view&UID=200409&fref=gc&dti=4353028…" at bounding box center [385, 199] width 175 height 27
type input "http://vetstate.ru/forum/?PAGE_NAME=profile_view&UID=200409&fref=gc&dti=4353028…"
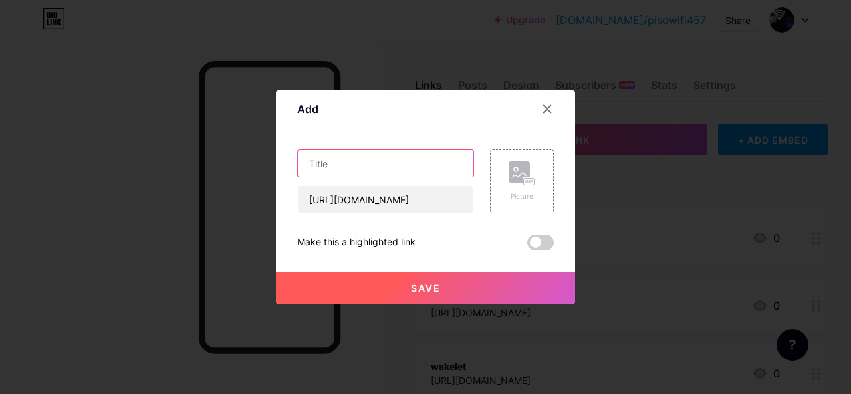
click at [346, 170] on input "text" at bounding box center [385, 163] width 175 height 27
paste input "http://vetstate.ru/forum/?PAGE_NAME=profile_view&UID=200409&fref=gc&dti=4353028…"
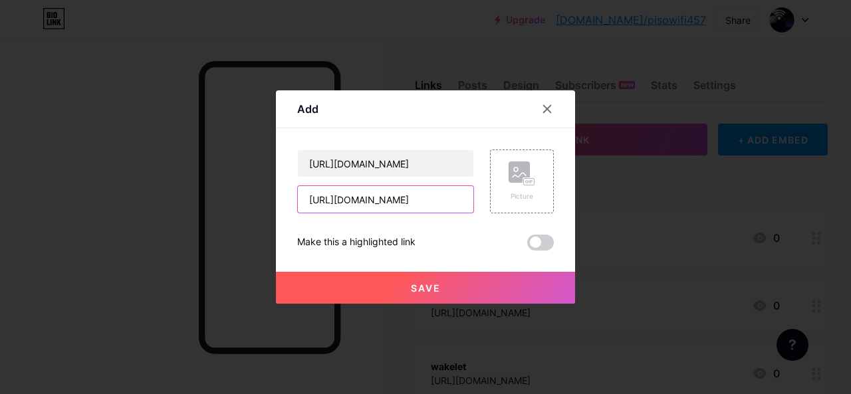
click at [345, 206] on input "http://vetstate.ru/forum/?PAGE_NAME=profile_view&UID=200409&fref=gc&dti=4353028…" at bounding box center [385, 199] width 175 height 27
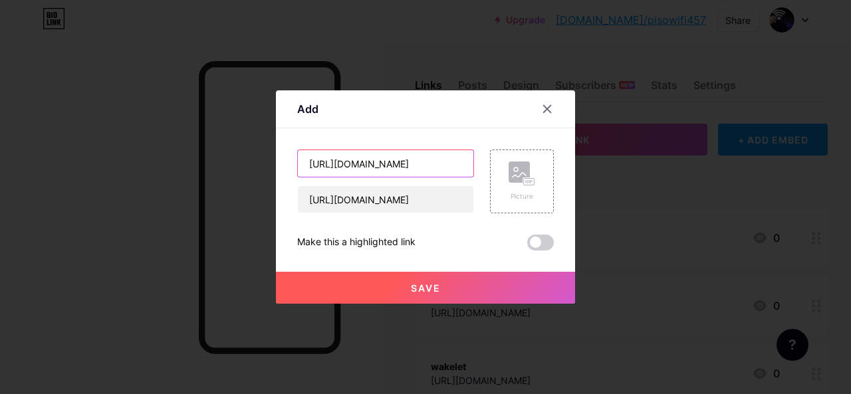
click at [344, 167] on input "http://vetstate.ru/forum/?PAGE_NAME=profile_view&UID=200409&fref=gc&dti=4353028…" at bounding box center [385, 163] width 175 height 27
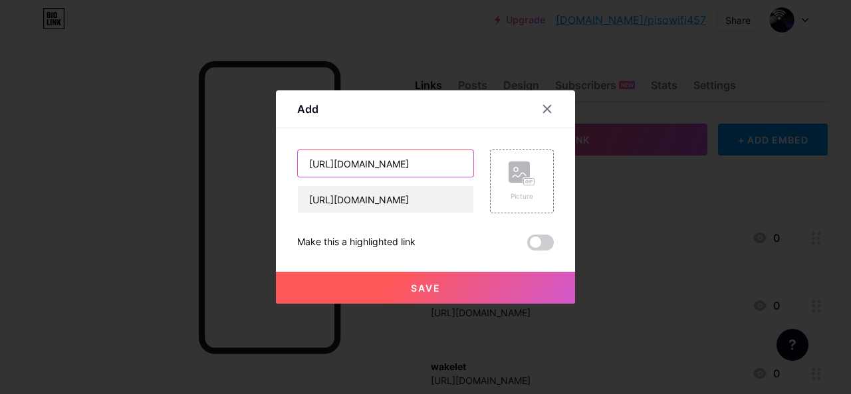
paste input "vetstate"
type input "vetstate"
click at [385, 279] on button "Save" at bounding box center [425, 288] width 299 height 32
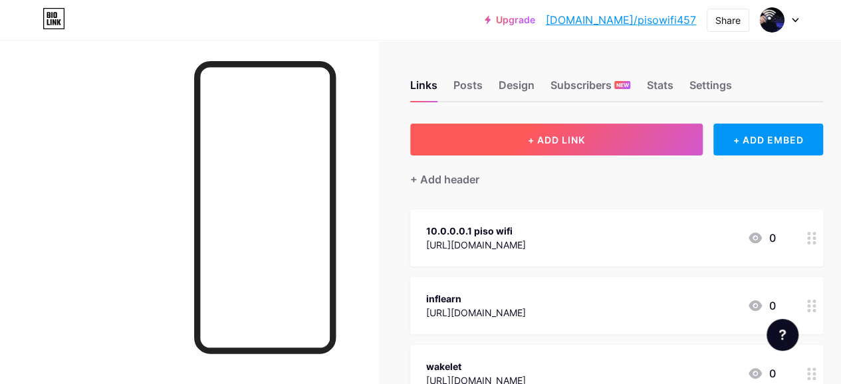
click at [519, 131] on button "+ ADD LINK" at bounding box center [556, 140] width 292 height 32
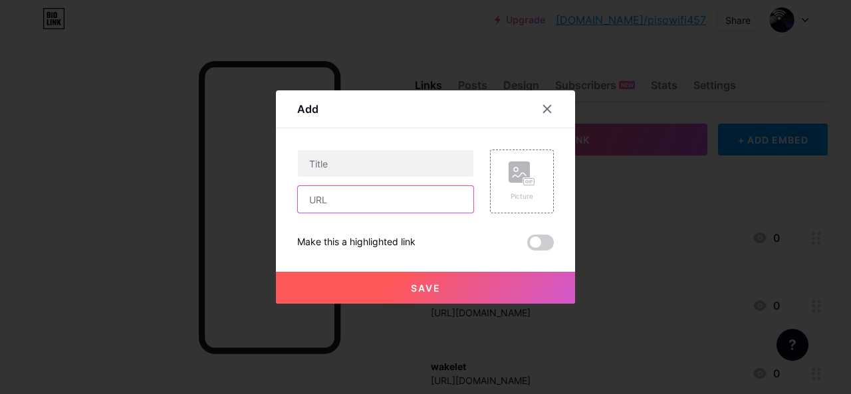
click at [406, 204] on input "text" at bounding box center [385, 199] width 175 height 27
paste input "[URL][DOMAIN_NAME]"
click at [337, 205] on input "[URL][DOMAIN_NAME]" at bounding box center [385, 199] width 175 height 27
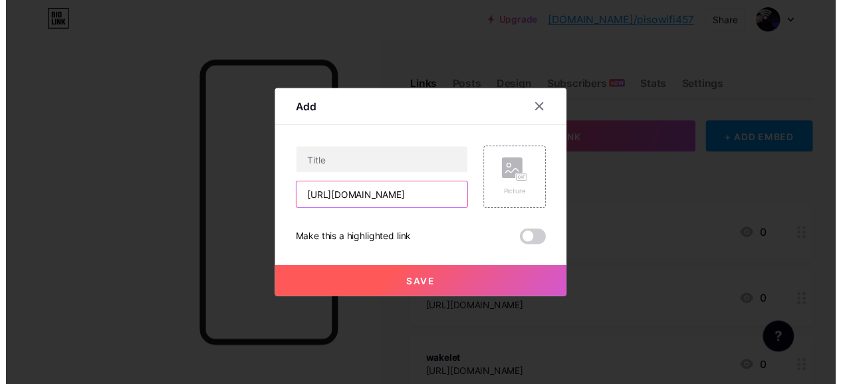
scroll to position [0, 0]
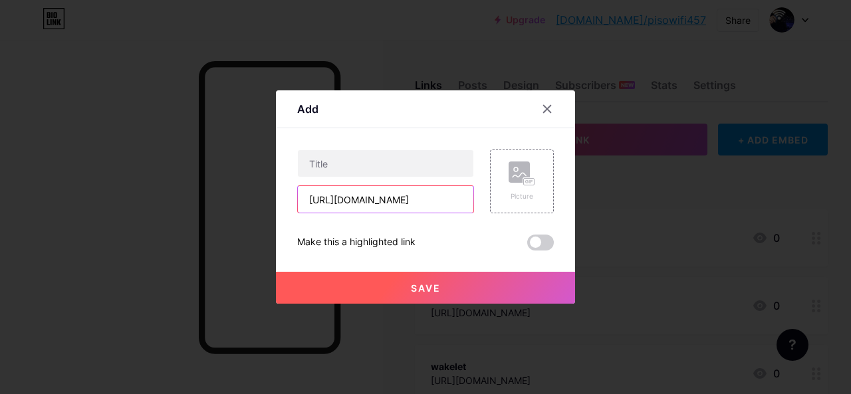
click at [336, 205] on input "[URL][DOMAIN_NAME]" at bounding box center [385, 199] width 175 height 27
click at [366, 207] on input "[URL][DOMAIN_NAME]" at bounding box center [385, 199] width 175 height 27
type input "[URL][DOMAIN_NAME]"
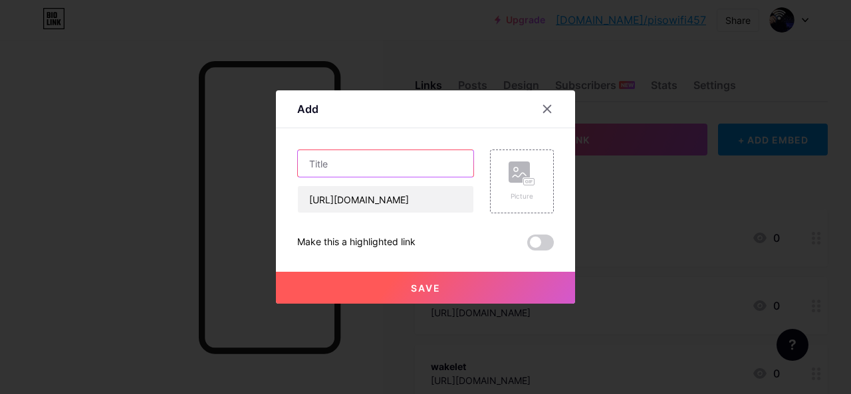
click at [351, 169] on input "text" at bounding box center [385, 163] width 175 height 27
paste input "belgaumonline"
type input "belgaumonline"
click at [428, 296] on button "Save" at bounding box center [425, 288] width 299 height 32
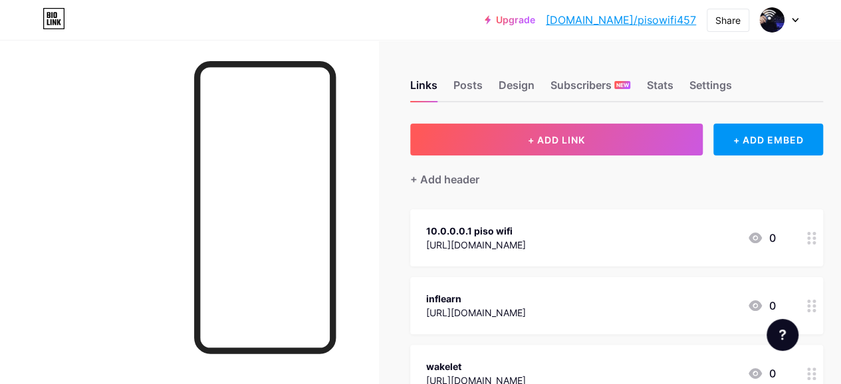
click at [679, 30] on div "Upgrade bio.link/pisowi... bio.link/pisowifi457" at bounding box center [590, 20] width 211 height 24
click at [677, 25] on link "[DOMAIN_NAME]/pisowifi457" at bounding box center [621, 20] width 150 height 16
click at [784, 21] on div at bounding box center [779, 20] width 39 height 24
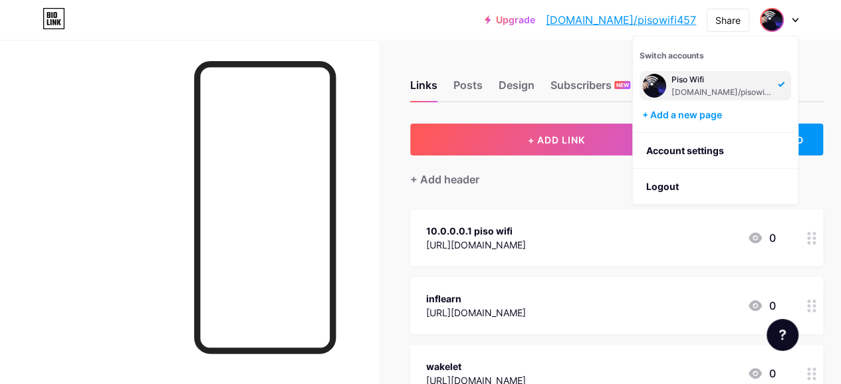
click at [690, 90] on div "[DOMAIN_NAME]/pisowifi457" at bounding box center [722, 92] width 102 height 11
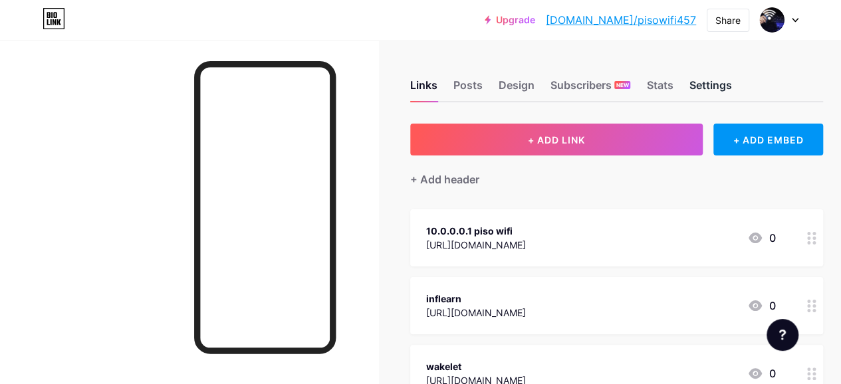
click at [713, 82] on div "Settings" at bounding box center [710, 89] width 43 height 24
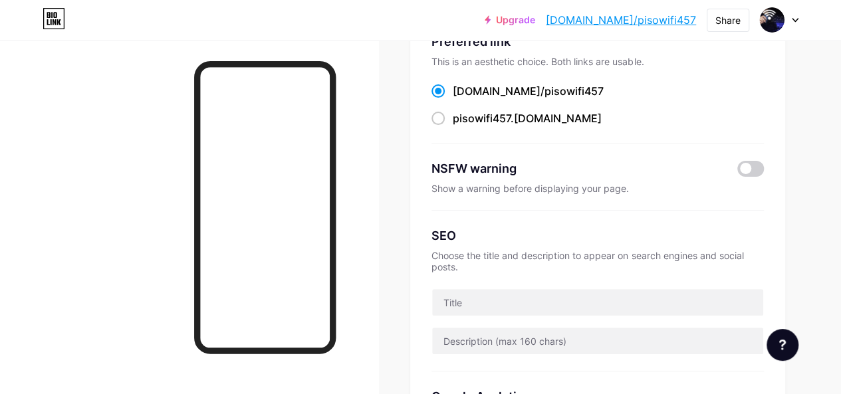
scroll to position [266, 0]
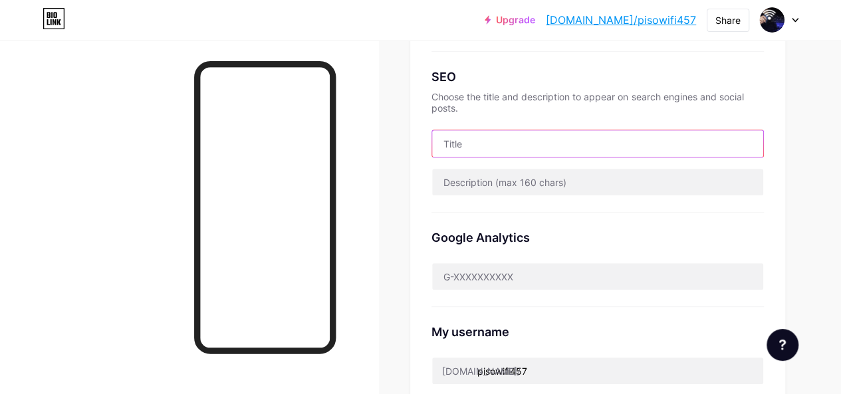
click at [498, 141] on input "text" at bounding box center [597, 143] width 331 height 27
paste input "10.0.0.0.1 piso wifi"
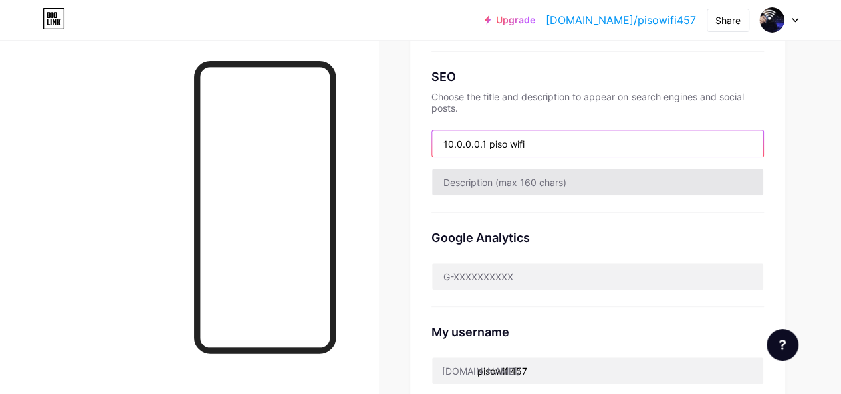
type input "10.0.0.0.1 piso wifi"
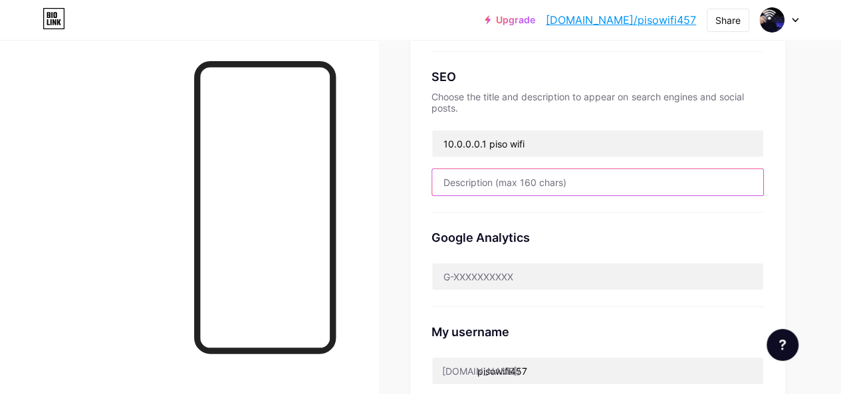
click at [505, 189] on input "text" at bounding box center [597, 182] width 331 height 27
paste input "A 10.0.0.0.1 Piso Wifi Pause Time Machine is a tool used to extend internet con…"
drag, startPoint x: 736, startPoint y: 179, endPoint x: 773, endPoint y: 175, distance: 36.8
click at [773, 175] on div "Preferred link This is an aesthetic choice. Both links are usable. [DOMAIN_NAME…" at bounding box center [597, 156] width 375 height 596
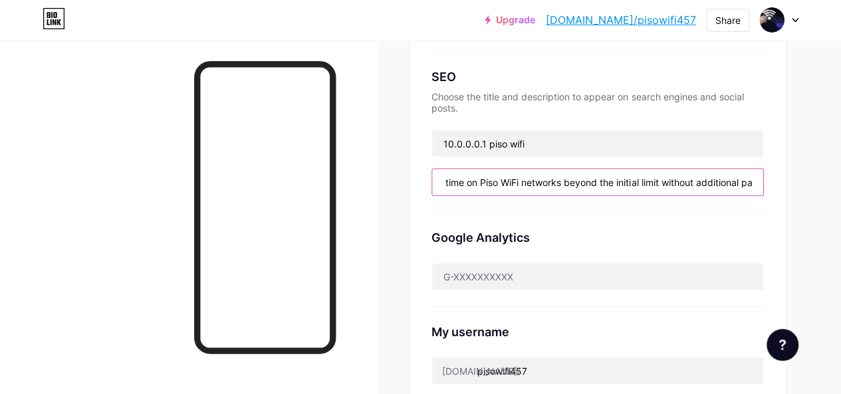
click at [731, 183] on input "A 10.0.0.0.1 Piso Wifi Pause Time Machine is a tool used to extend internet con…" at bounding box center [597, 182] width 331 height 27
drag, startPoint x: 736, startPoint y: 179, endPoint x: 786, endPoint y: 179, distance: 49.2
click at [786, 179] on div "Links Posts Design Subscribers NEW Stats Settings Preferred link This is an aes…" at bounding box center [420, 304] width 841 height 1060
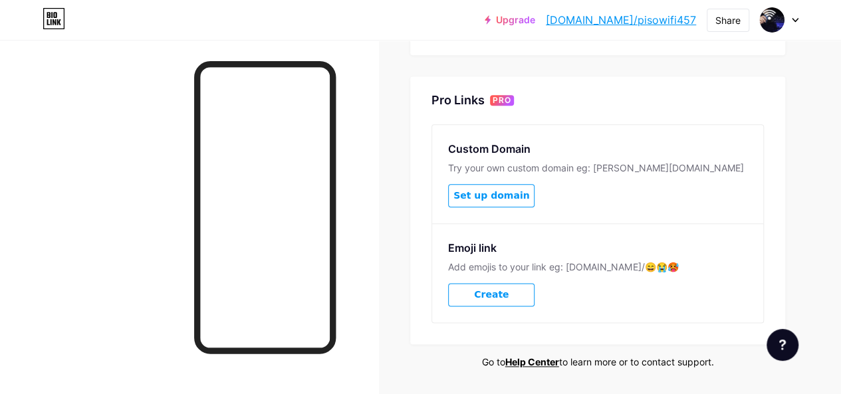
scroll to position [465, 0]
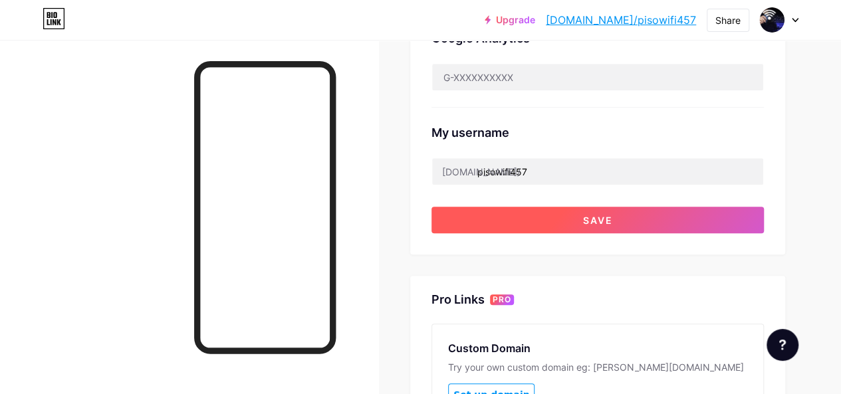
type input "A 10.0.0.0.1 Piso Wifi Pause Time Machine is a tool used to extend internet con…"
click at [592, 227] on button "Save" at bounding box center [597, 220] width 332 height 27
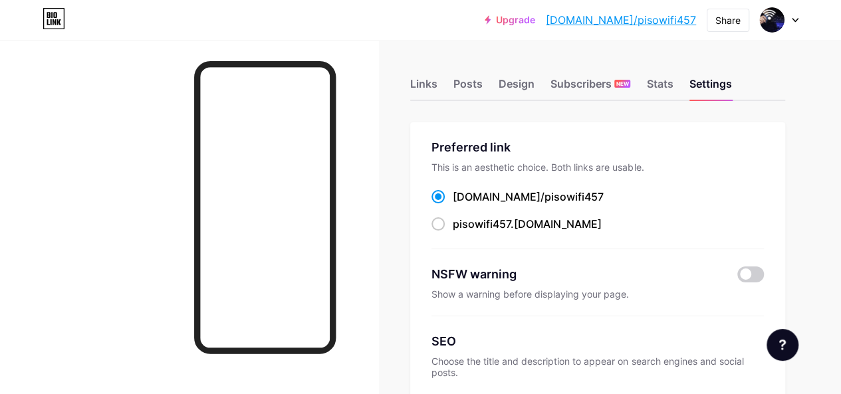
scroll to position [0, 0]
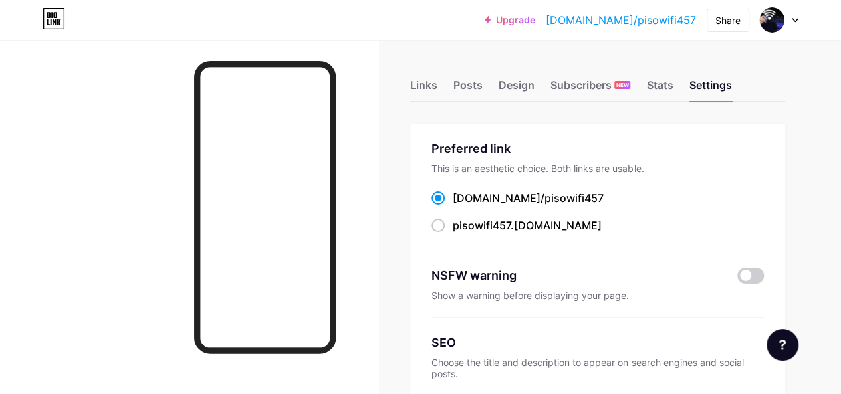
click at [661, 17] on link "[DOMAIN_NAME]/pisowifi457" at bounding box center [621, 20] width 150 height 16
click at [423, 83] on div "Links" at bounding box center [423, 89] width 27 height 24
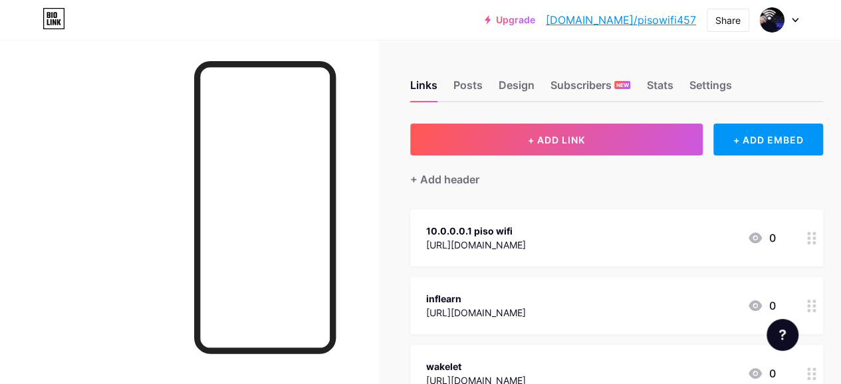
click at [454, 82] on div "Links Posts Design Subscribers NEW Stats Settings" at bounding box center [616, 79] width 413 height 47
click at [459, 82] on div "Posts" at bounding box center [467, 89] width 29 height 24
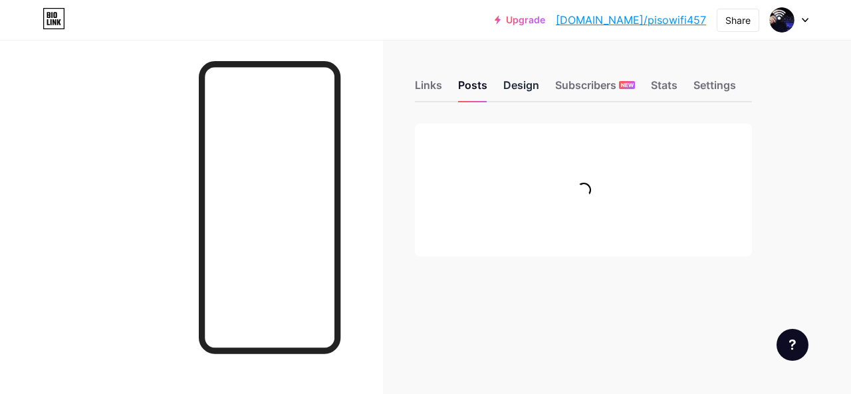
click at [529, 84] on div "Design" at bounding box center [521, 89] width 36 height 24
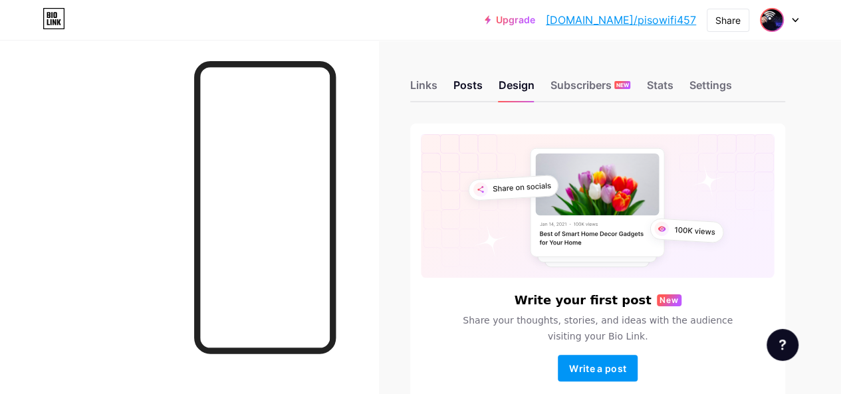
click at [777, 17] on img at bounding box center [771, 19] width 21 height 21
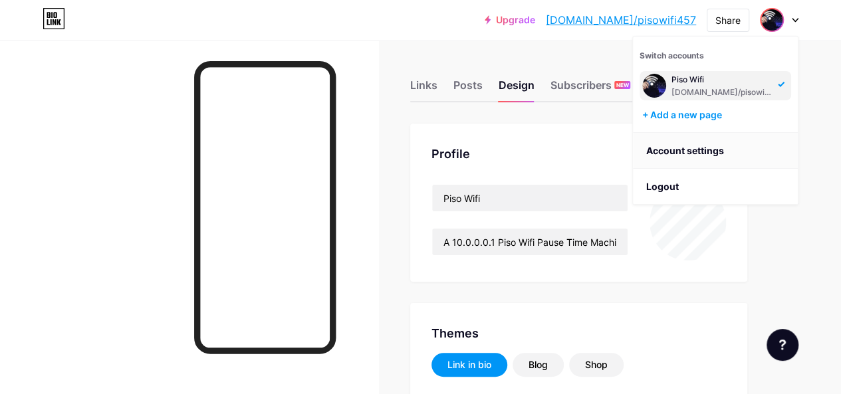
click at [701, 146] on link "Account settings" at bounding box center [715, 151] width 165 height 36
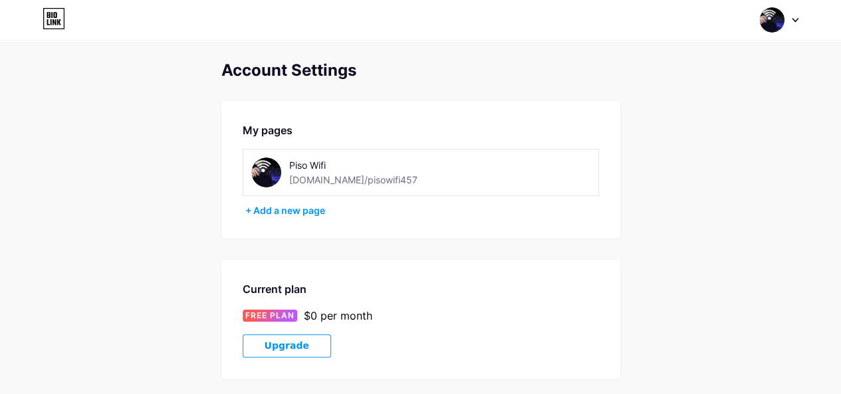
click at [325, 166] on div "Piso Wifi" at bounding box center [371, 165] width 165 height 14
click at [345, 165] on div "Piso Wifi" at bounding box center [371, 165] width 165 height 14
click at [308, 184] on div "[DOMAIN_NAME]/pisowifi457" at bounding box center [353, 180] width 128 height 14
click at [308, 183] on div "[DOMAIN_NAME]/pisowifi457" at bounding box center [353, 180] width 128 height 14
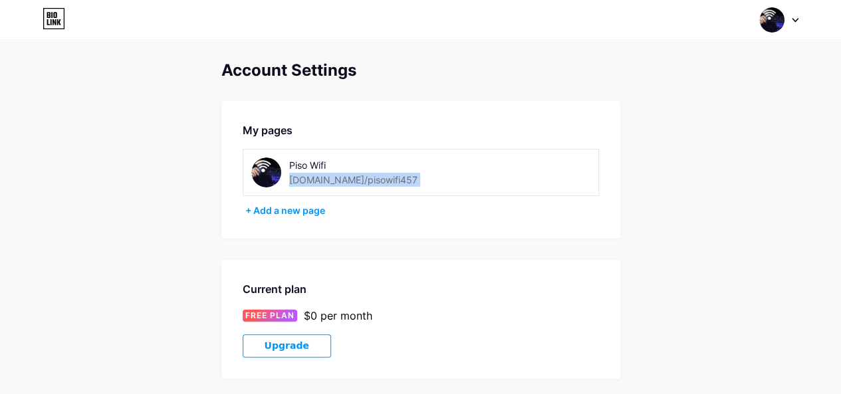
click at [308, 183] on div "[DOMAIN_NAME]/pisowifi457" at bounding box center [353, 180] width 128 height 14
click at [304, 166] on div "Piso Wifi" at bounding box center [371, 165] width 165 height 14
click at [792, 13] on div at bounding box center [779, 20] width 39 height 24
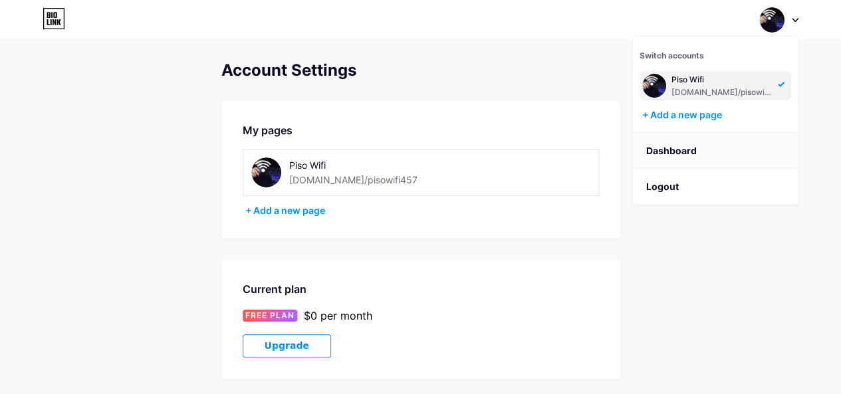
click at [669, 152] on link "Dashboard" at bounding box center [715, 151] width 165 height 36
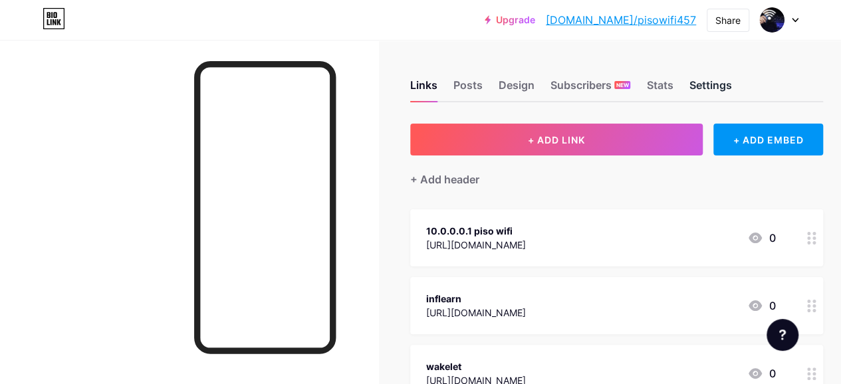
click at [718, 85] on div "Settings" at bounding box center [710, 89] width 43 height 24
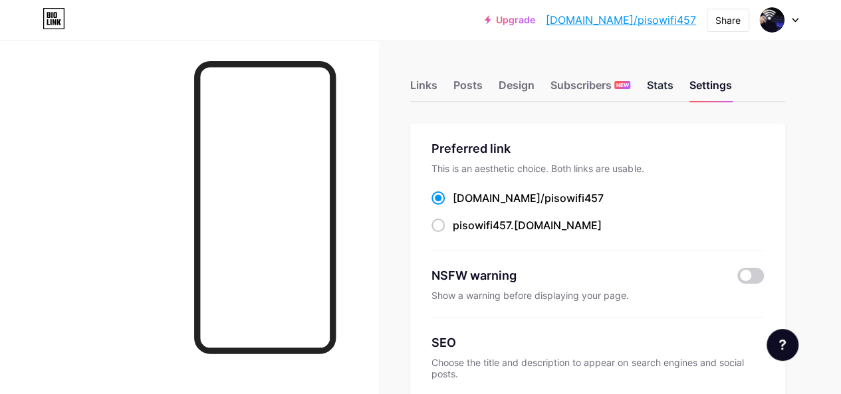
click at [663, 83] on div "Stats" at bounding box center [659, 89] width 27 height 24
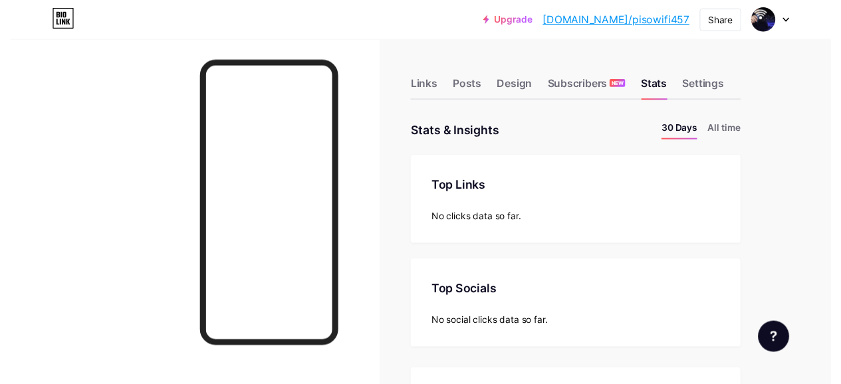
scroll to position [394, 840]
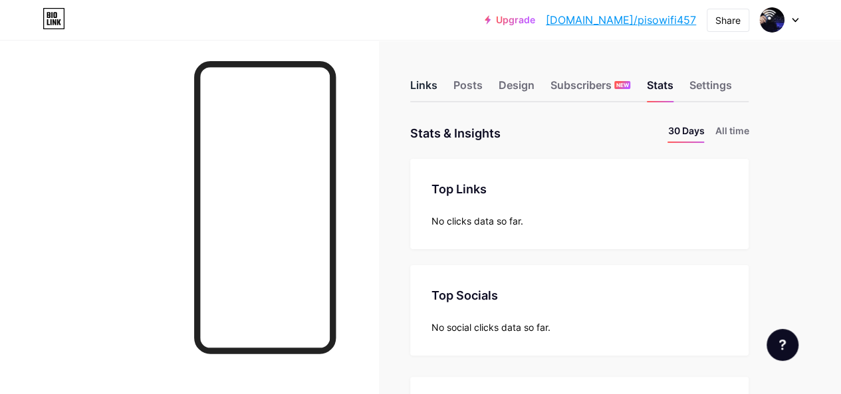
click at [424, 89] on div "Links" at bounding box center [423, 89] width 27 height 24
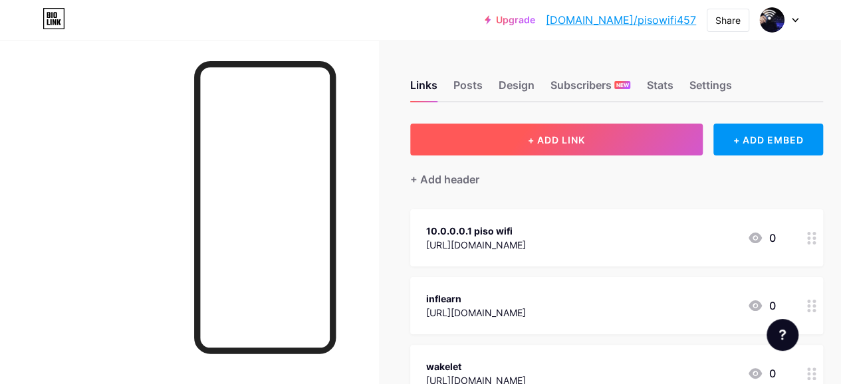
click at [529, 136] on button "+ ADD LINK" at bounding box center [556, 140] width 292 height 32
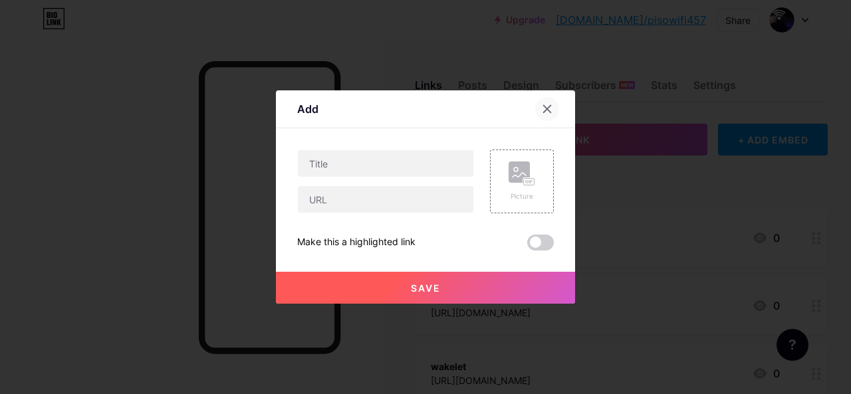
click at [542, 111] on icon at bounding box center [547, 109] width 11 height 11
